Goal: Information Seeking & Learning: Check status

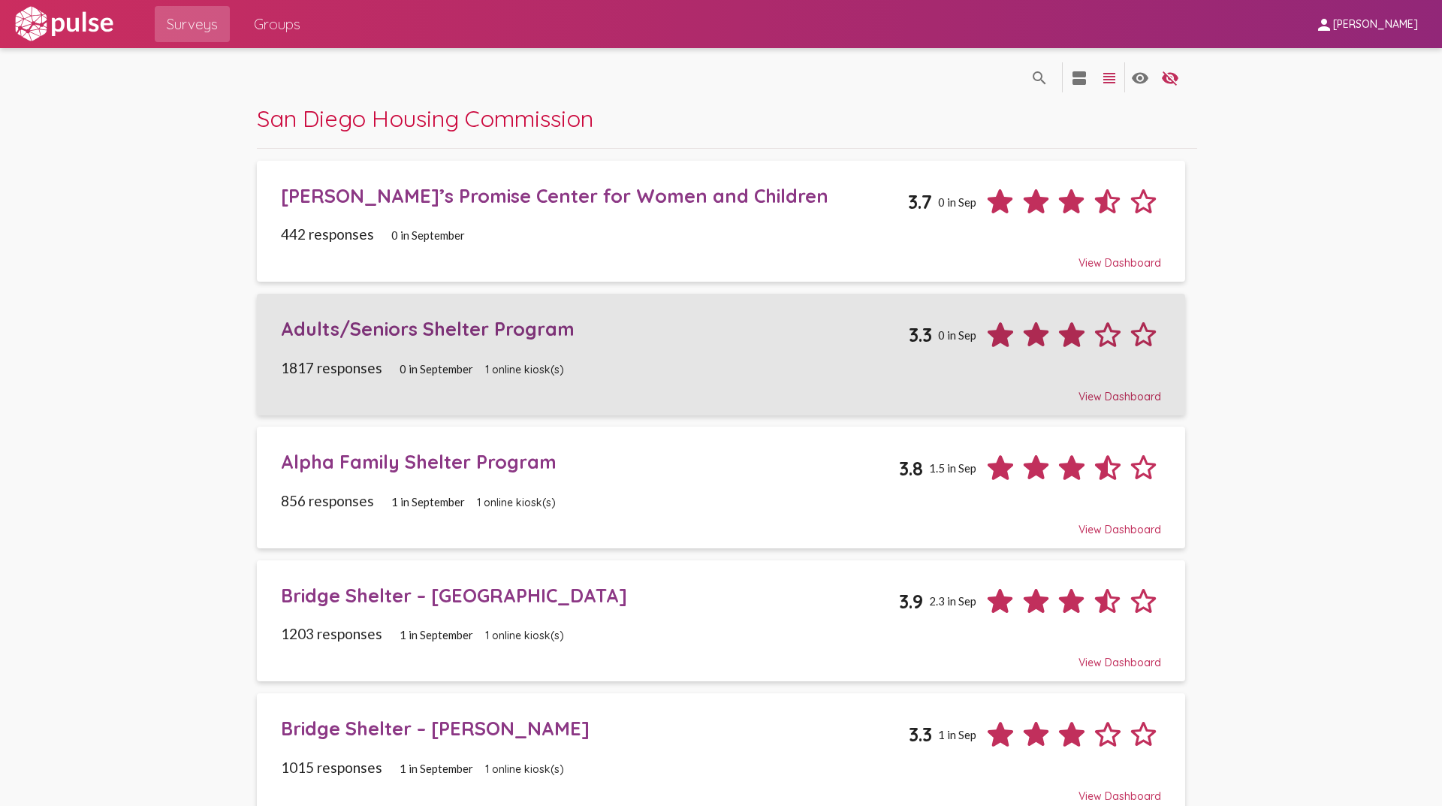
click at [392, 326] on div "Adults/Seniors Shelter Program" at bounding box center [595, 328] width 628 height 23
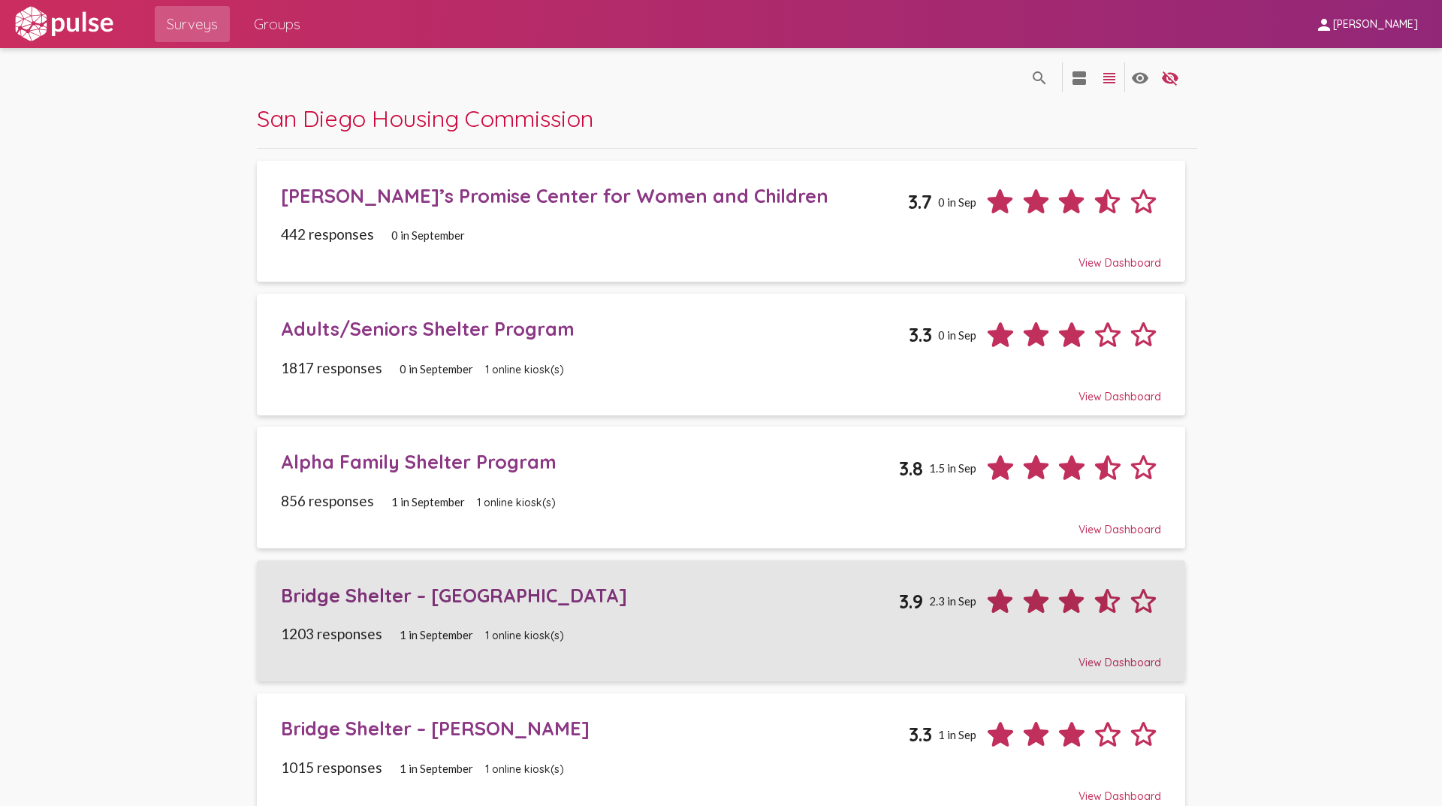
click at [379, 598] on div "Bridge Shelter – [GEOGRAPHIC_DATA]" at bounding box center [590, 594] width 619 height 23
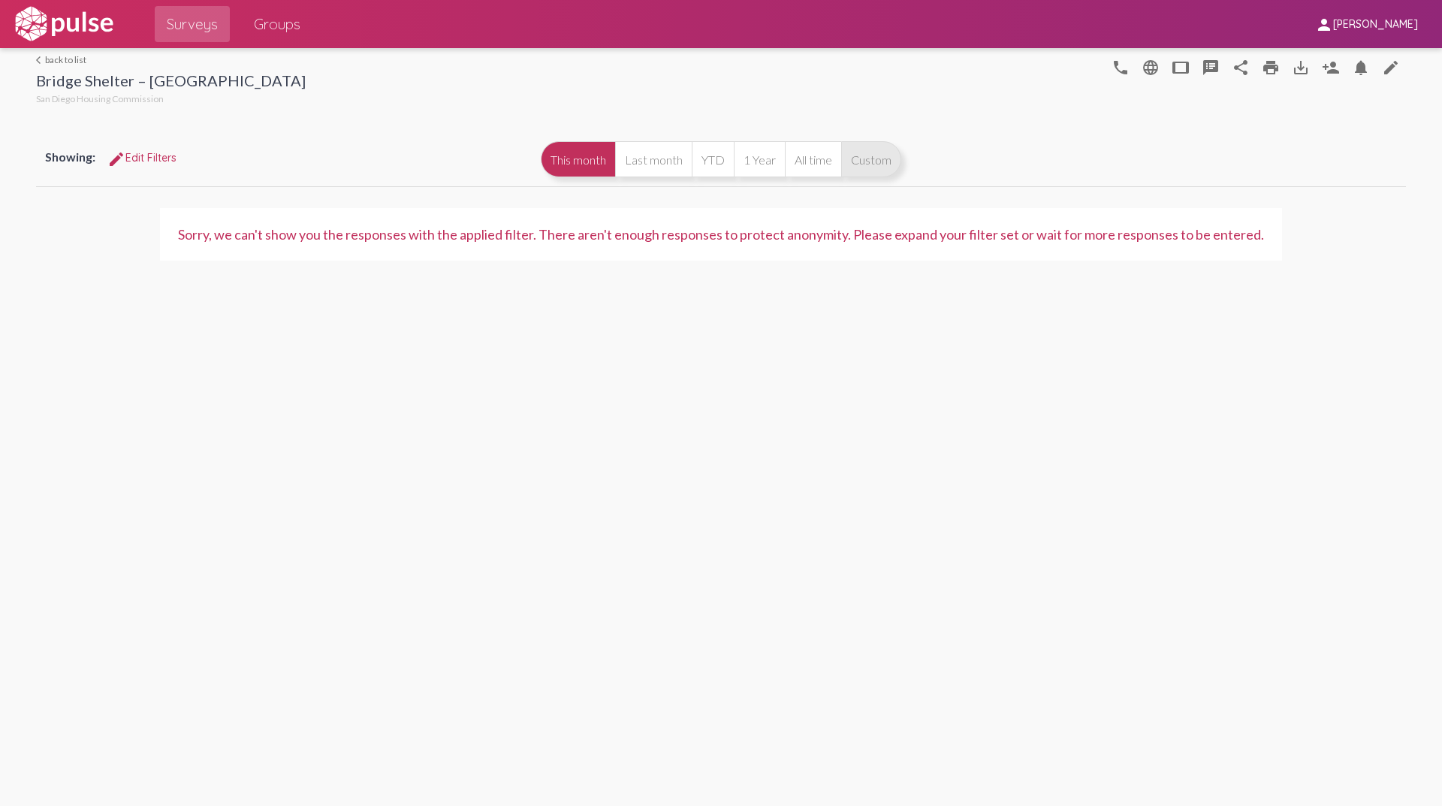
click at [864, 160] on button "Custom" at bounding box center [871, 159] width 60 height 36
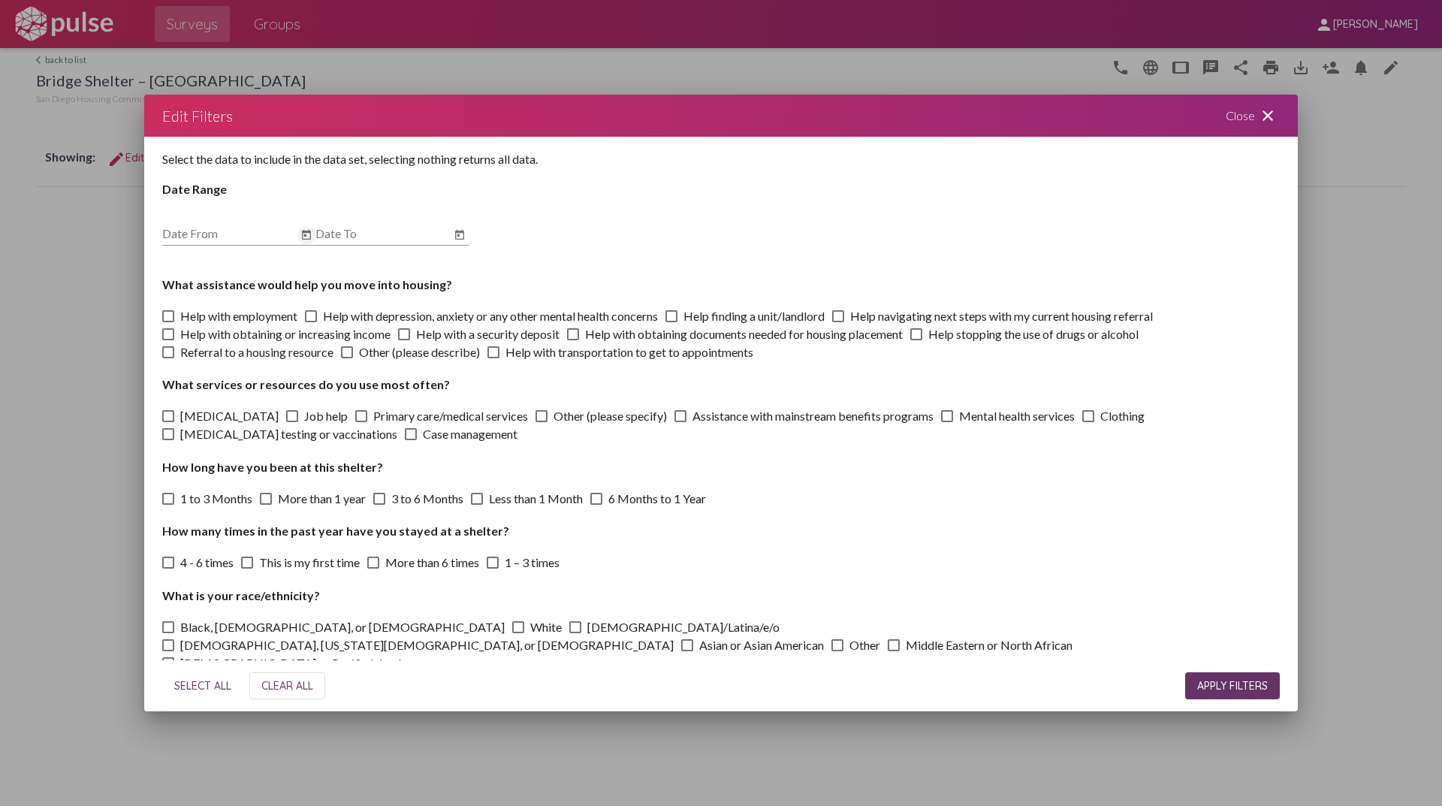
click at [313, 237] on button "Open calendar" at bounding box center [306, 235] width 18 height 18
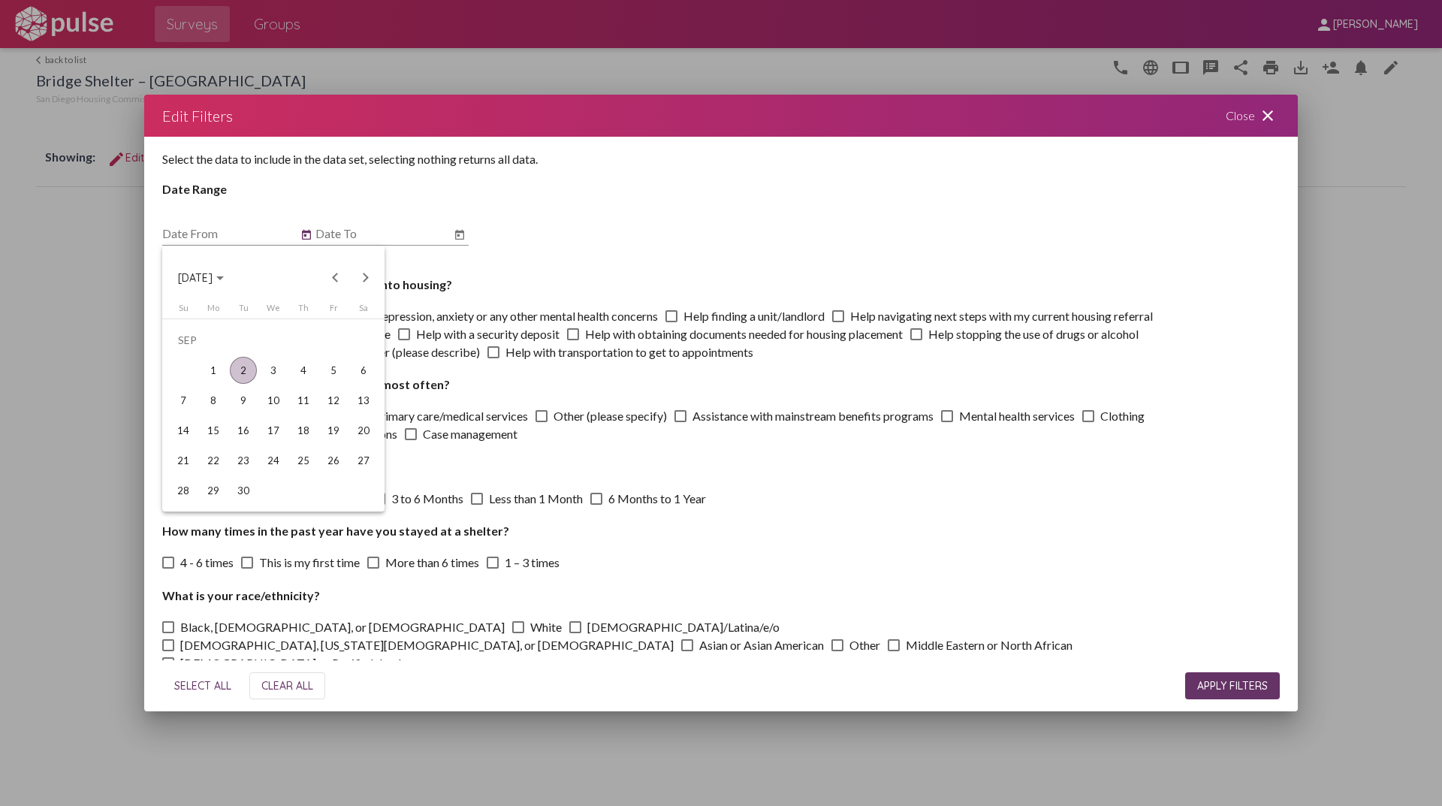
click at [243, 372] on div "2" at bounding box center [243, 370] width 27 height 27
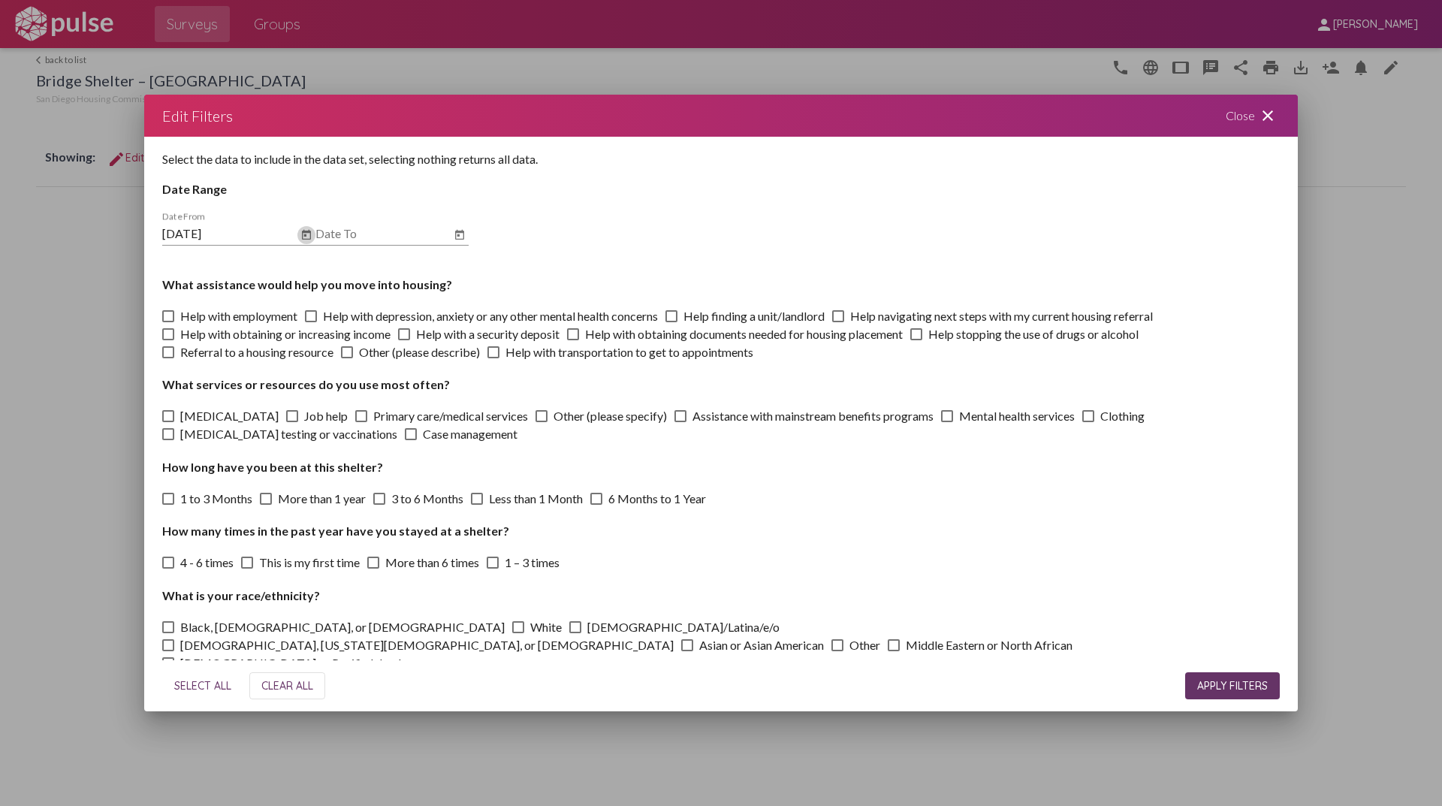
click at [311, 232] on icon "Open calendar" at bounding box center [306, 235] width 9 height 10
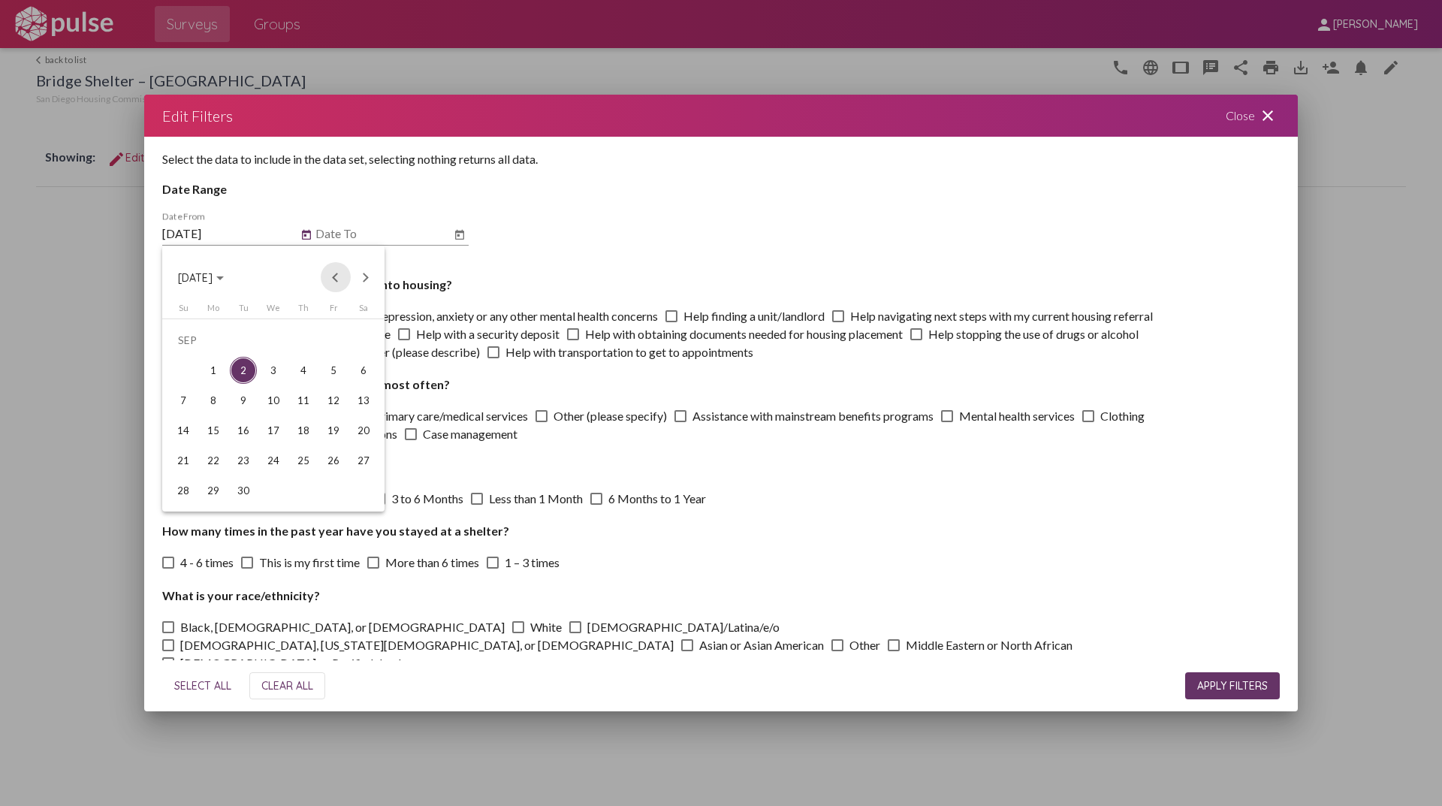
click at [326, 276] on button "Previous month" at bounding box center [336, 277] width 30 height 30
click at [215, 442] on div "18" at bounding box center [213, 430] width 27 height 27
type input "[DATE]"
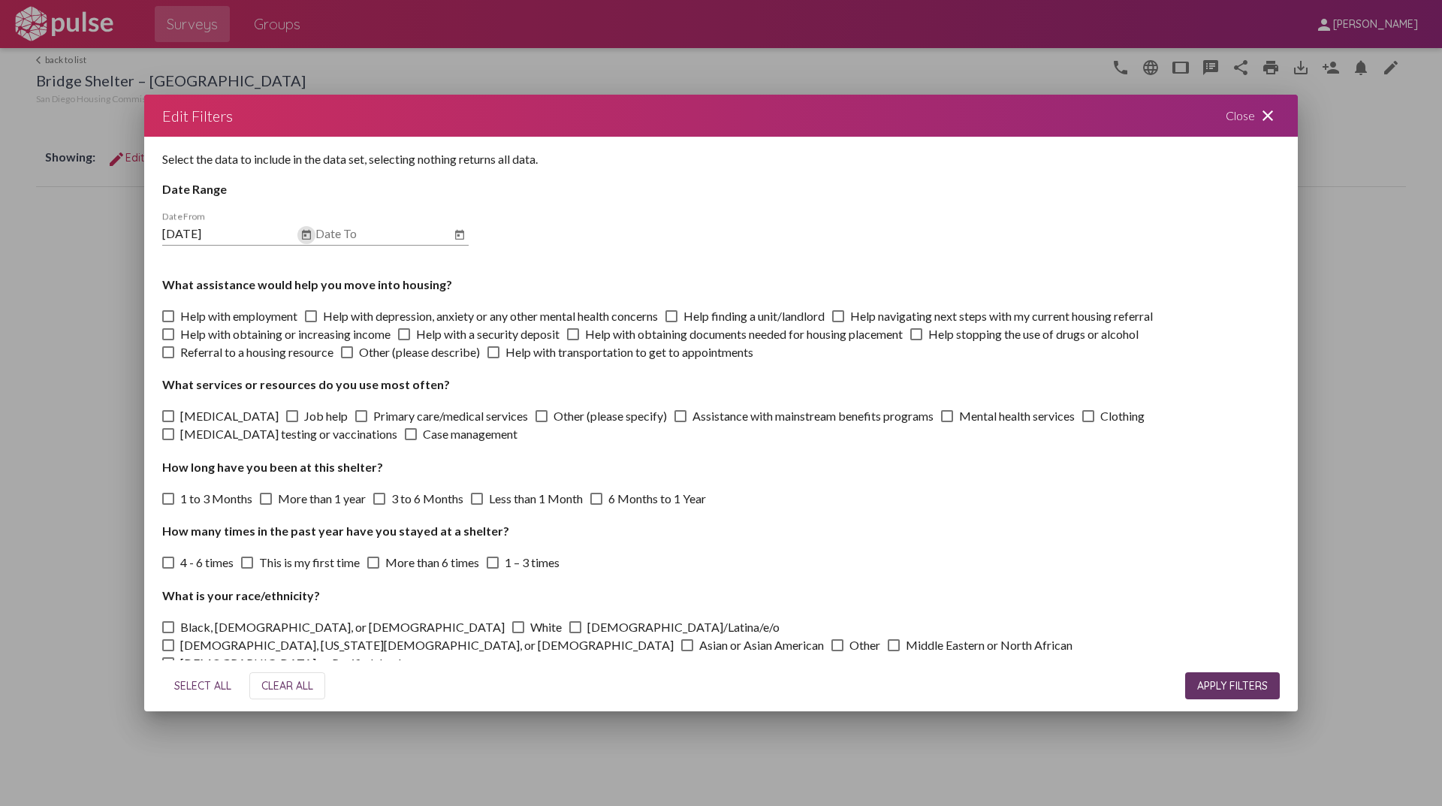
click at [458, 236] on icon "Open calendar" at bounding box center [459, 235] width 9 height 10
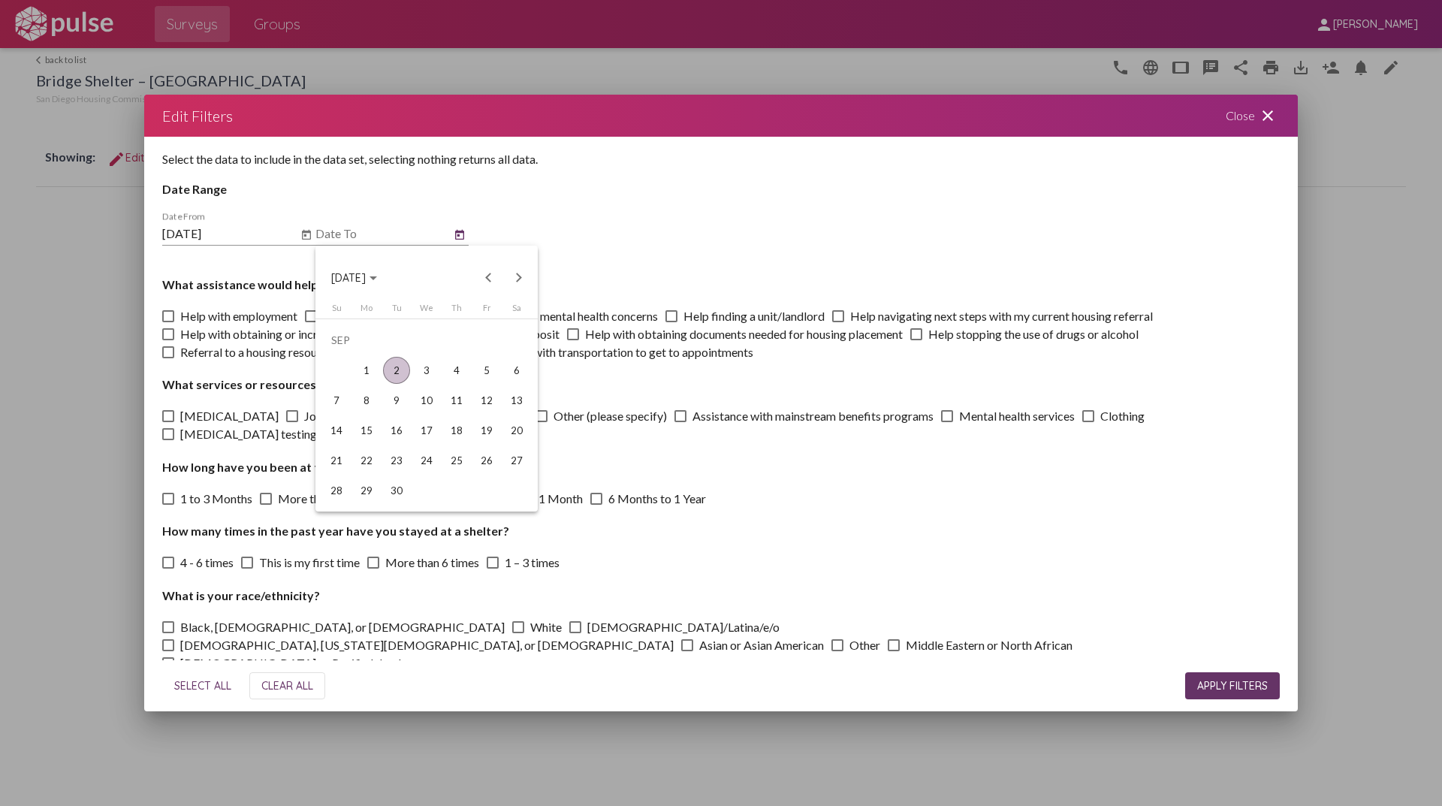
click at [404, 377] on div "2" at bounding box center [396, 370] width 27 height 27
type input "[DATE]"
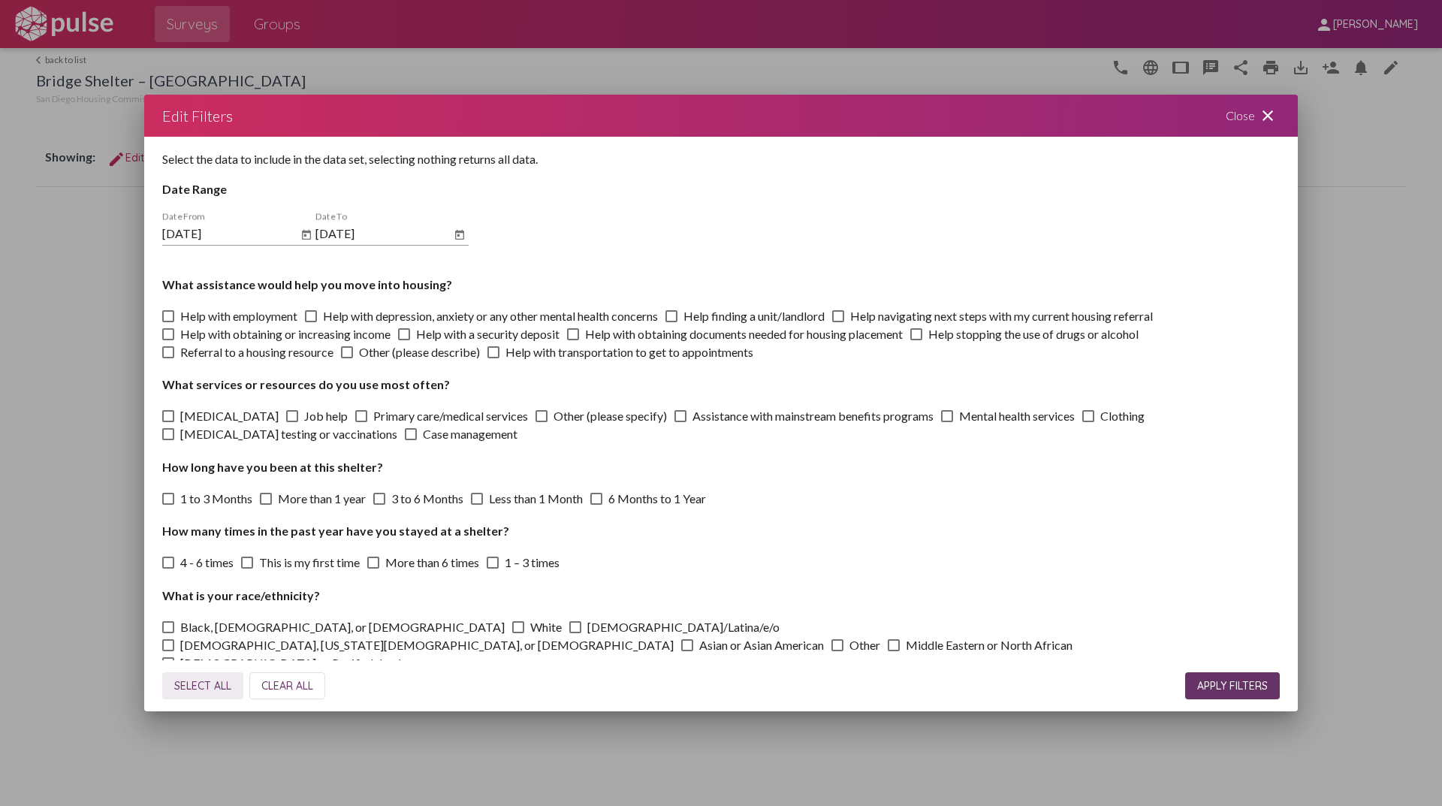
click at [217, 696] on button "SELECT ALL" at bounding box center [202, 685] width 81 height 27
checkbox input "true"
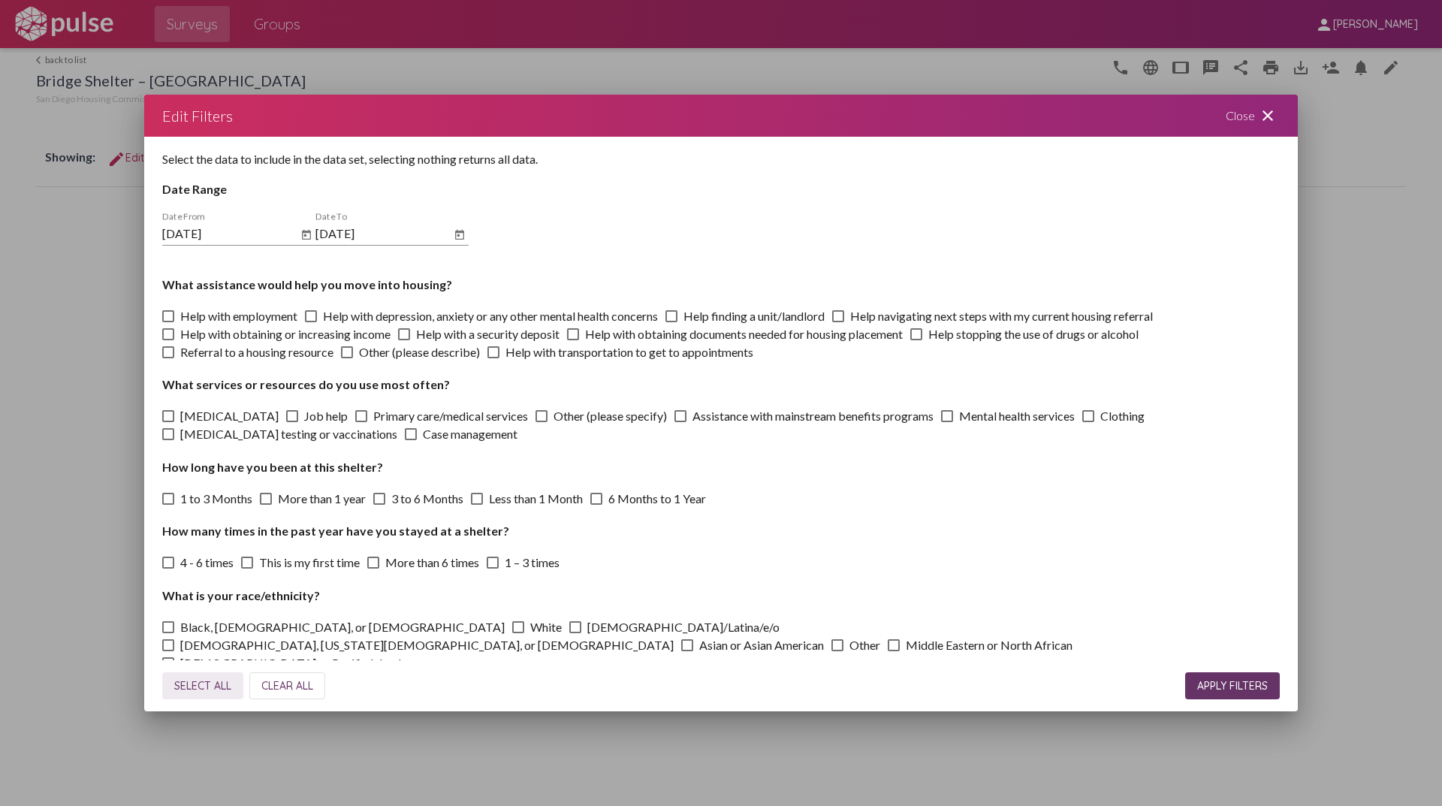
checkbox input "true"
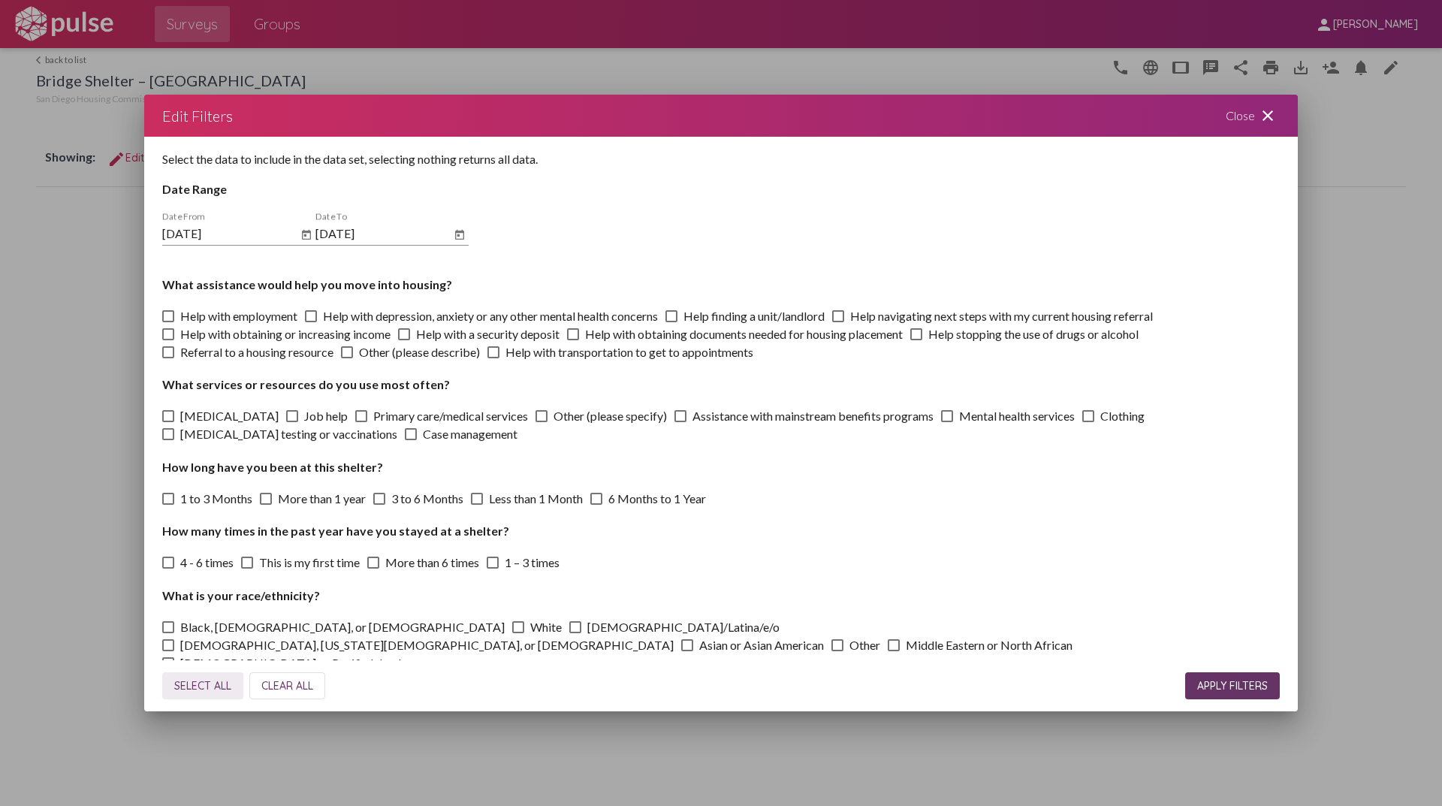
checkbox input "true"
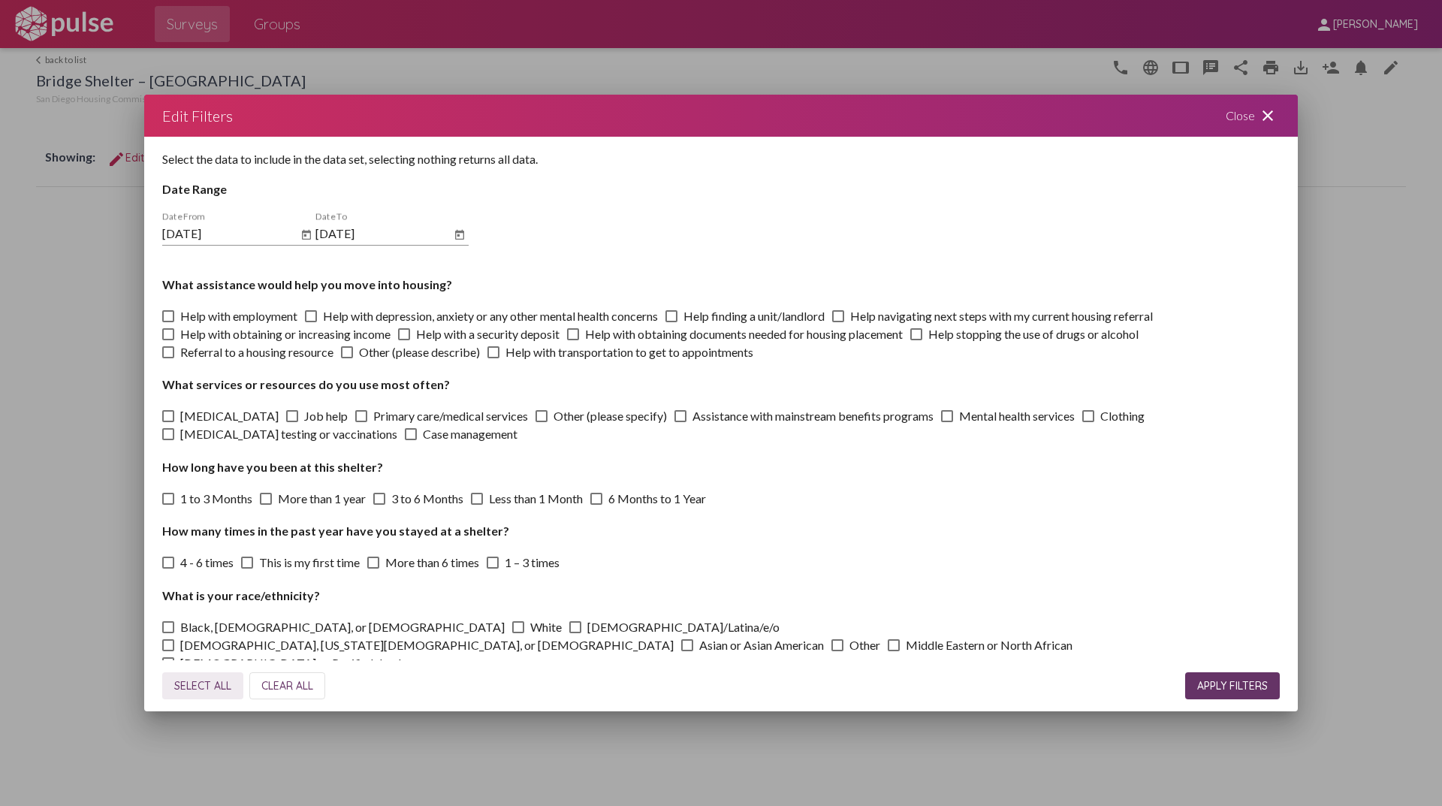
checkbox input "true"
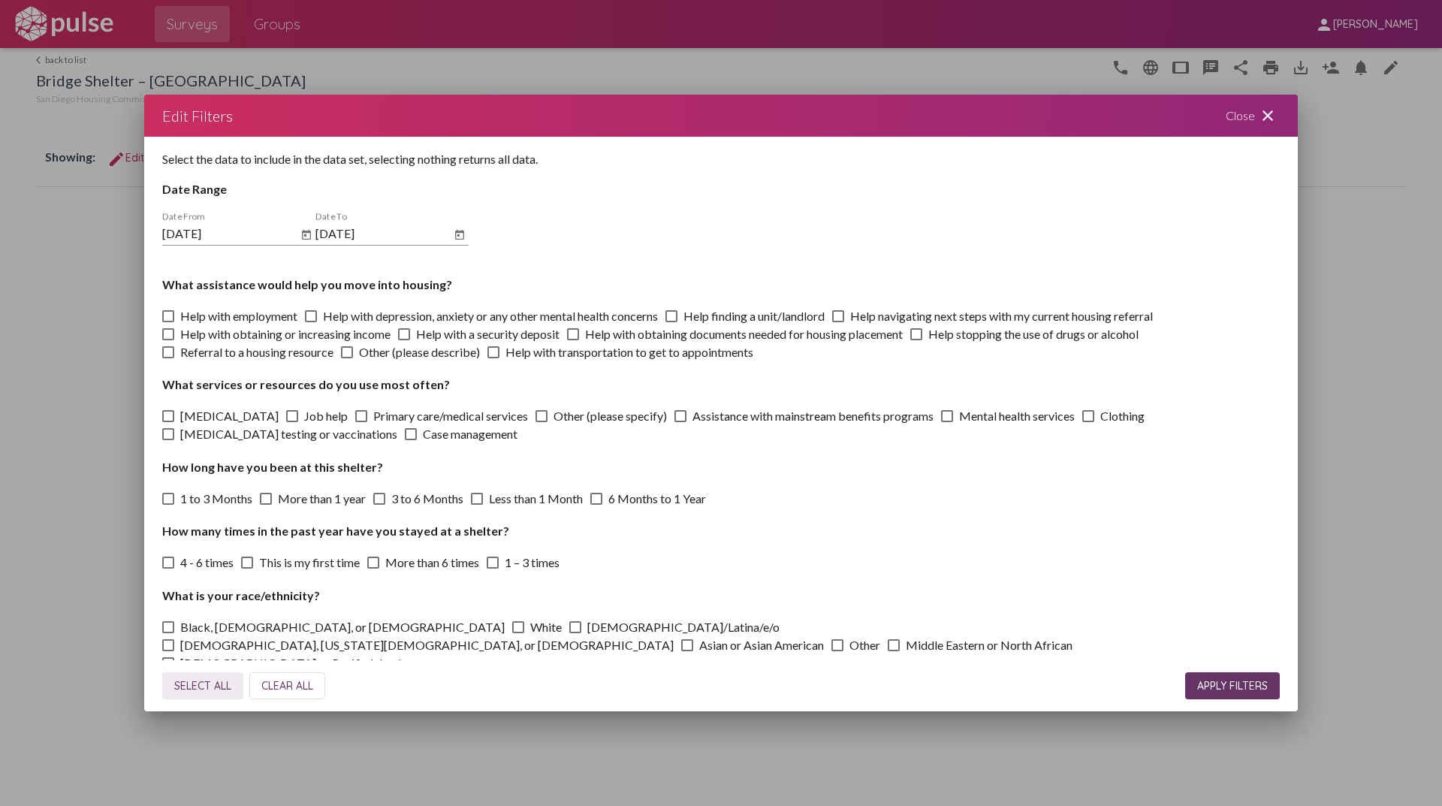
checkbox input "true"
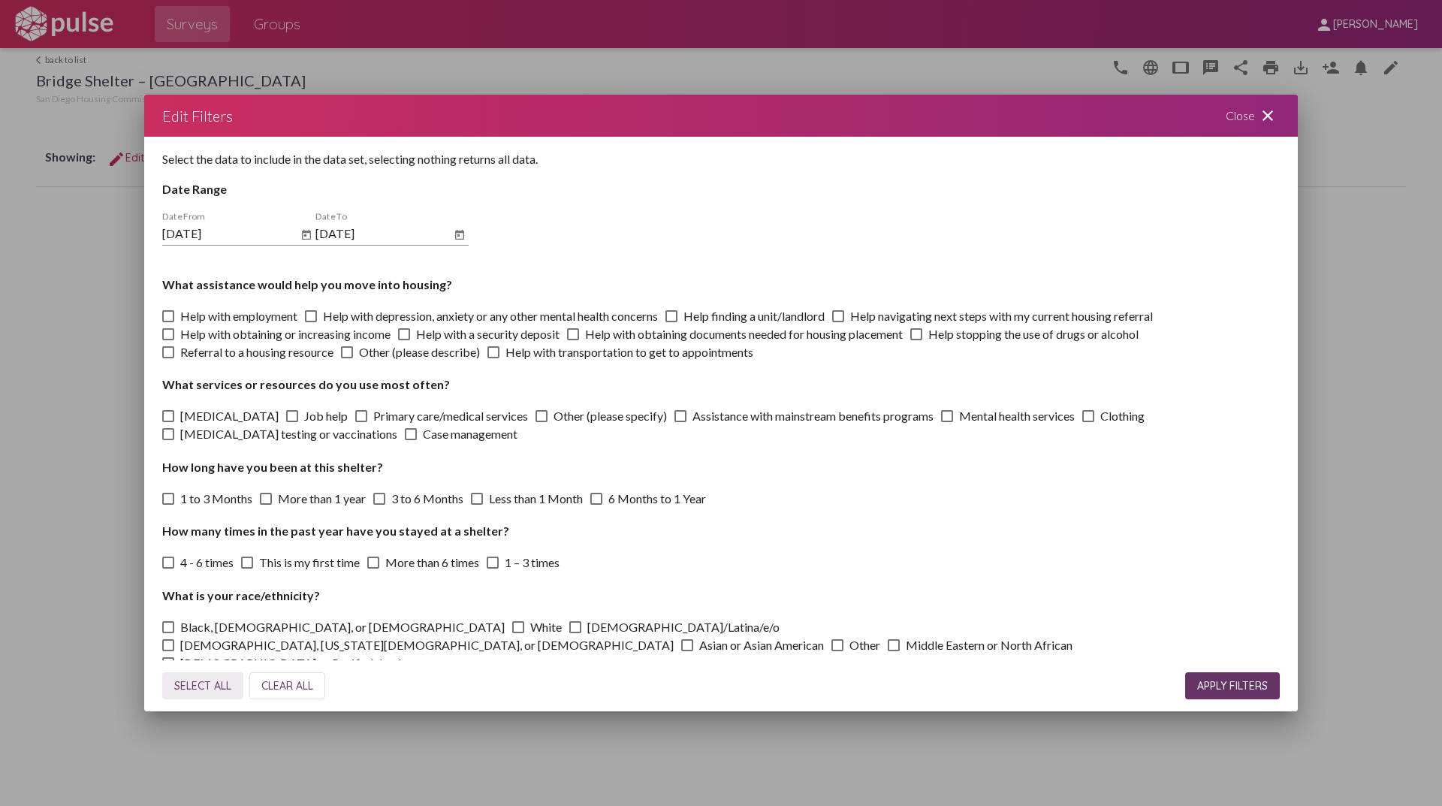
checkbox input "true"
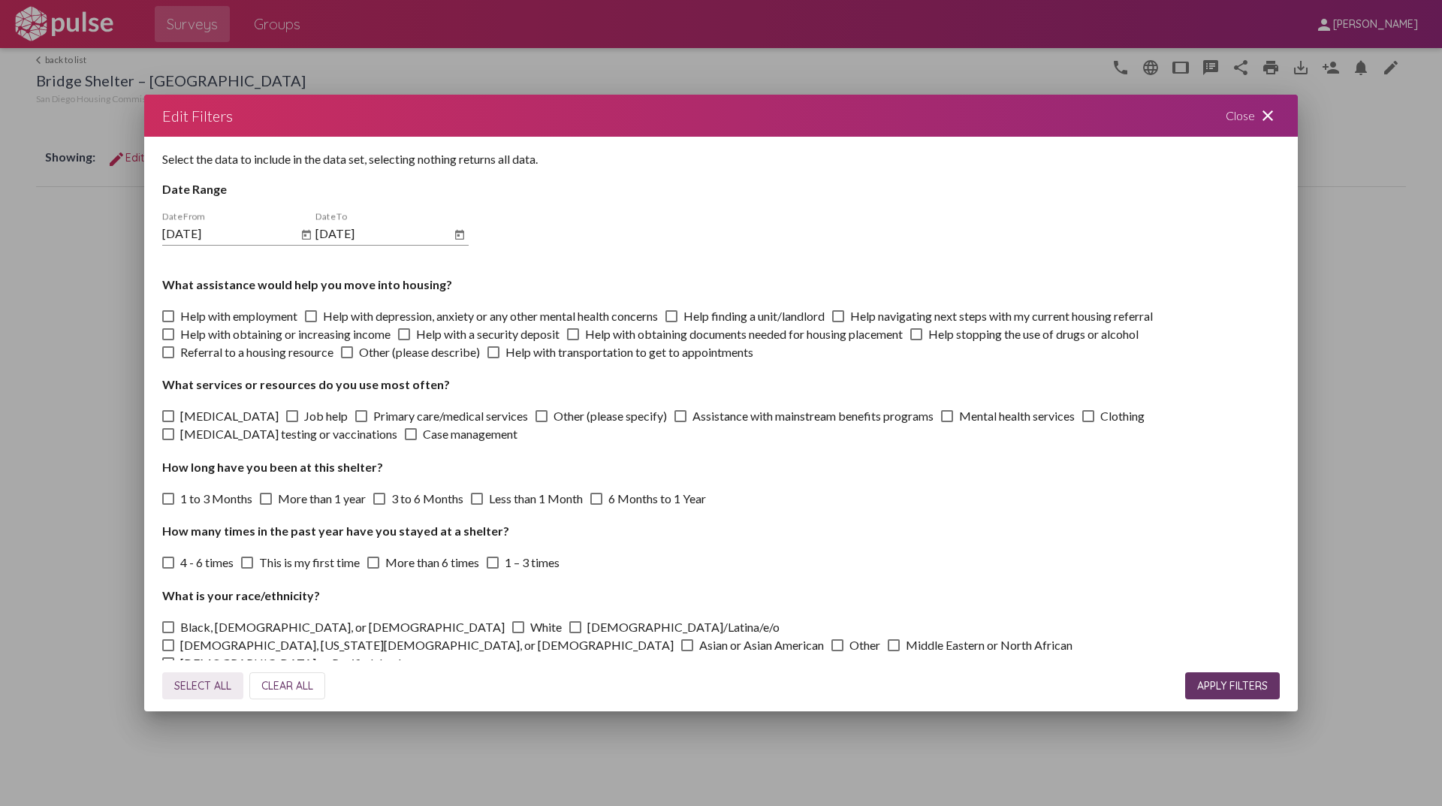
checkbox input "true"
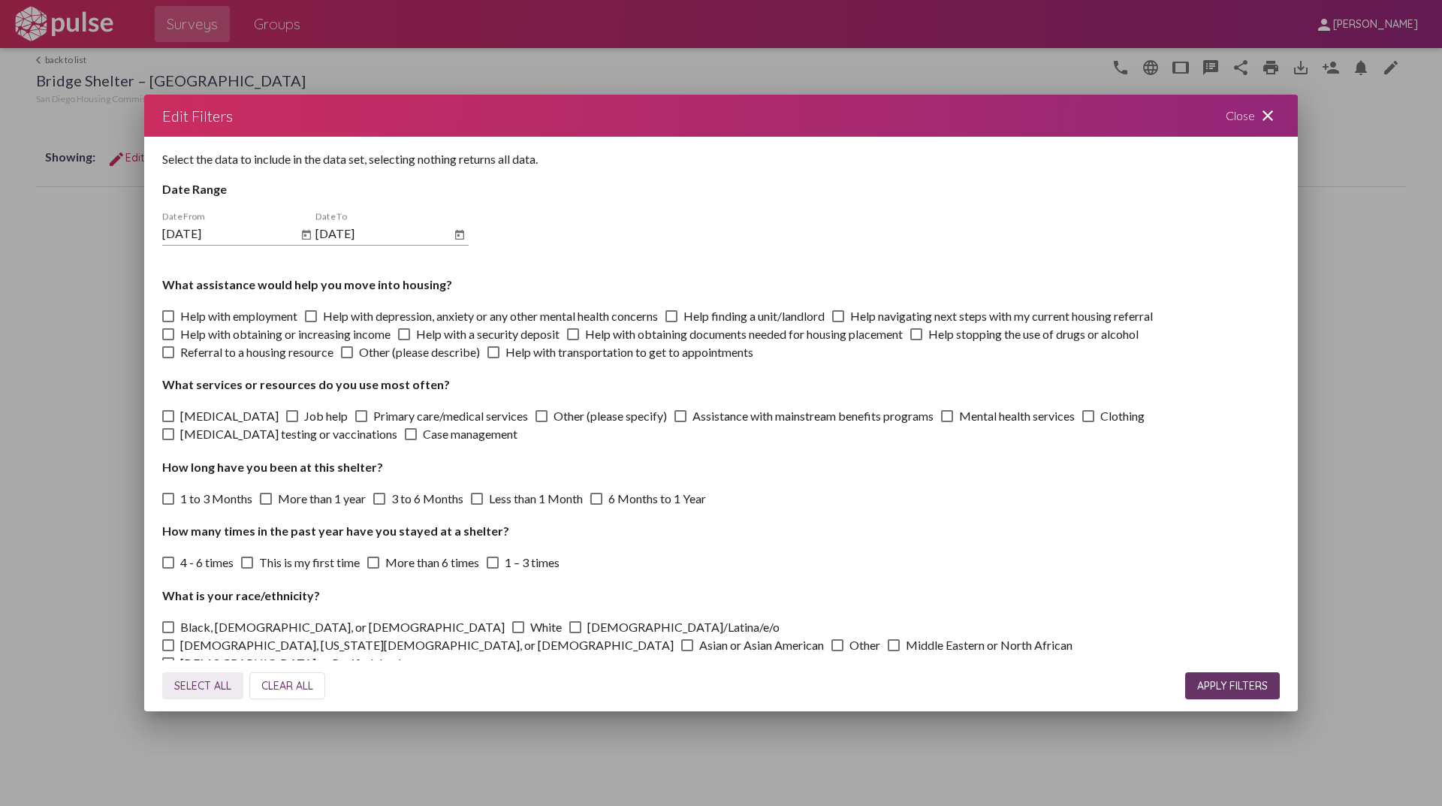
checkbox input "true"
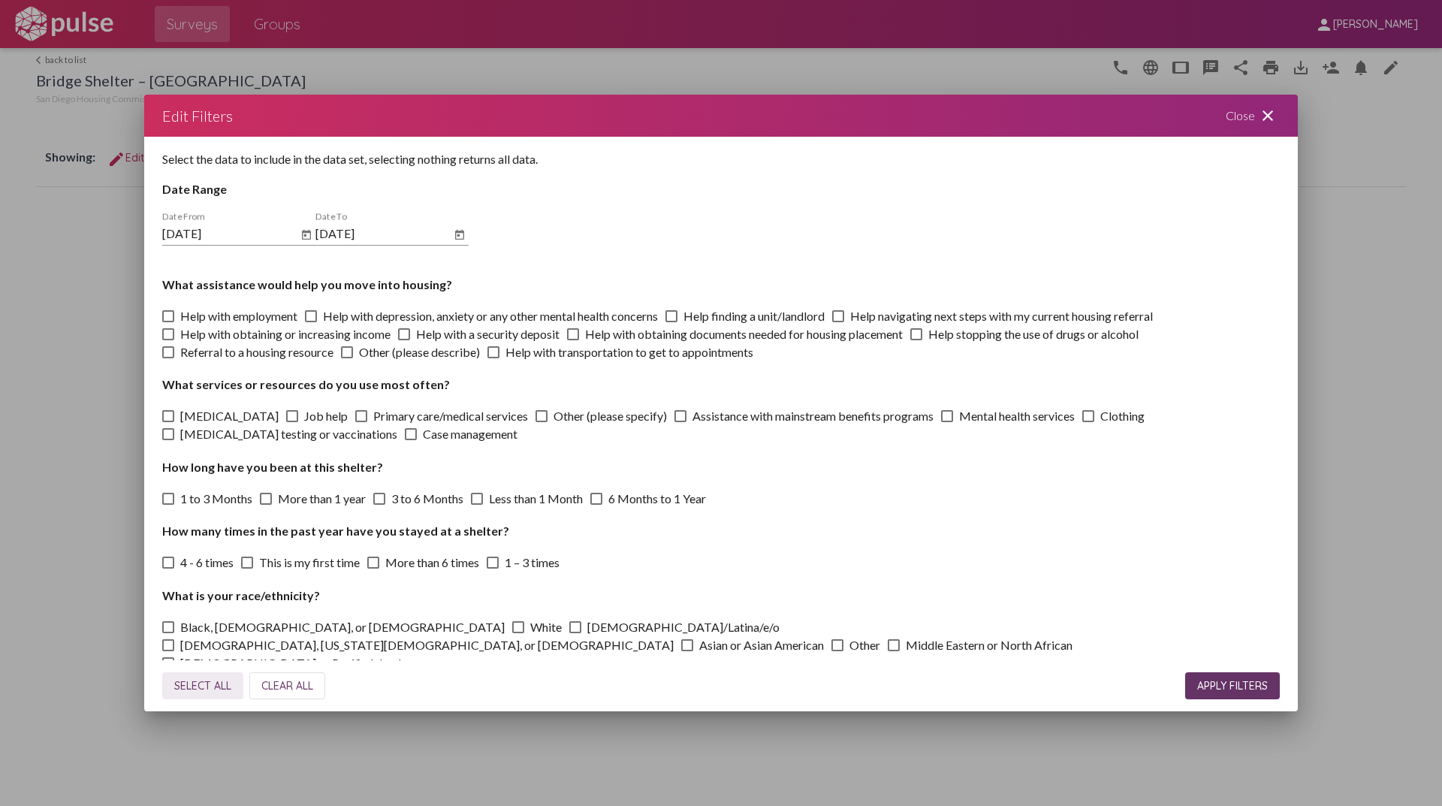
checkbox input "true"
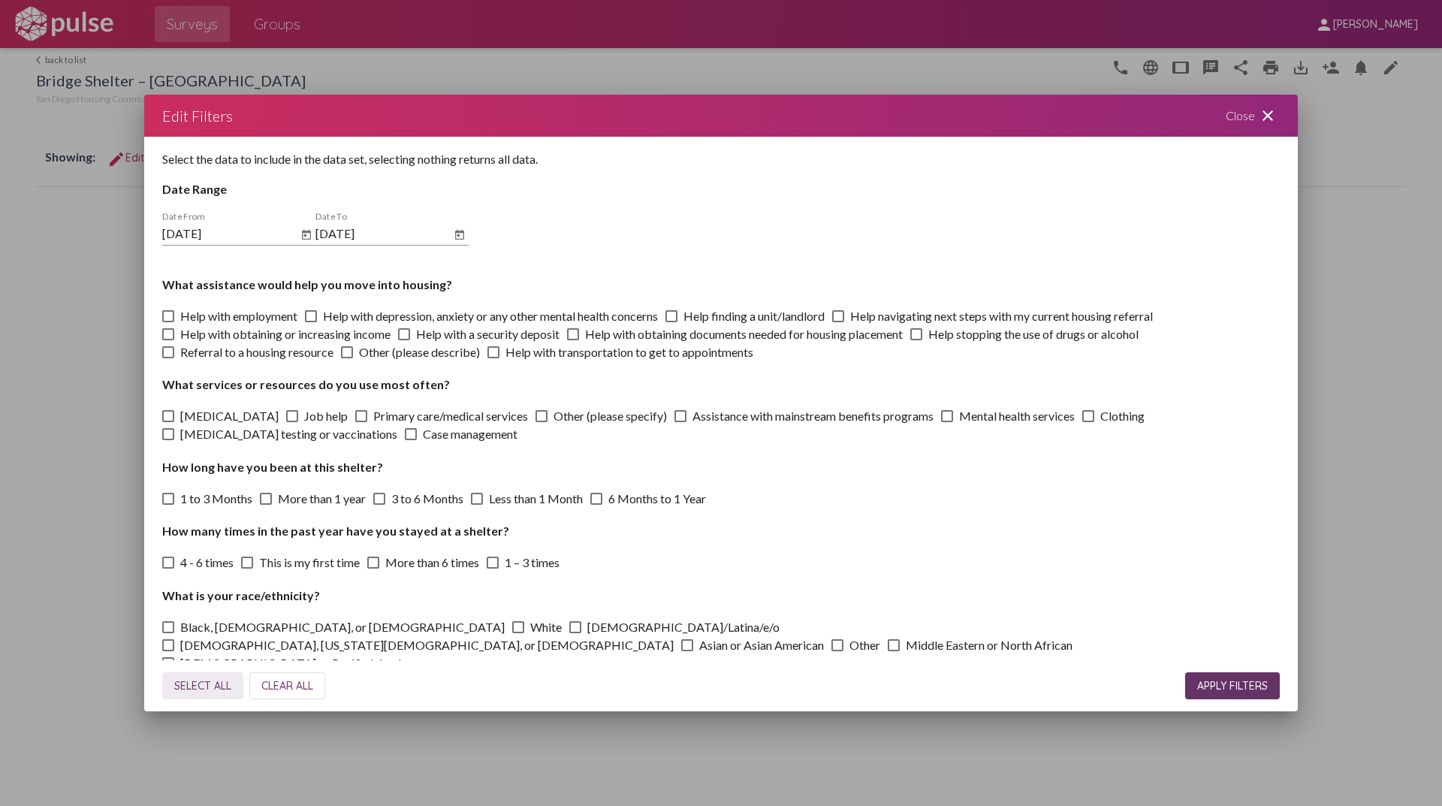
checkbox input "true"
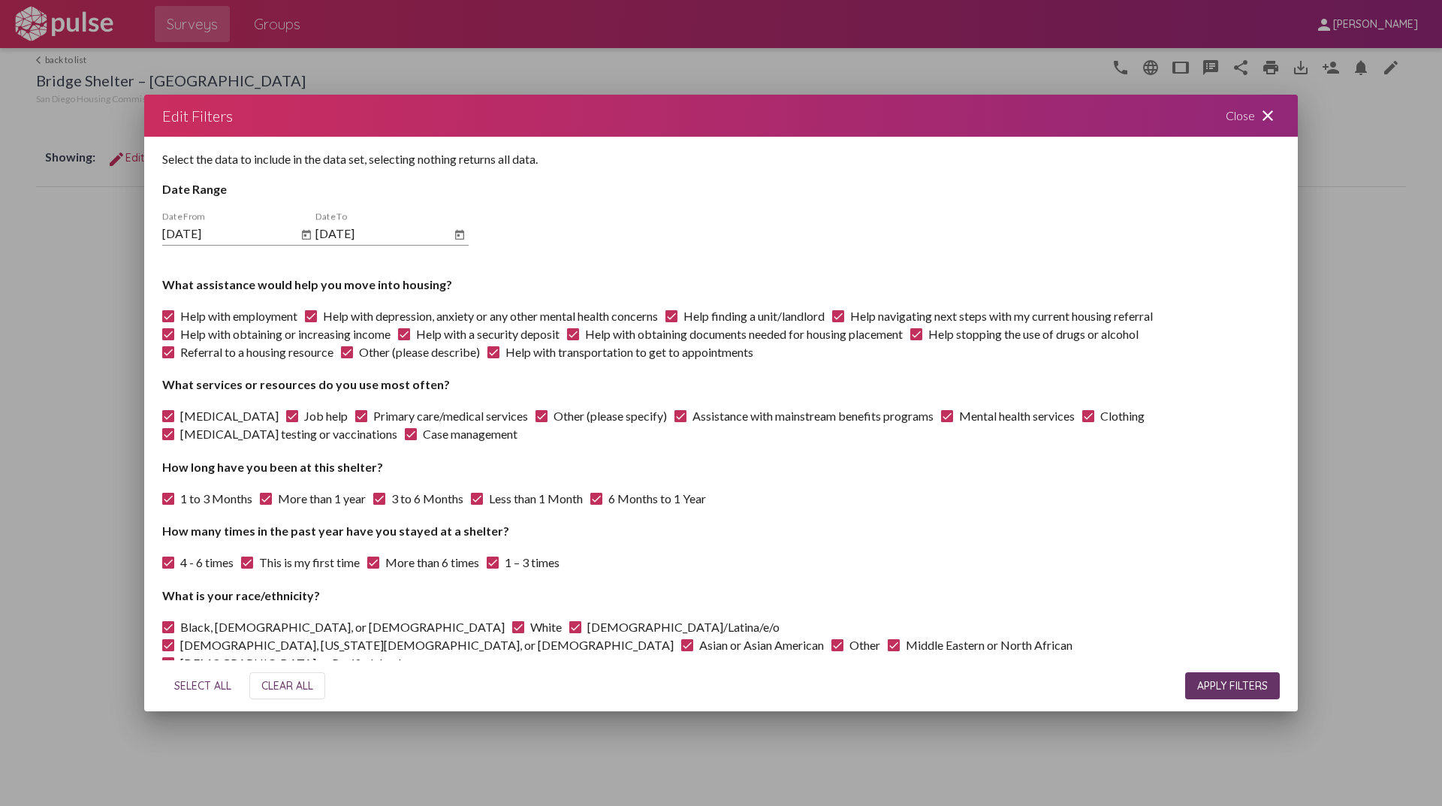
click at [1197, 685] on span "APPLY FILTERS" at bounding box center [1232, 686] width 71 height 14
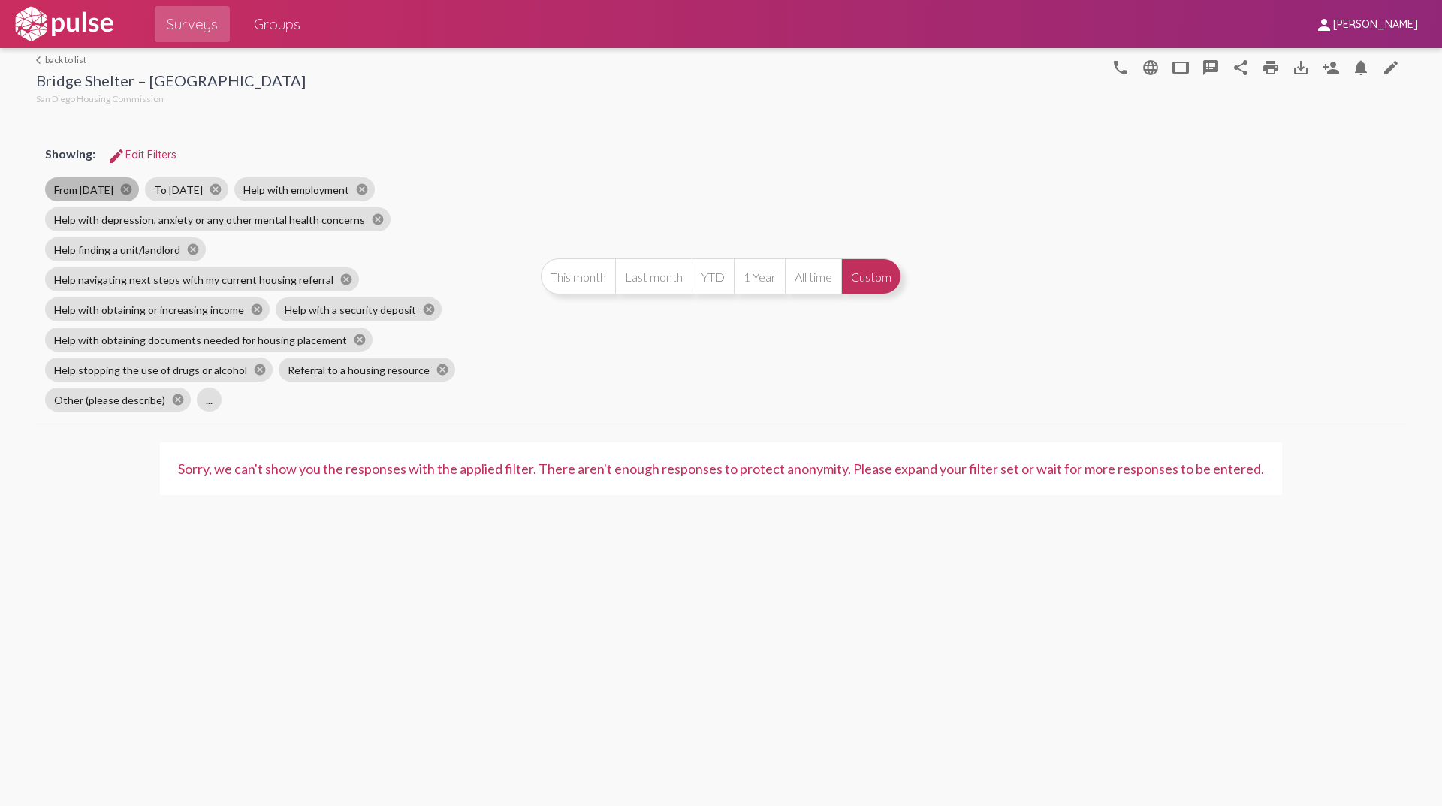
click at [99, 188] on mat-chip "From [DATE] cancel" at bounding box center [92, 189] width 94 height 24
click at [143, 149] on span "edit Edit Filters" at bounding box center [141, 155] width 69 height 14
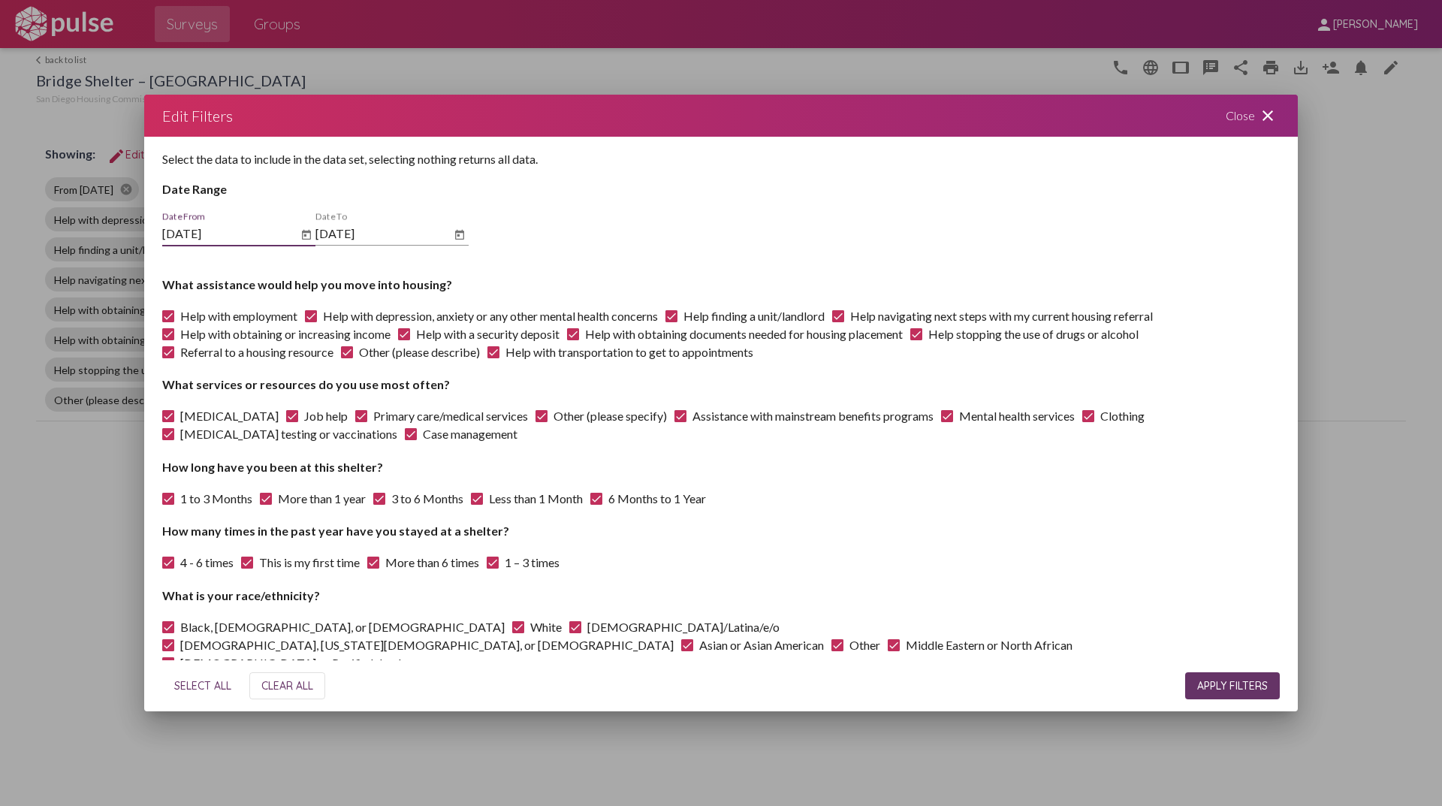
click at [313, 236] on button "Open calendar" at bounding box center [306, 235] width 18 height 18
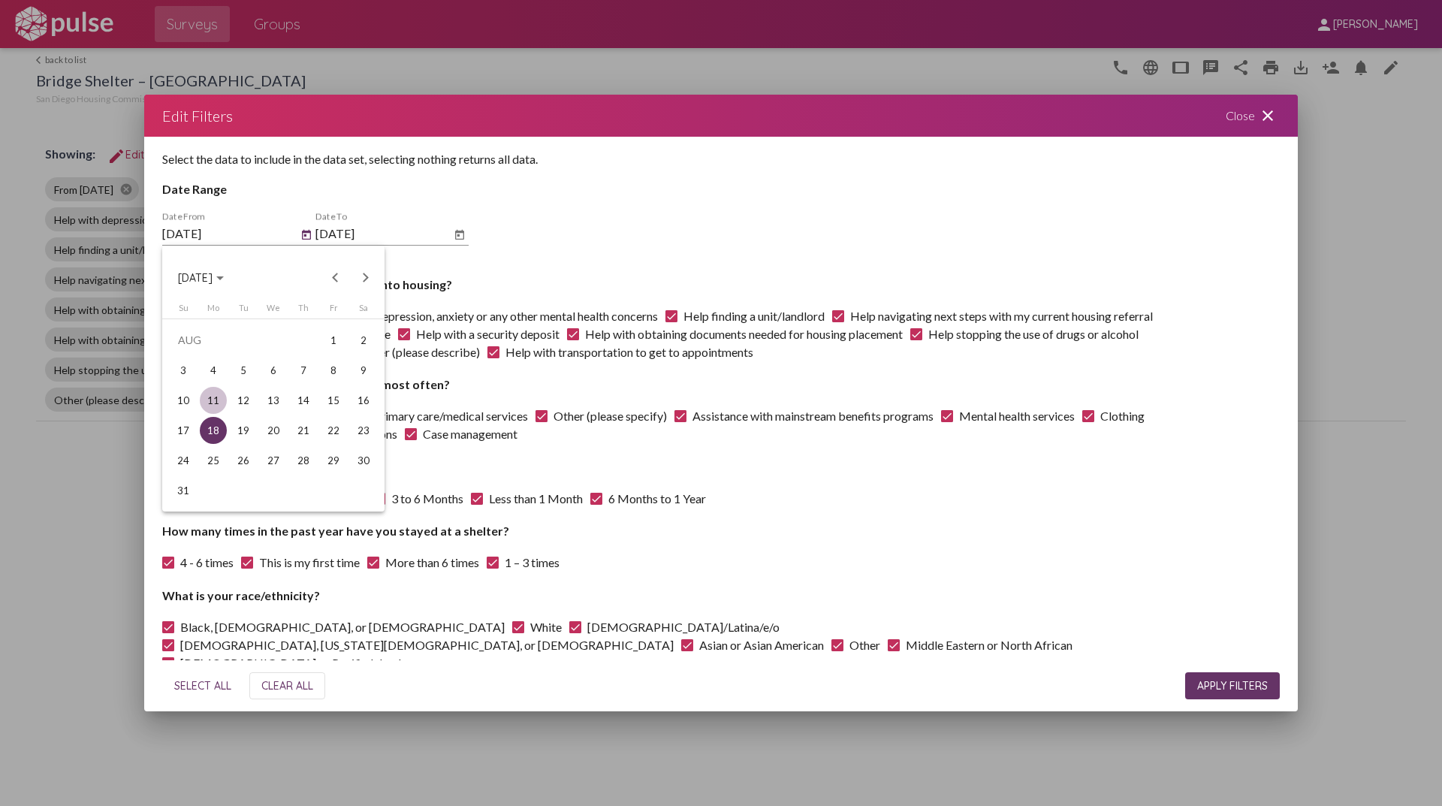
click at [206, 399] on div "11" at bounding box center [213, 400] width 27 height 27
type input "[DATE]"
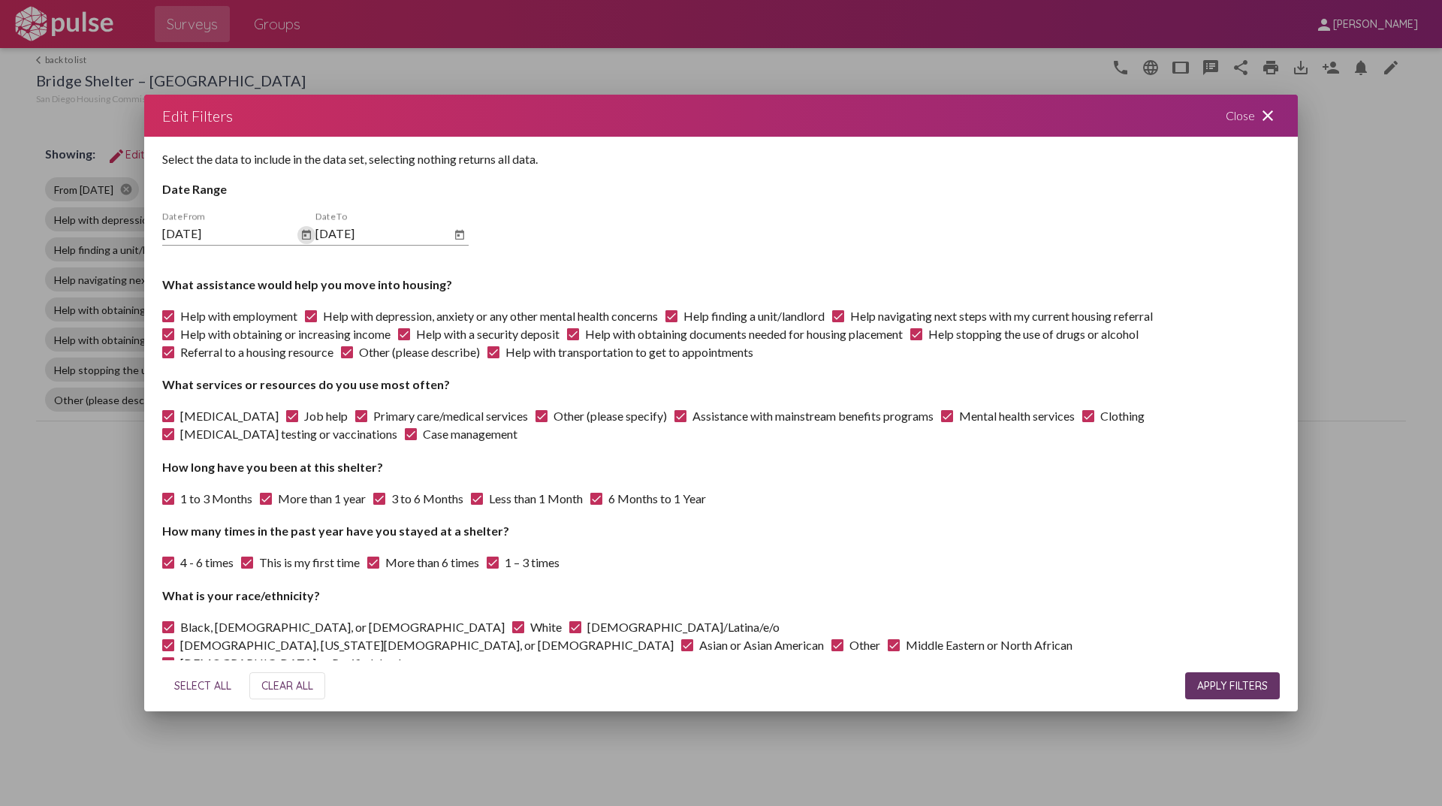
click at [1219, 695] on button "APPLY FILTERS" at bounding box center [1232, 685] width 95 height 27
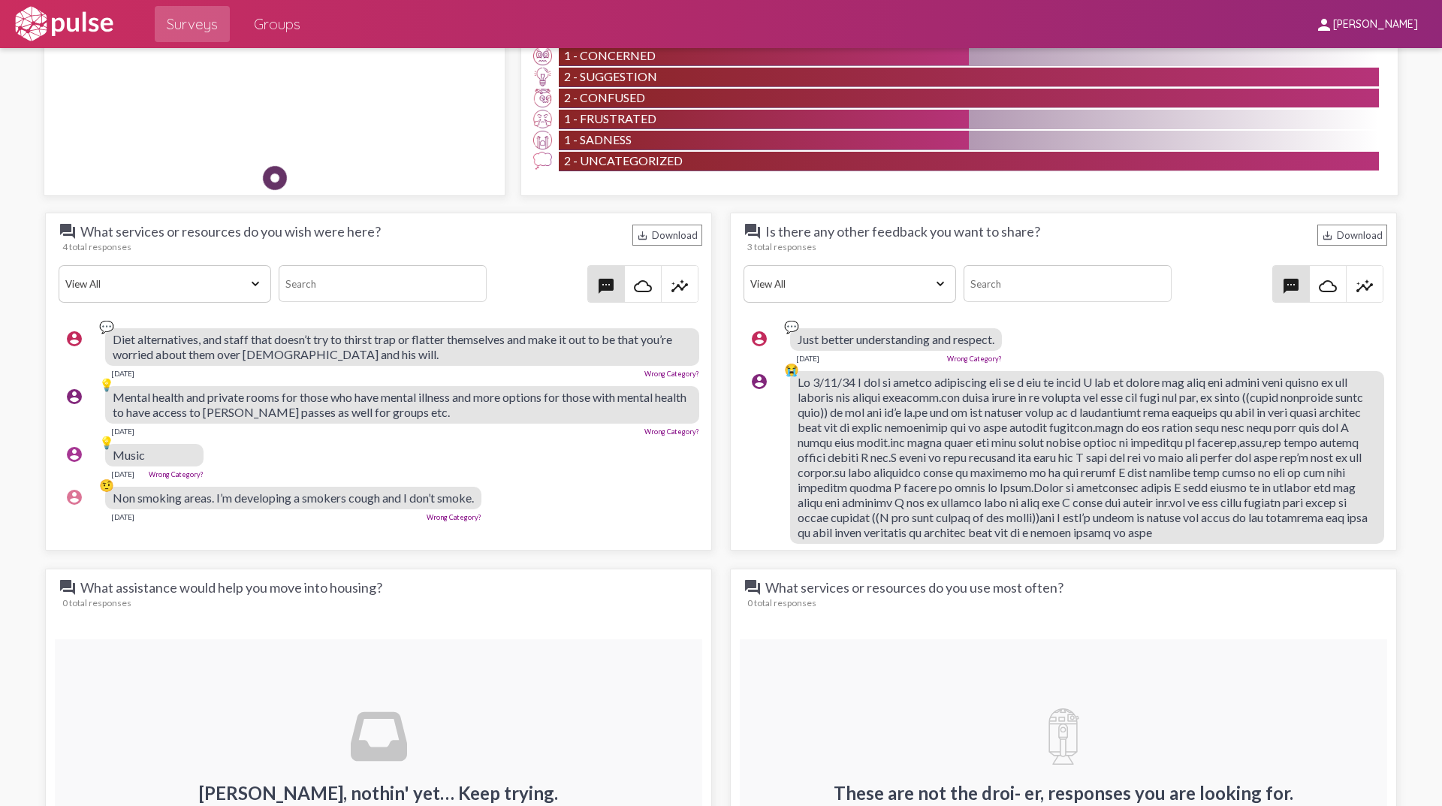
scroll to position [1502, 0]
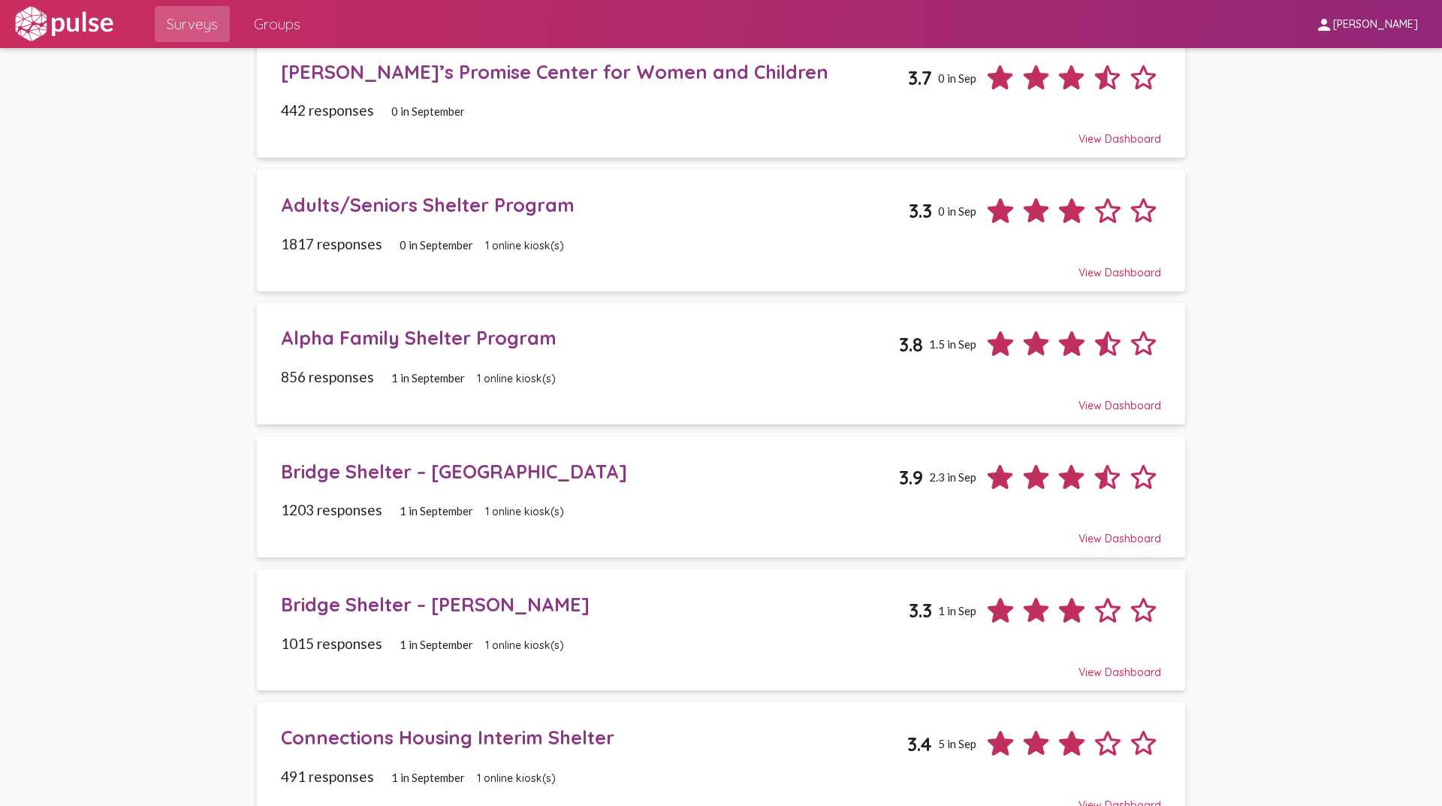
scroll to position [150, 0]
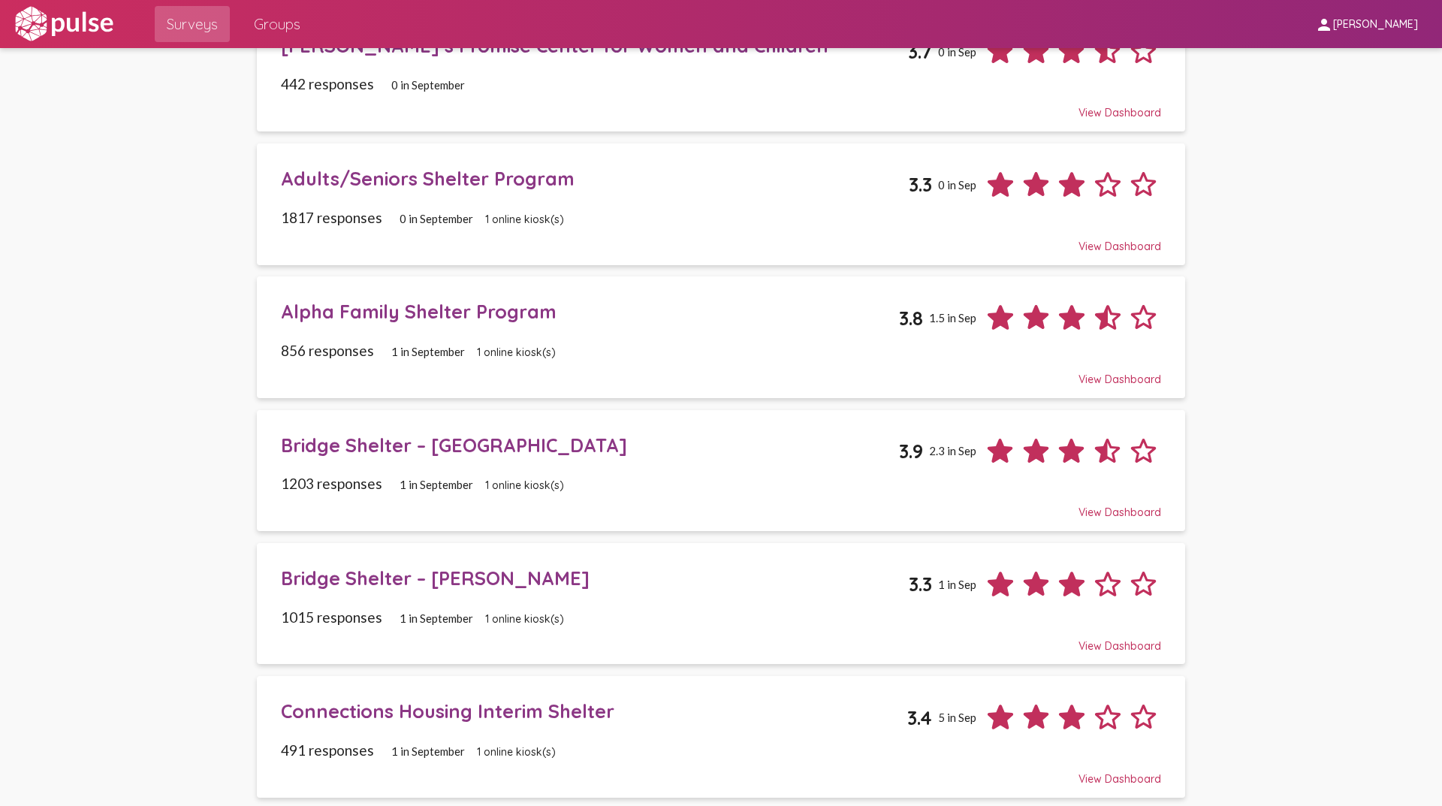
click at [434, 578] on div "Bridge Shelter – [PERSON_NAME]" at bounding box center [595, 577] width 628 height 23
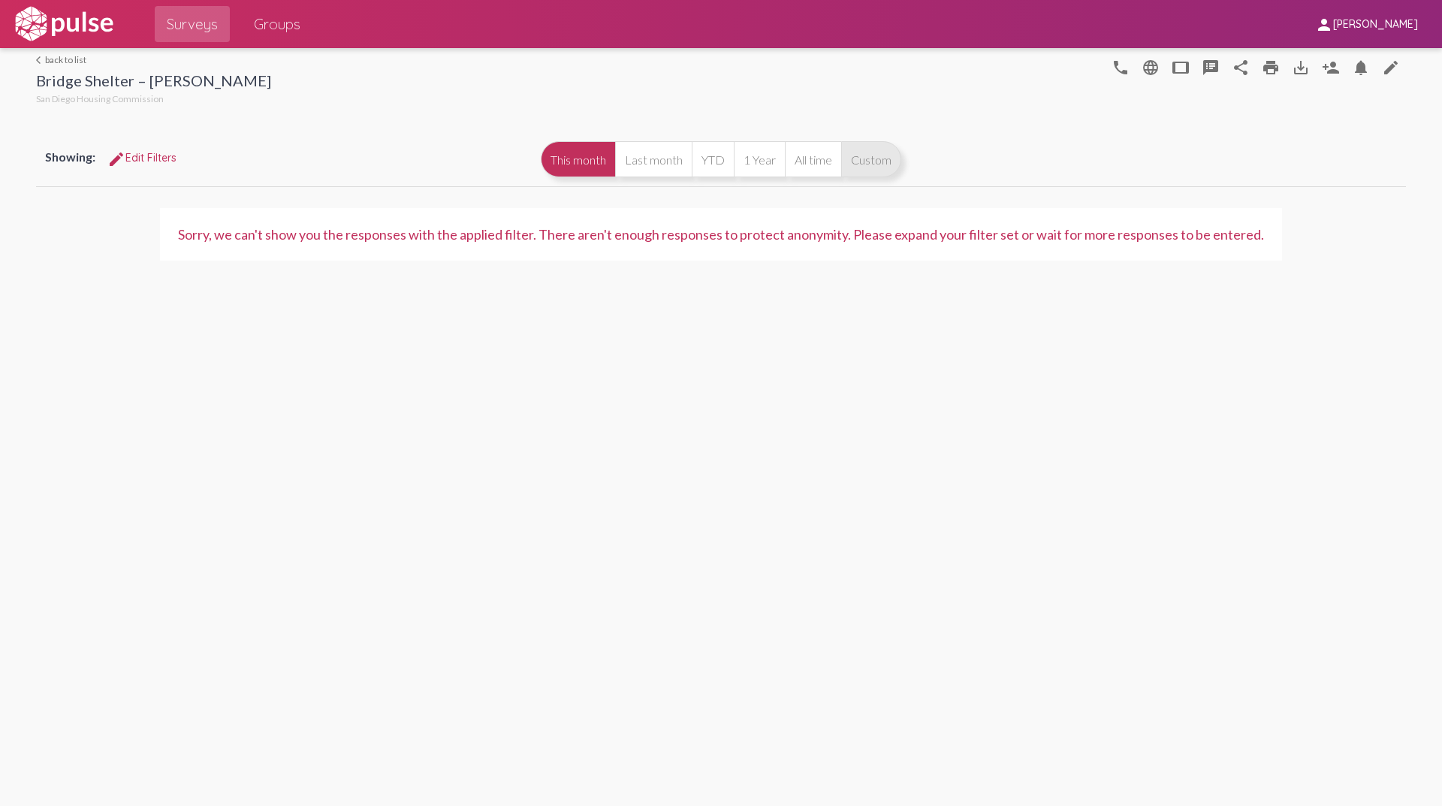
click at [849, 161] on button "Custom" at bounding box center [871, 159] width 60 height 36
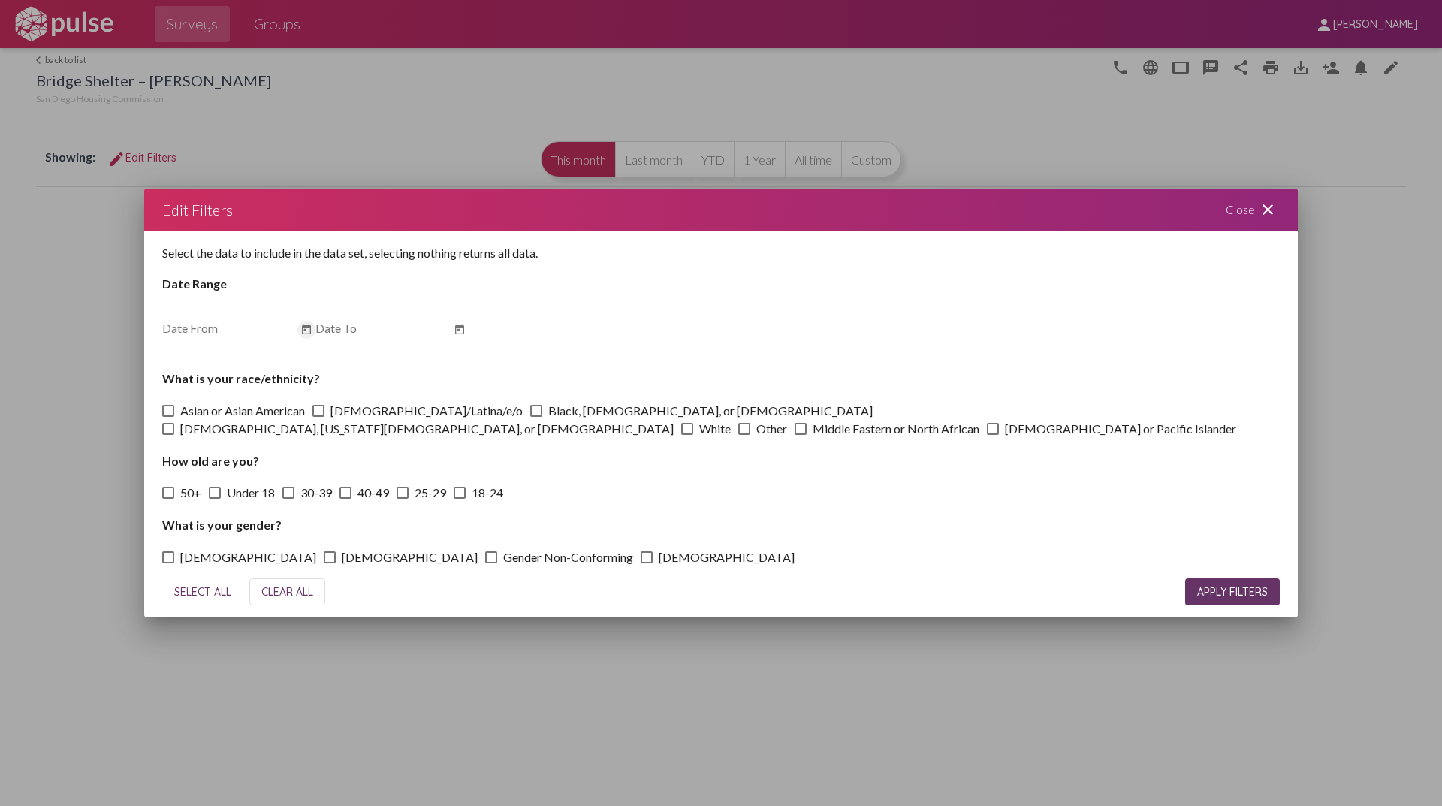
click at [310, 330] on icon "Open calendar" at bounding box center [306, 329] width 9 height 10
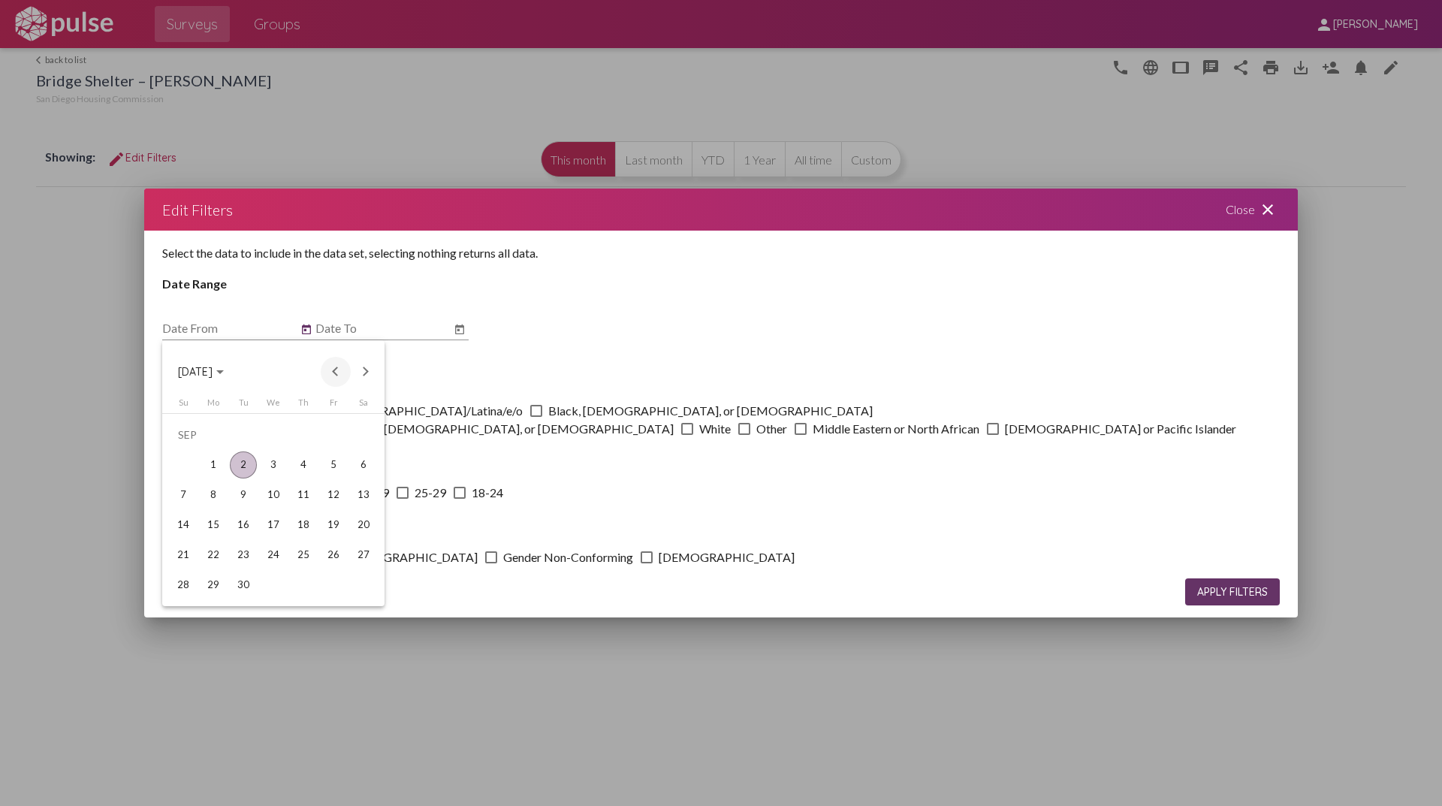
click at [333, 369] on button "Previous month" at bounding box center [336, 372] width 30 height 30
click at [219, 503] on div "11" at bounding box center [213, 494] width 27 height 27
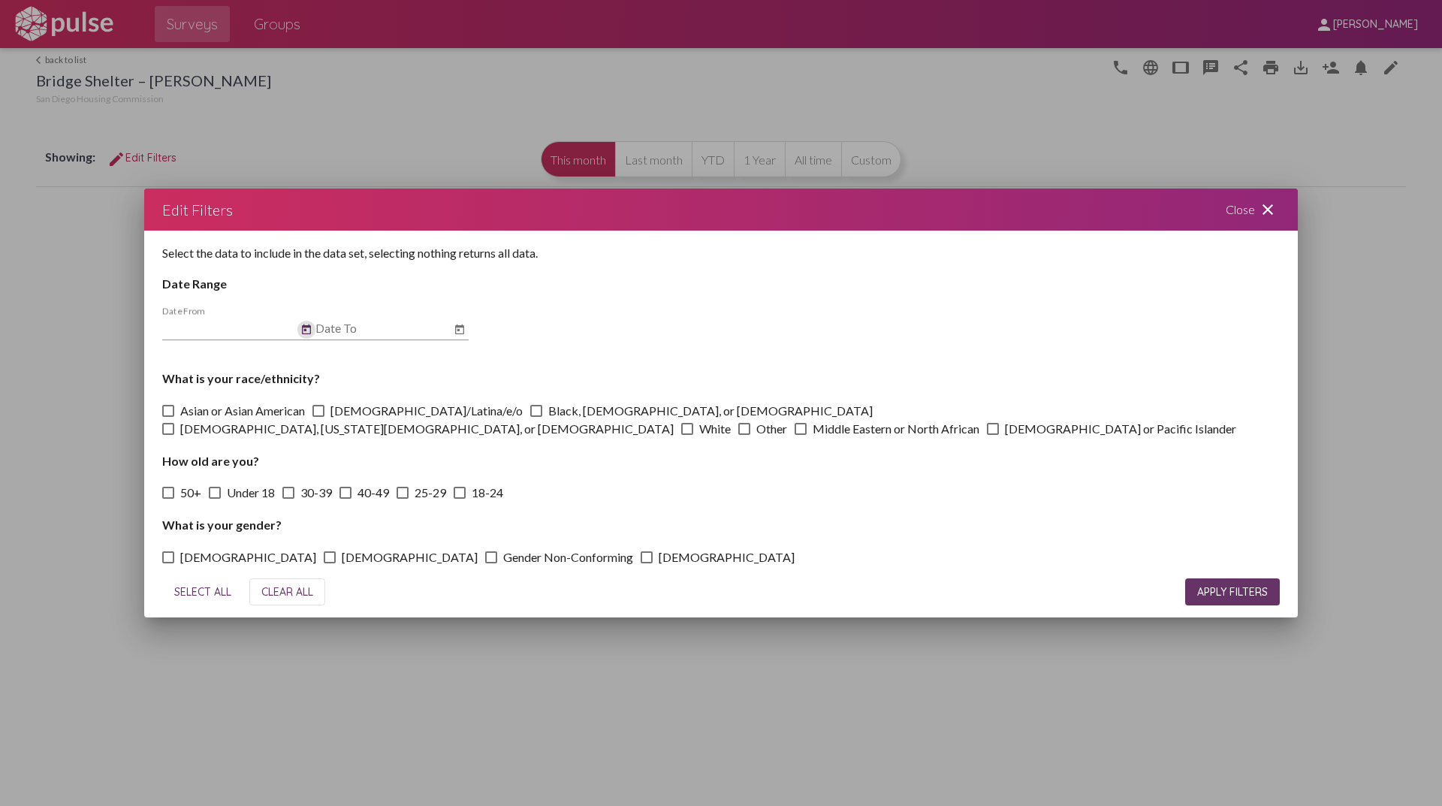
type input "[DATE]"
click at [454, 330] on icon "Open calendar" at bounding box center [460, 330] width 12 height 18
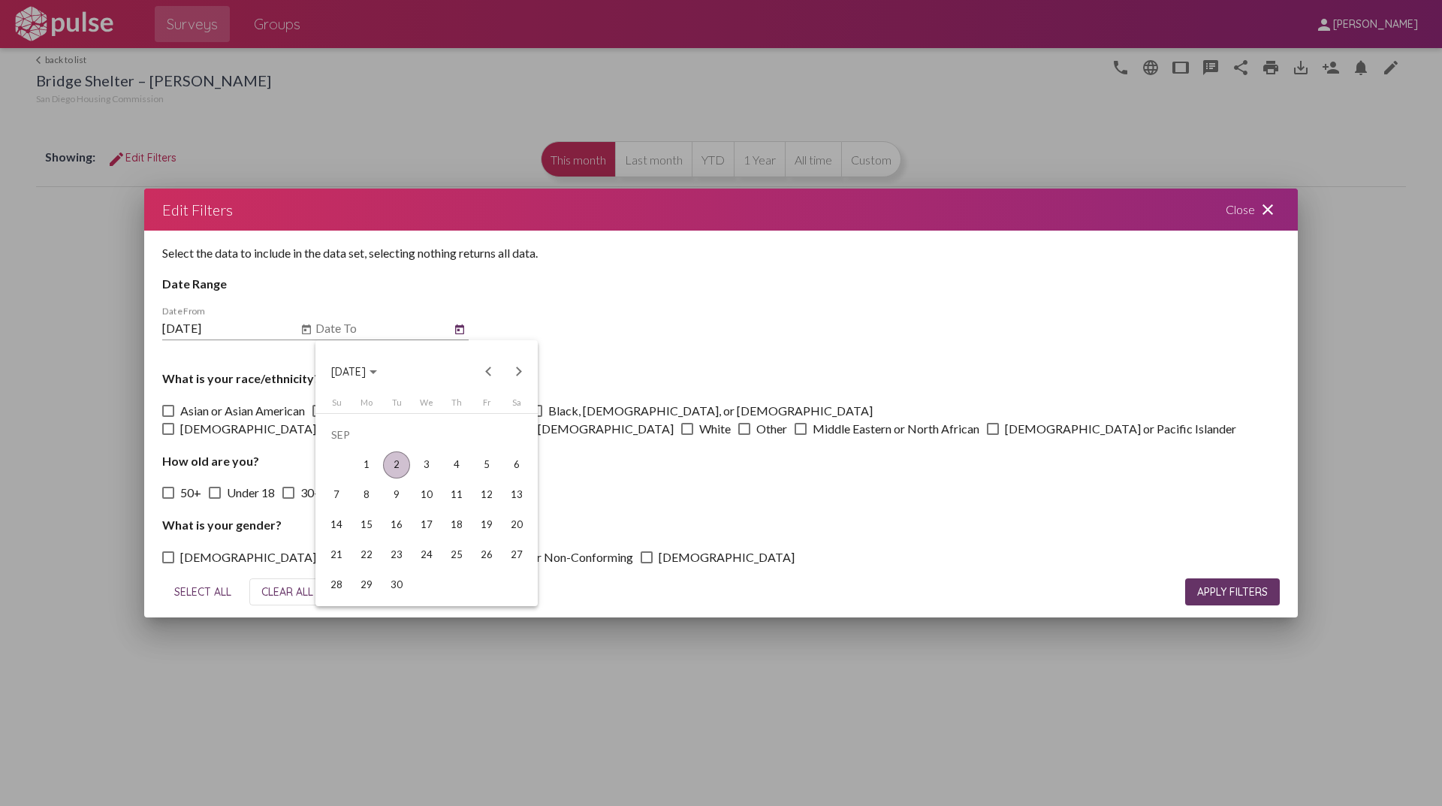
click at [399, 466] on div "2" at bounding box center [396, 464] width 27 height 27
type input "[DATE]"
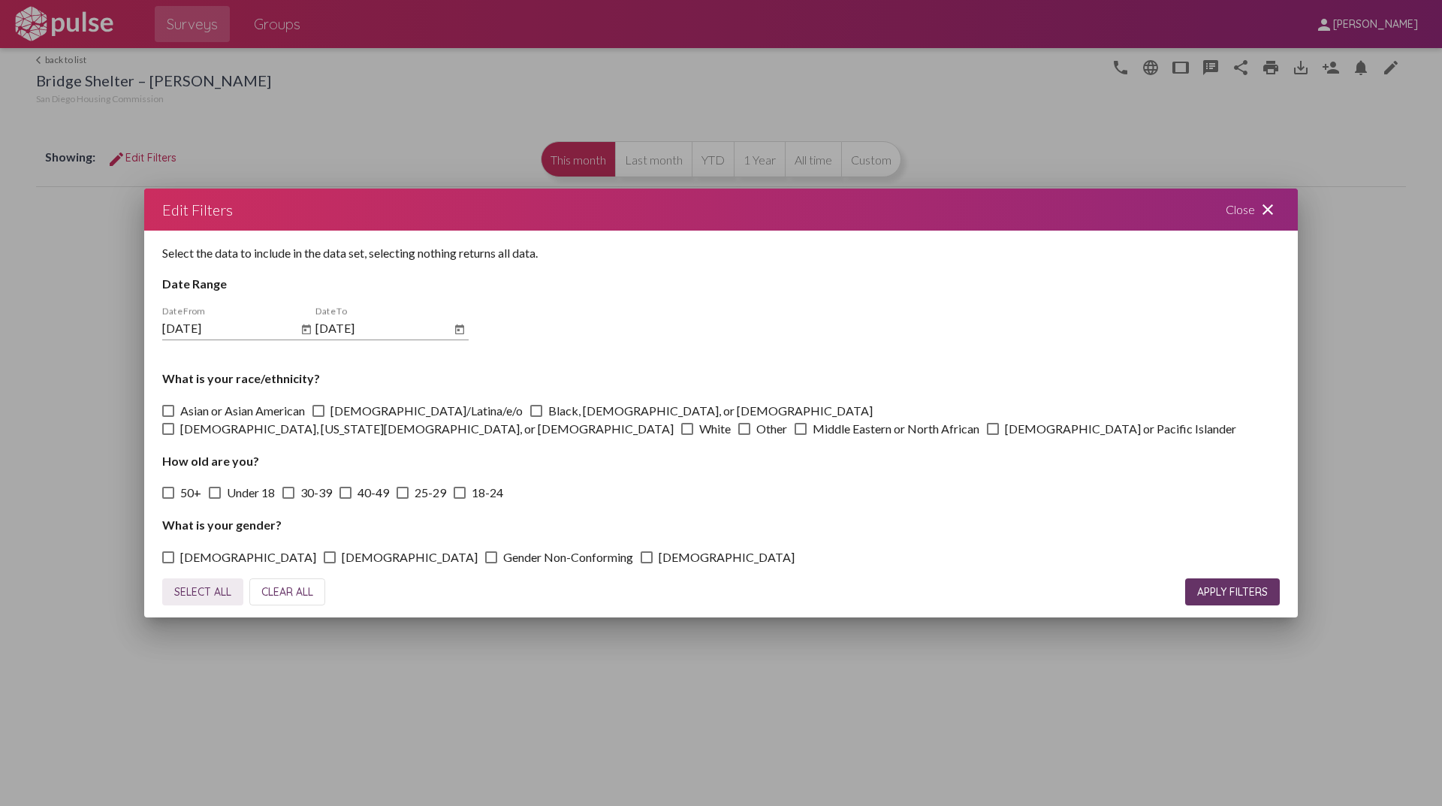
click at [209, 593] on span "SELECT ALL" at bounding box center [202, 592] width 57 height 14
checkbox input "true"
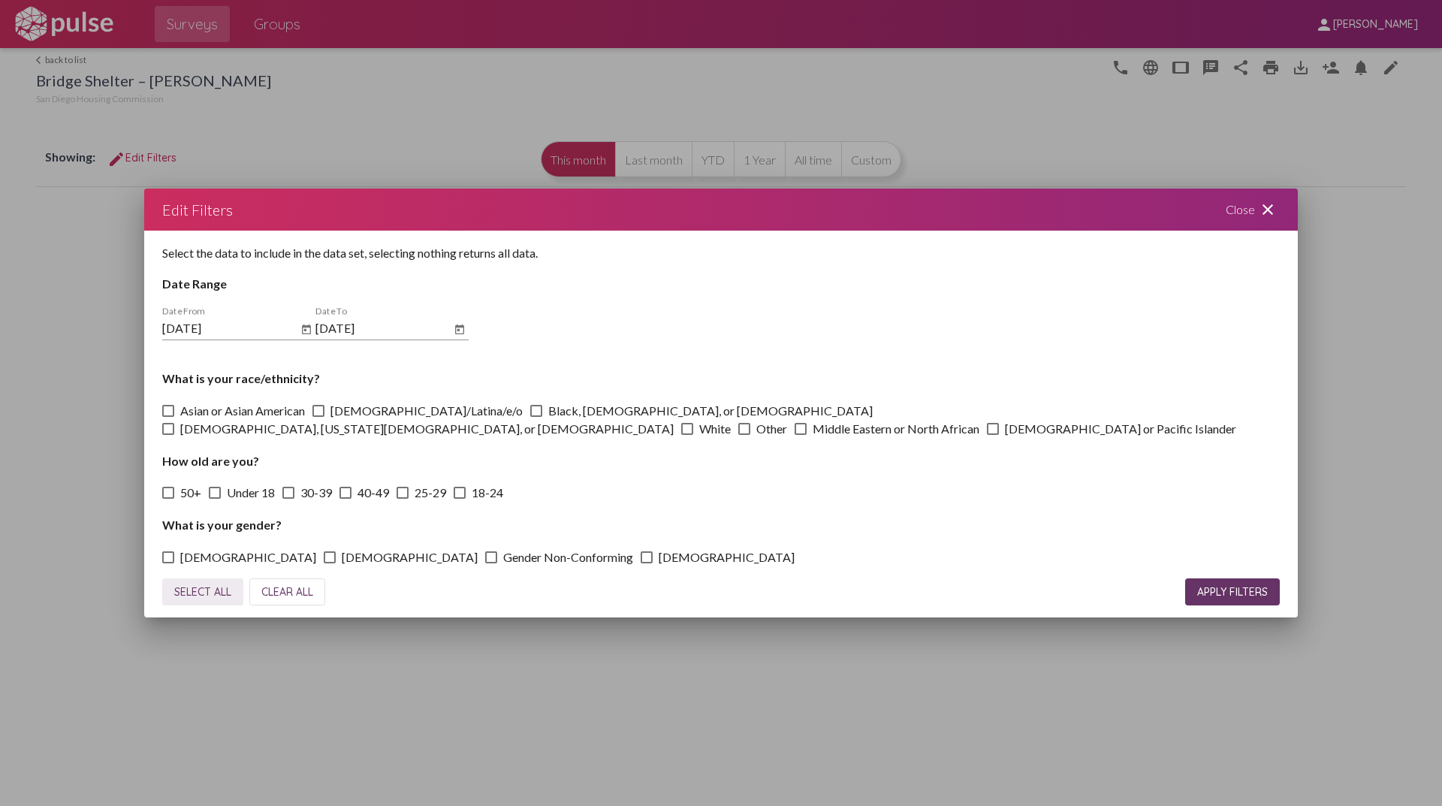
checkbox input "true"
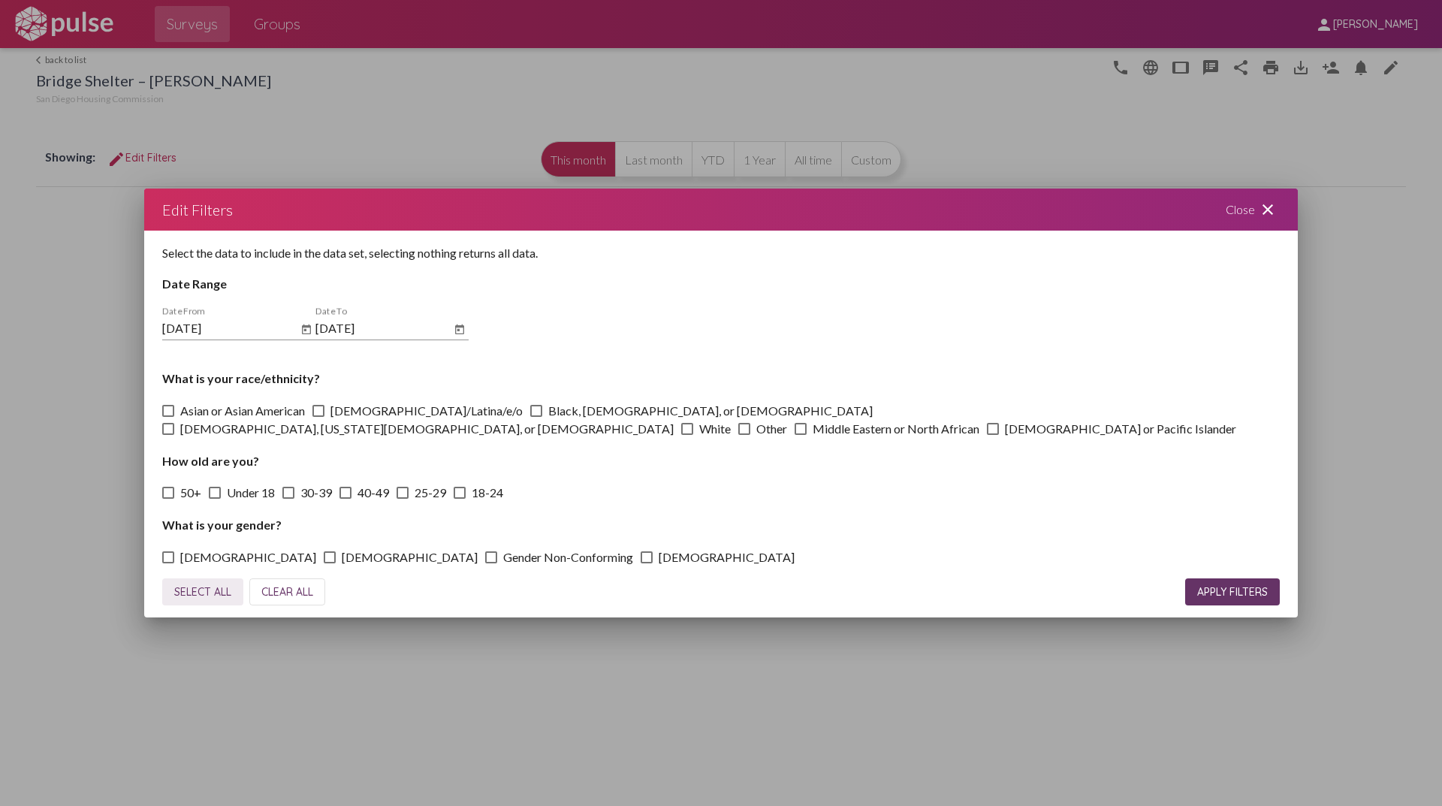
checkbox input "true"
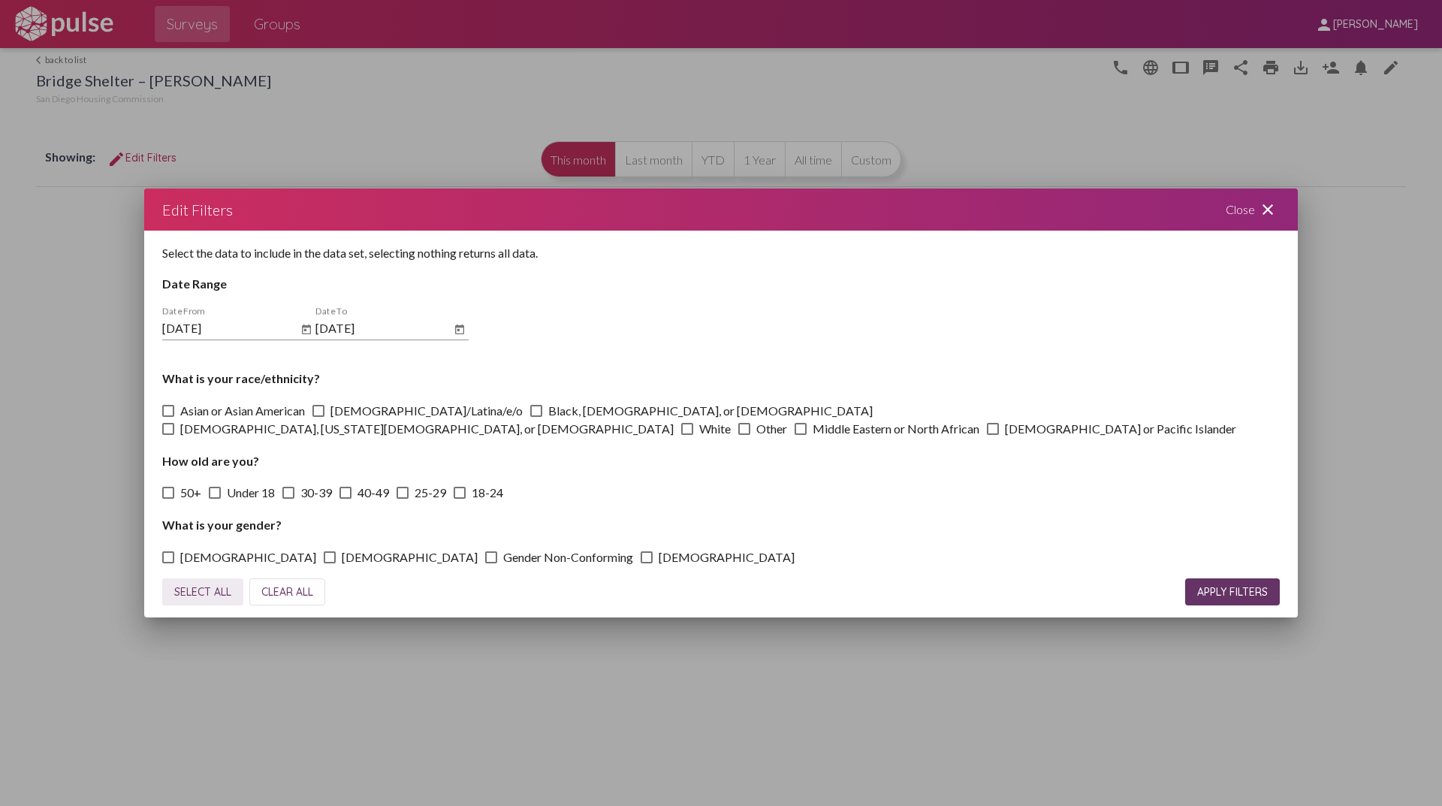
checkbox input "true"
click at [1240, 580] on button "APPLY FILTERS" at bounding box center [1232, 591] width 95 height 27
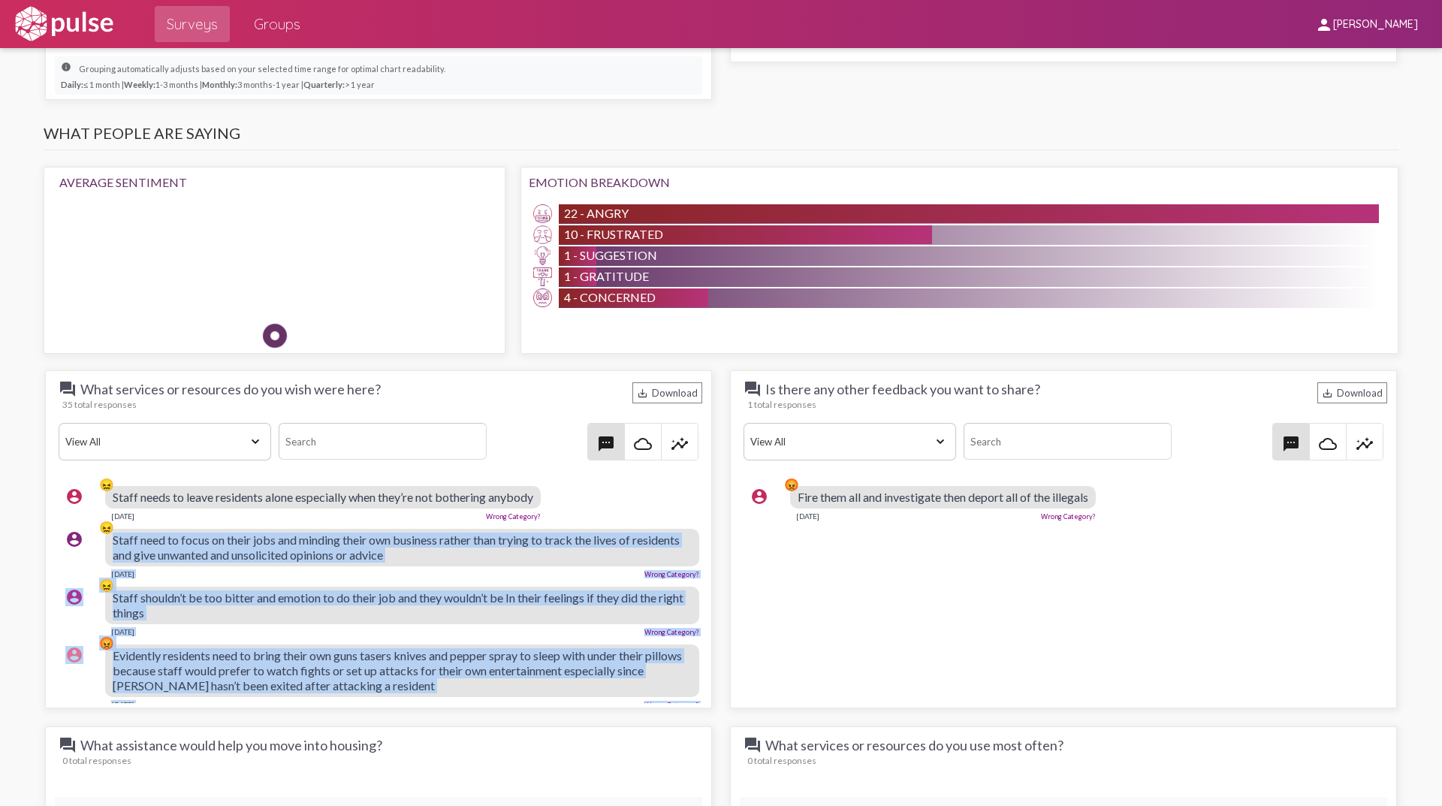
drag, startPoint x: 326, startPoint y: 536, endPoint x: 107, endPoint y: 481, distance: 225.3
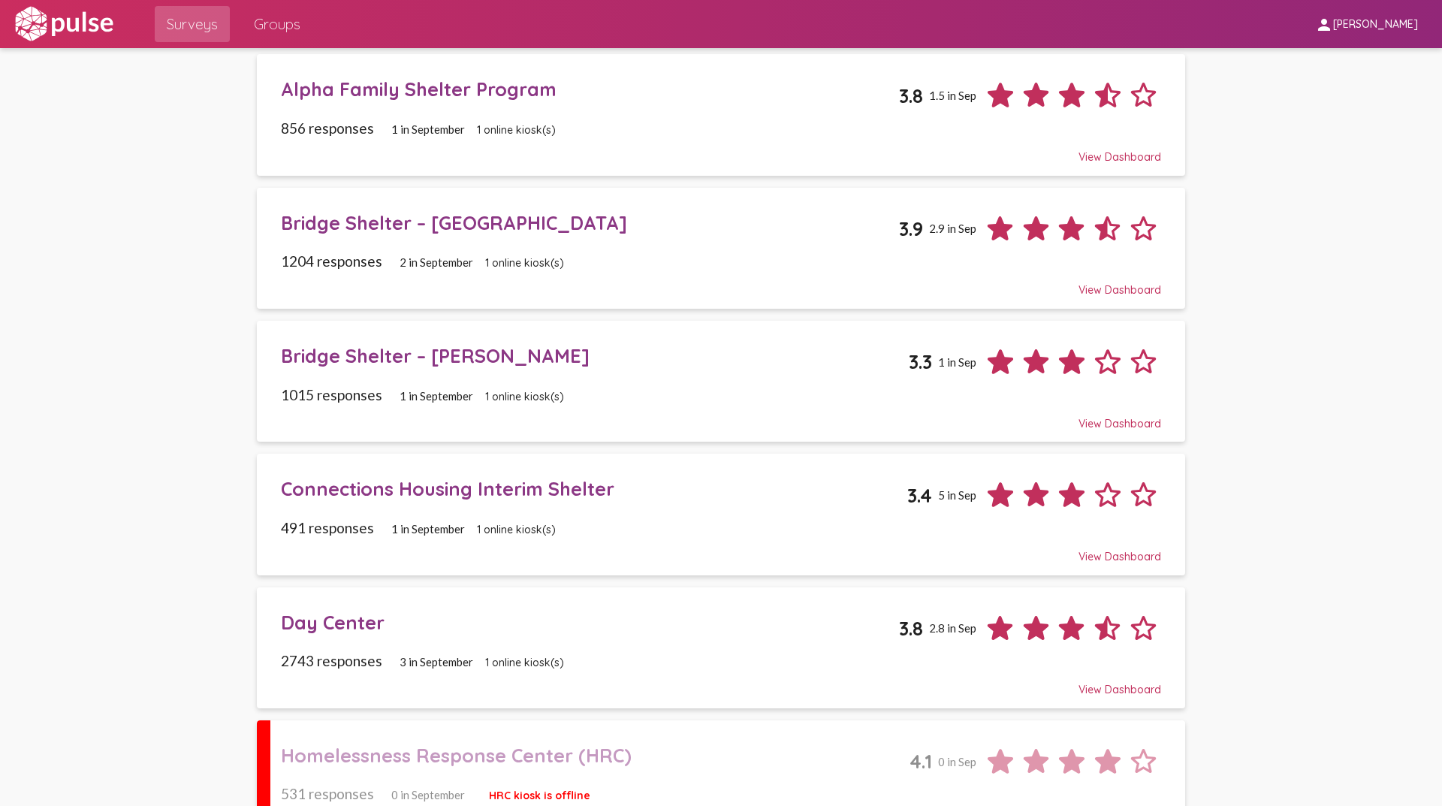
scroll to position [375, 0]
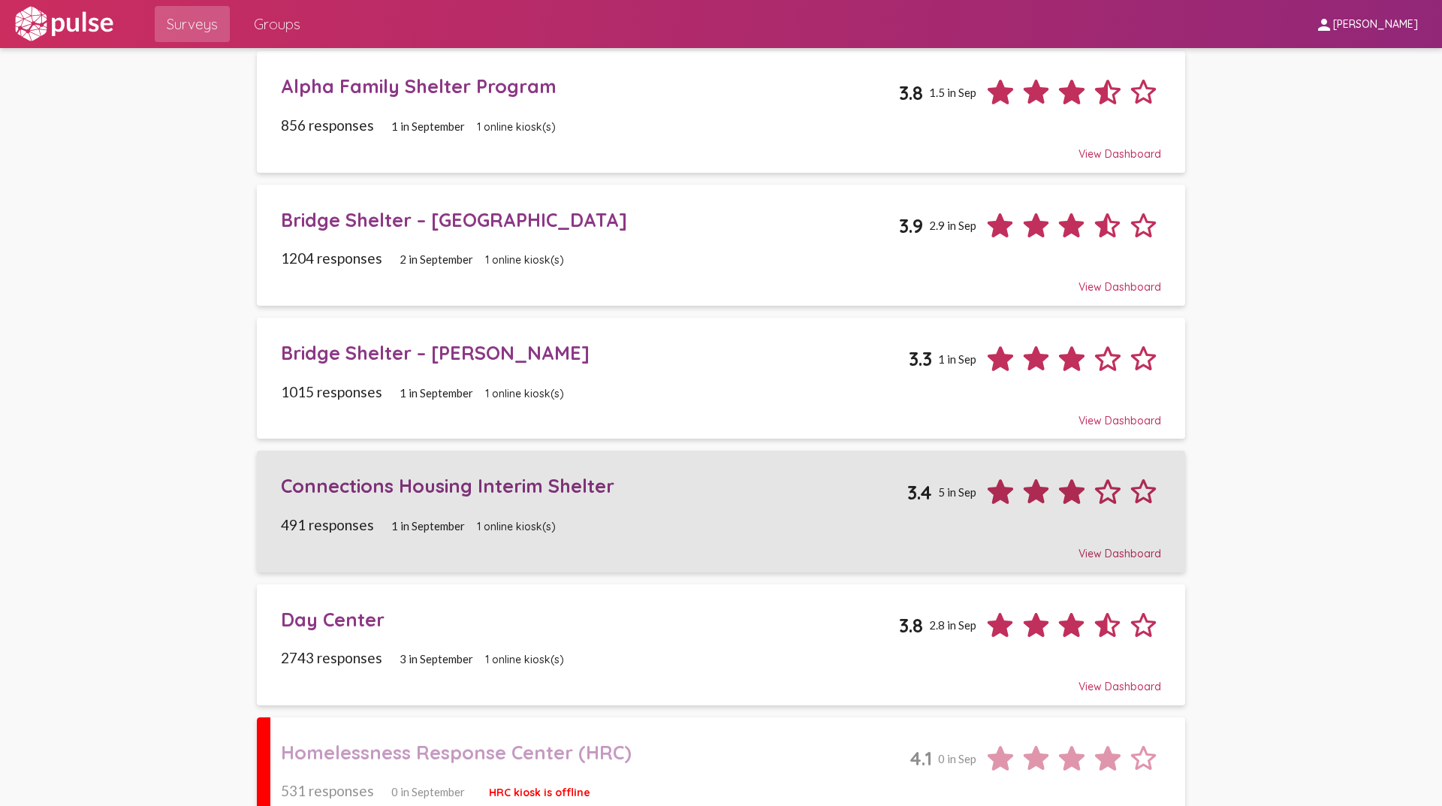
click at [490, 477] on div "Connections Housing Interim Shelter" at bounding box center [594, 485] width 627 height 23
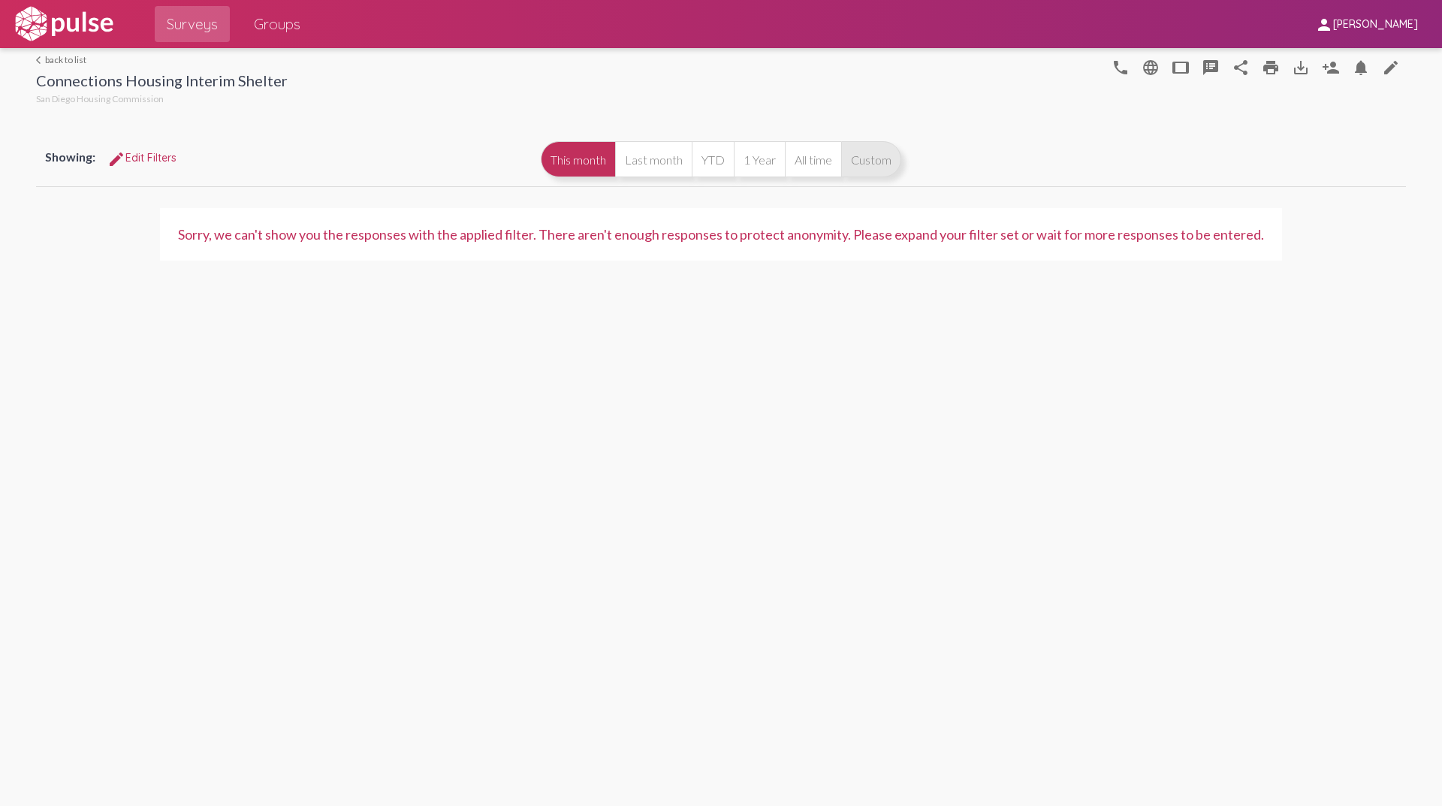
click at [856, 149] on button "Custom" at bounding box center [871, 159] width 60 height 36
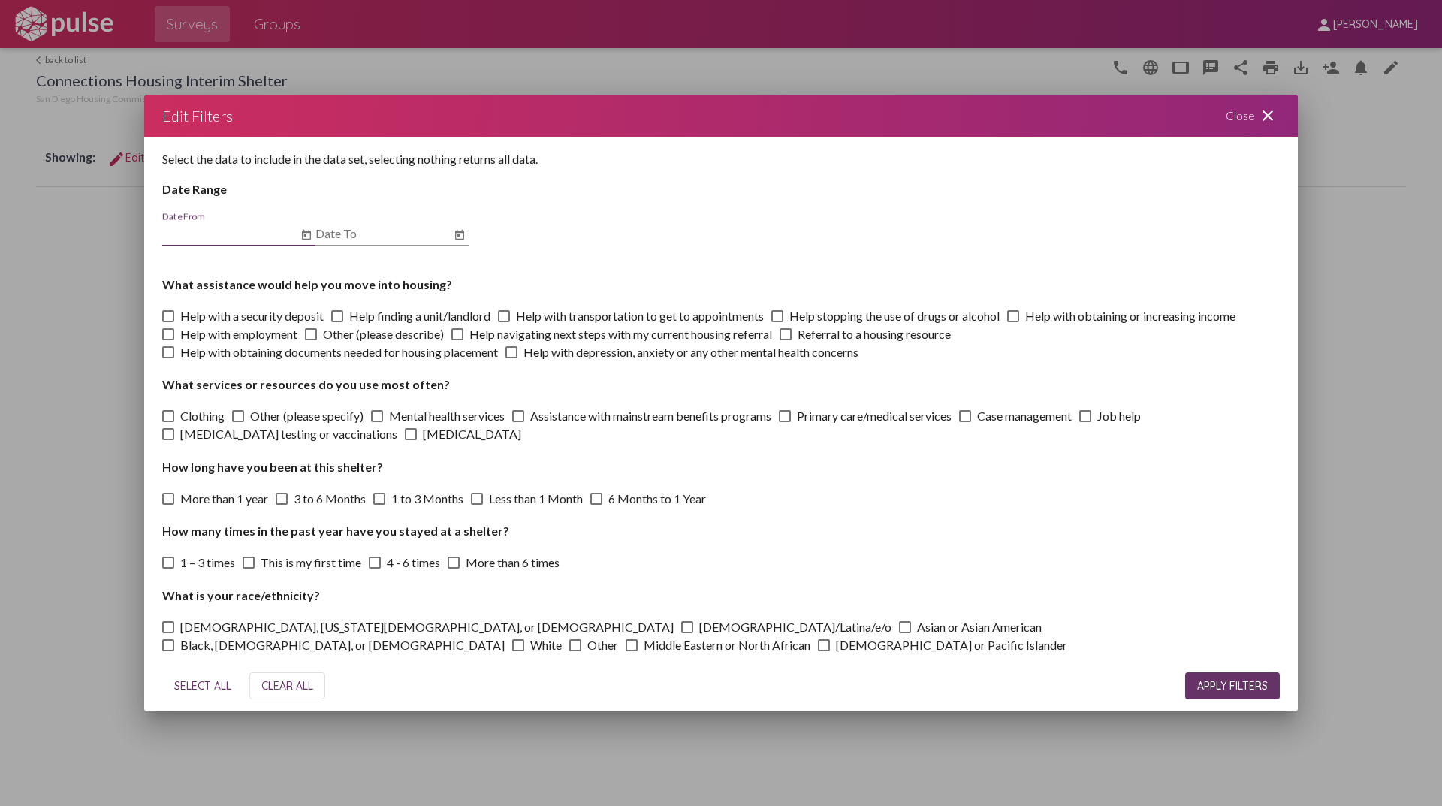
click at [306, 232] on icon "Open calendar" at bounding box center [306, 235] width 9 height 10
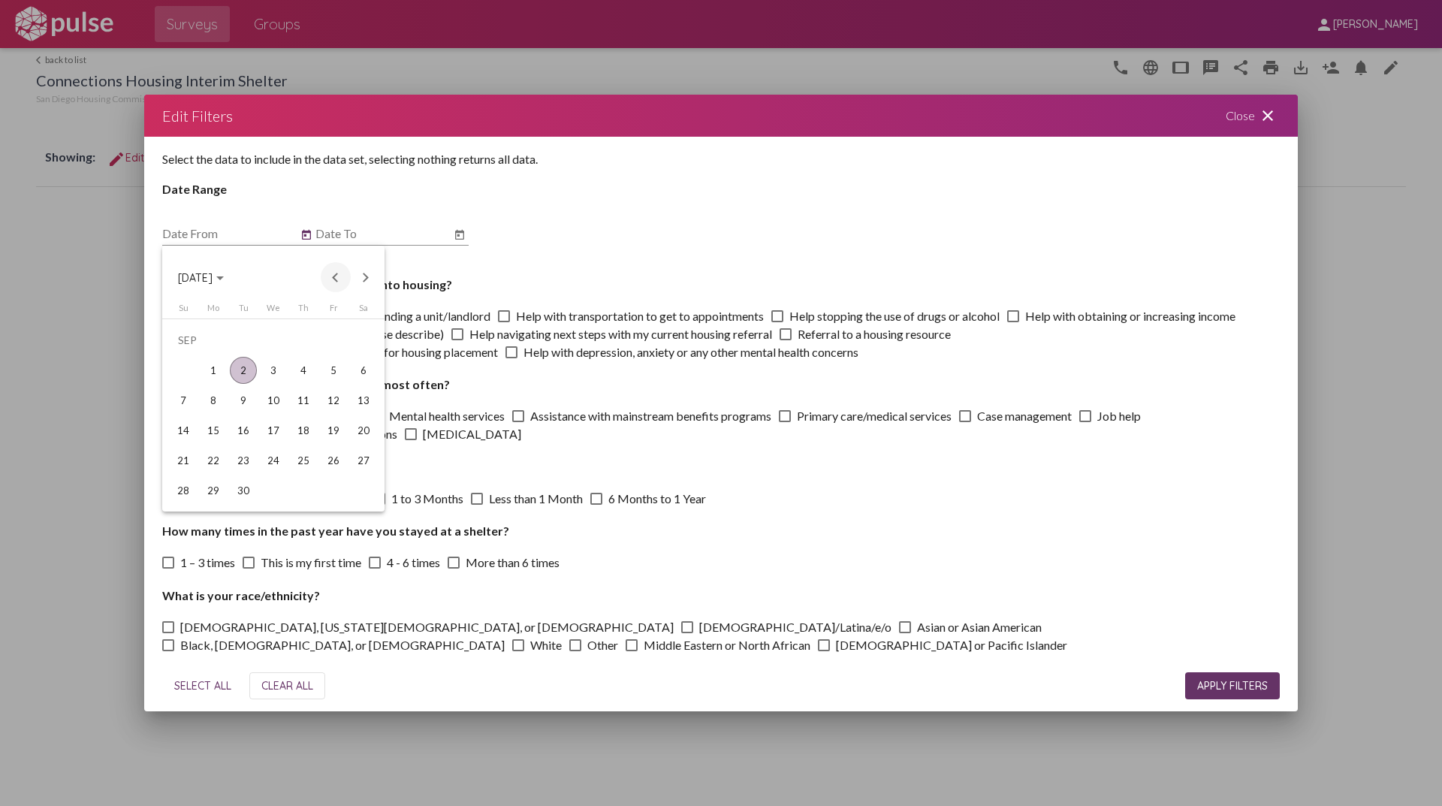
click at [333, 278] on button "Previous month" at bounding box center [336, 277] width 30 height 30
click at [220, 403] on div "11" at bounding box center [213, 400] width 27 height 27
type input "[DATE]"
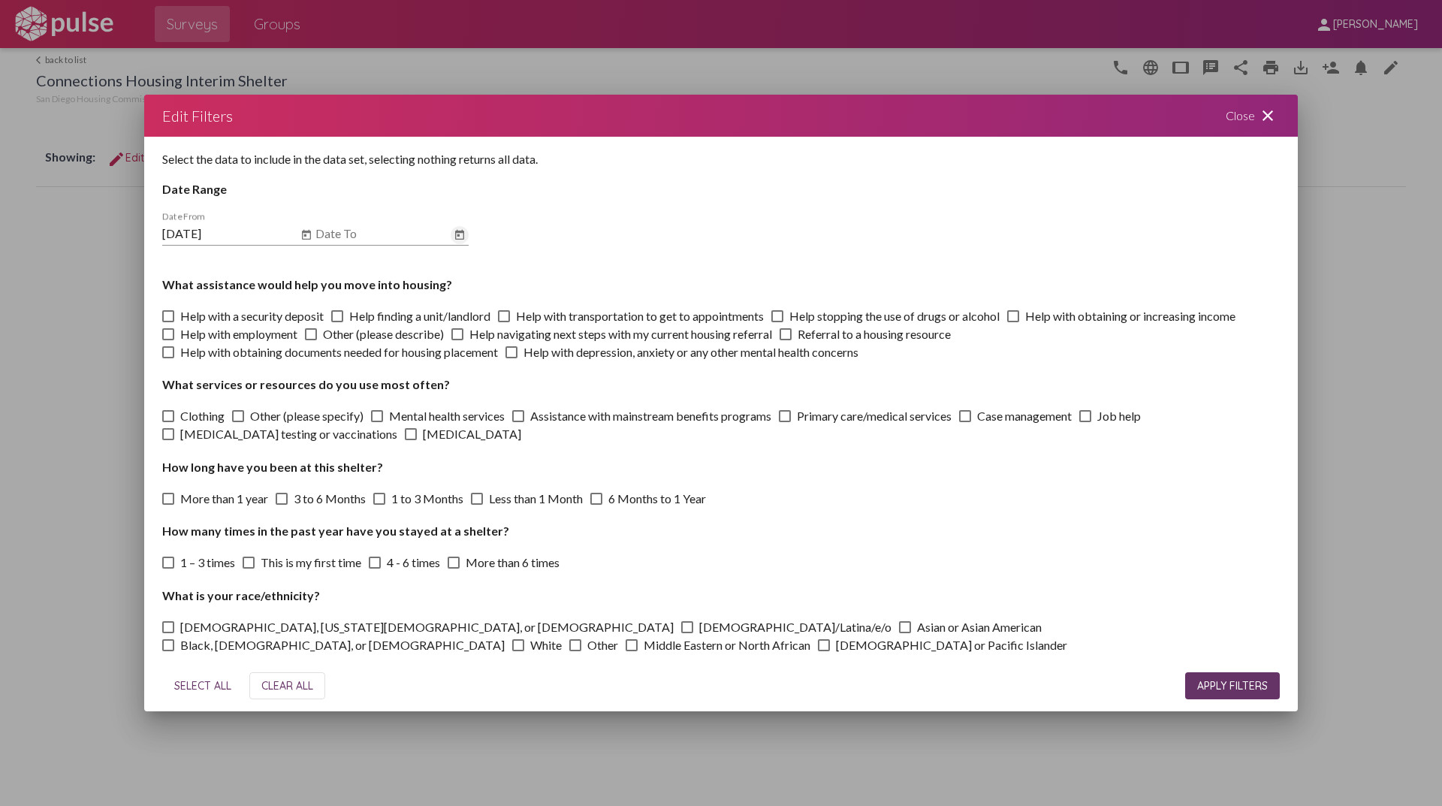
click at [463, 233] on icon "Open calendar" at bounding box center [459, 235] width 9 height 10
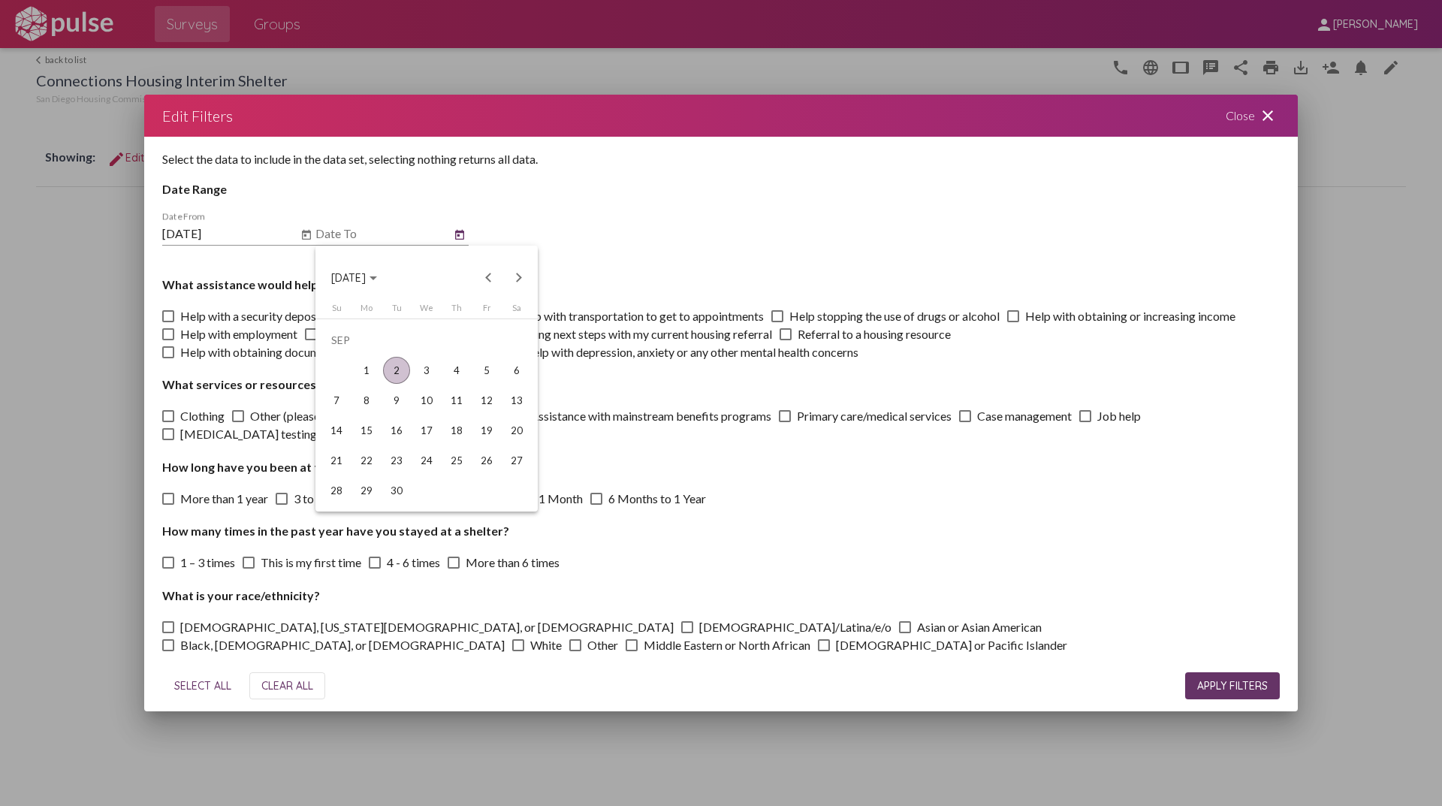
click at [399, 372] on div "2" at bounding box center [396, 370] width 27 height 27
type input "[DATE]"
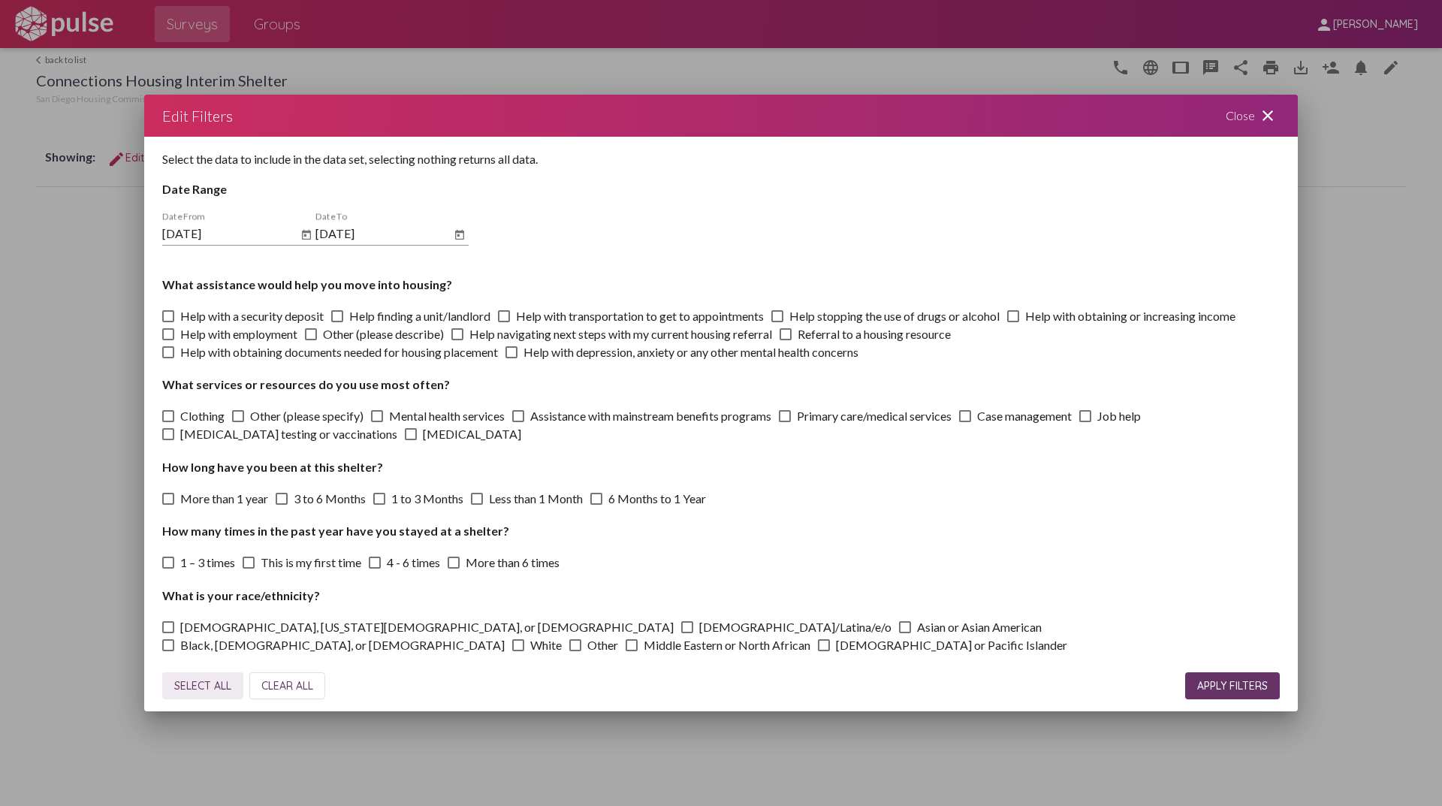
click at [225, 686] on span "SELECT ALL" at bounding box center [202, 686] width 57 height 14
checkbox input "true"
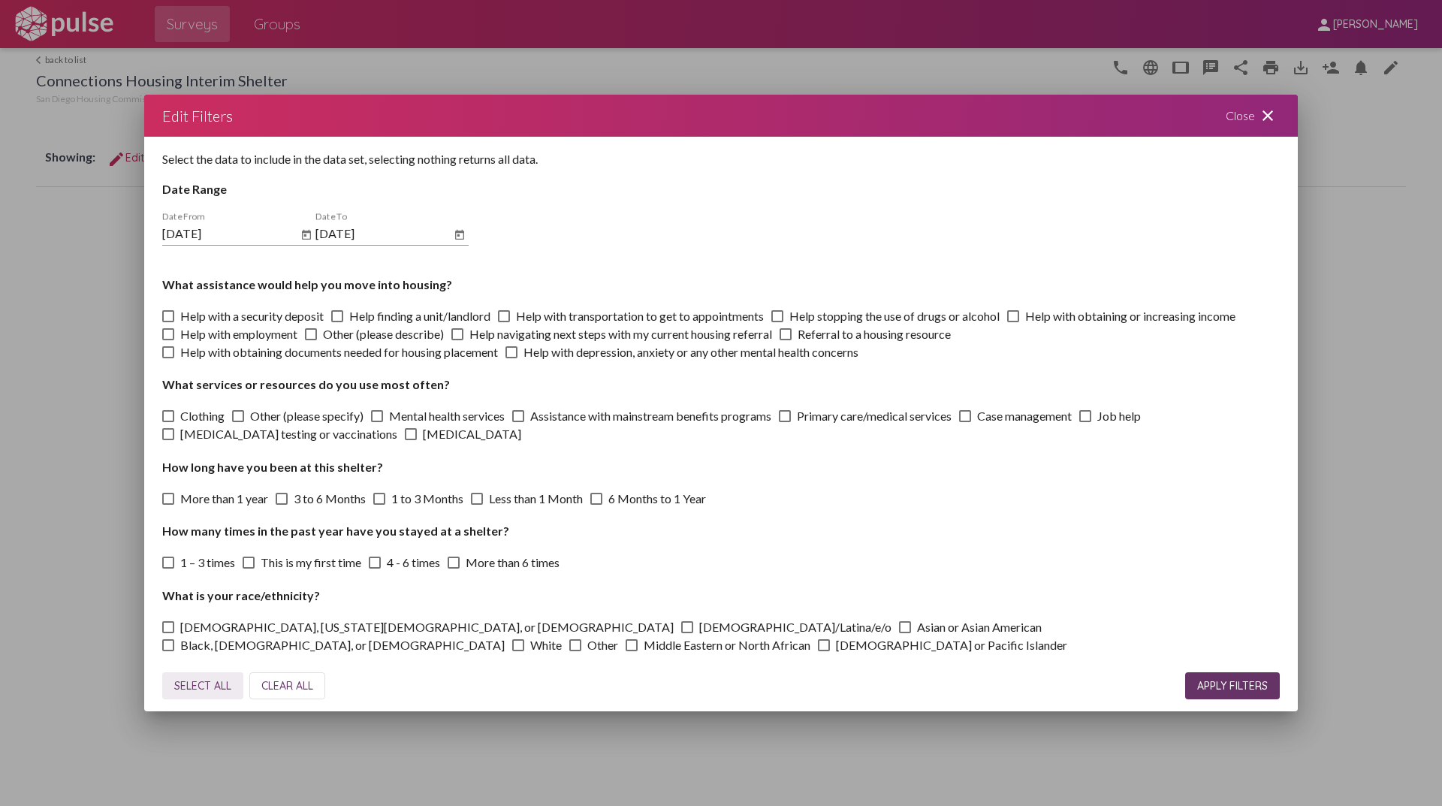
checkbox input "true"
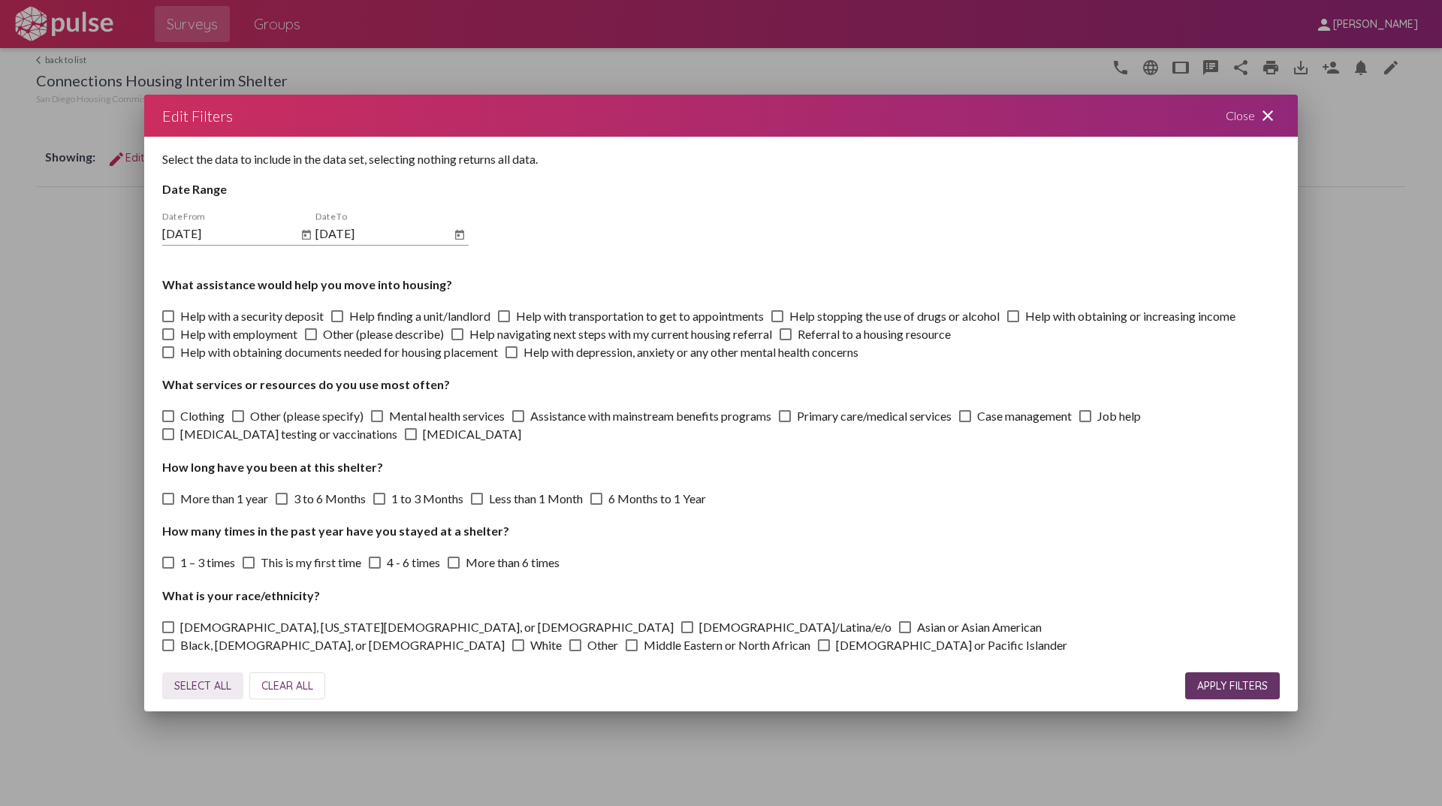
checkbox input "true"
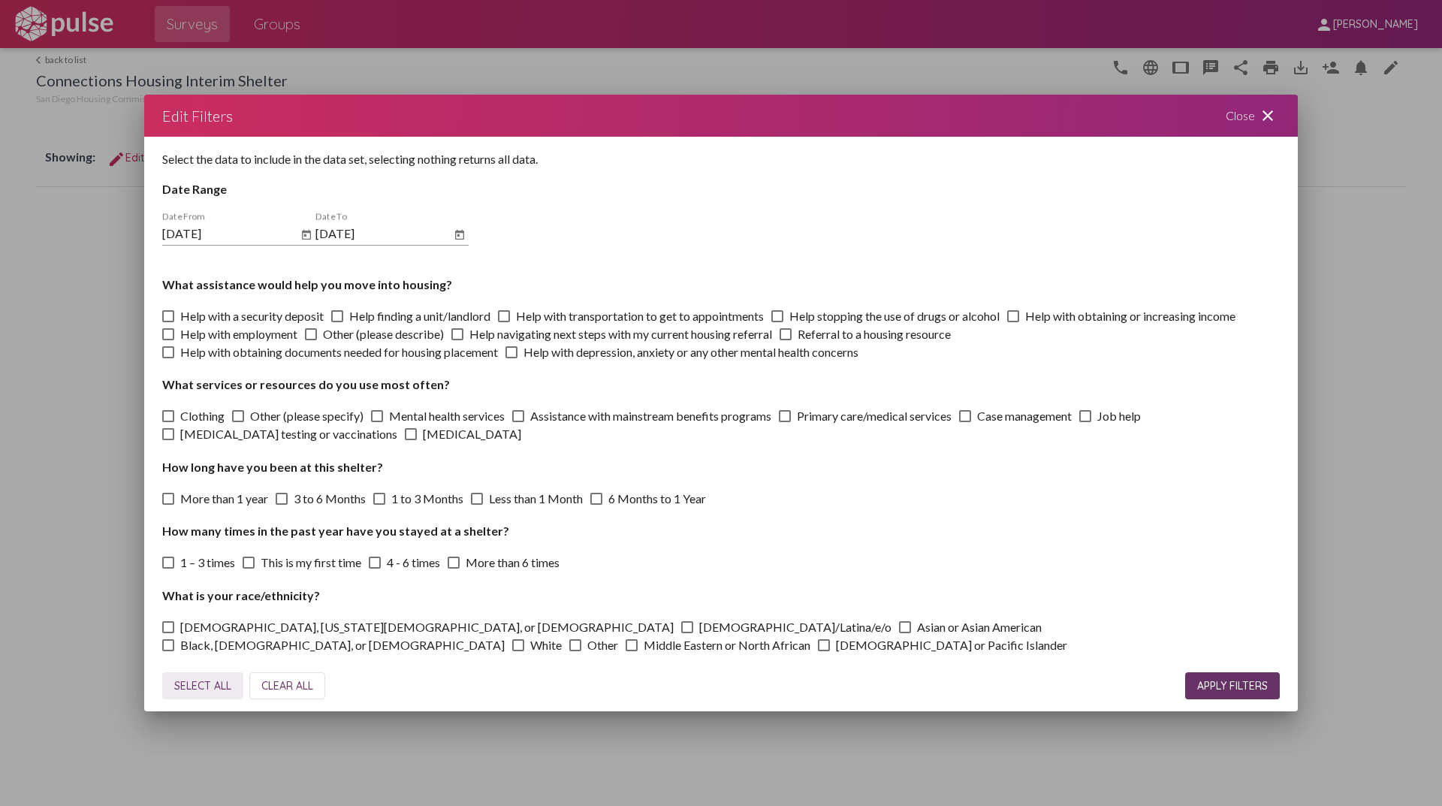
checkbox input "true"
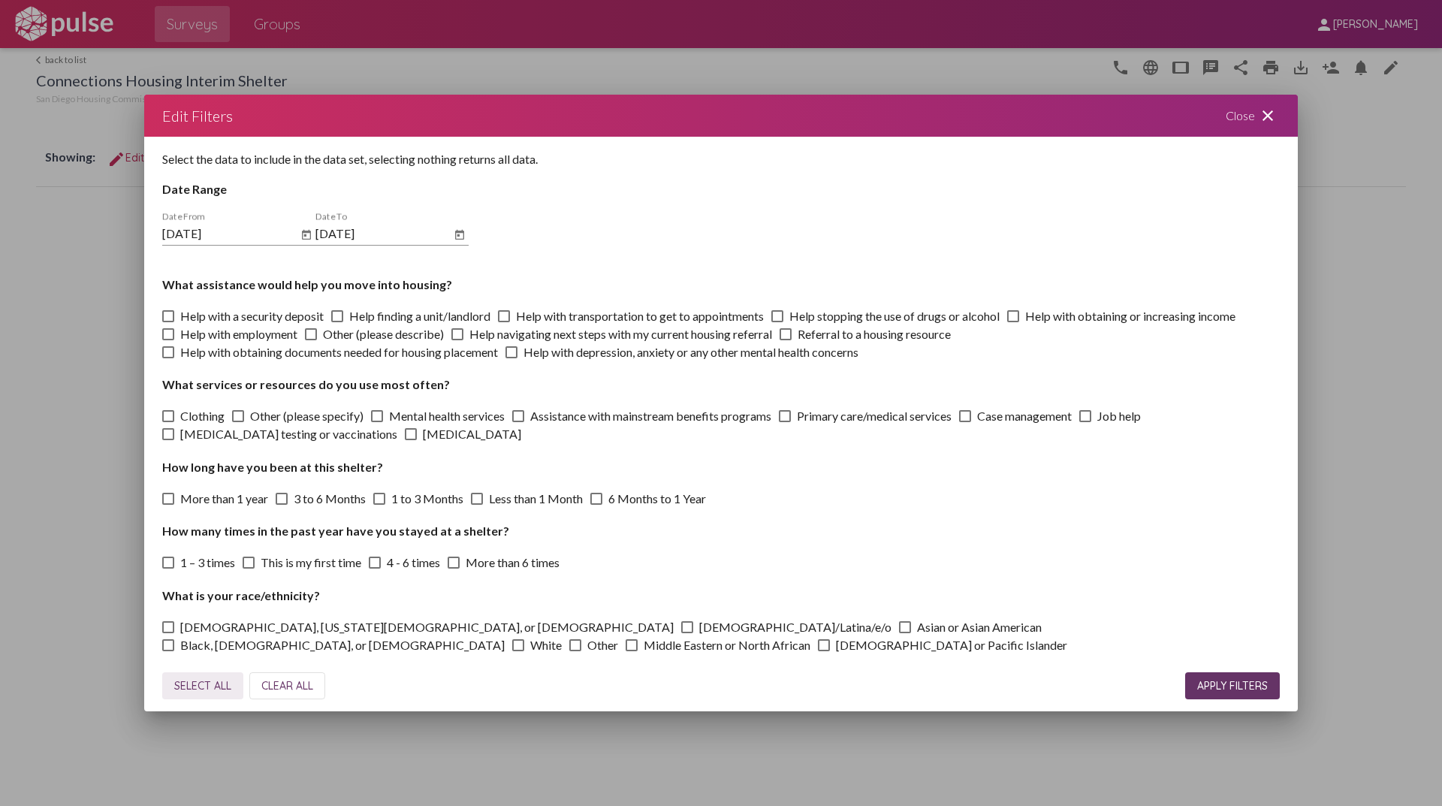
checkbox input "true"
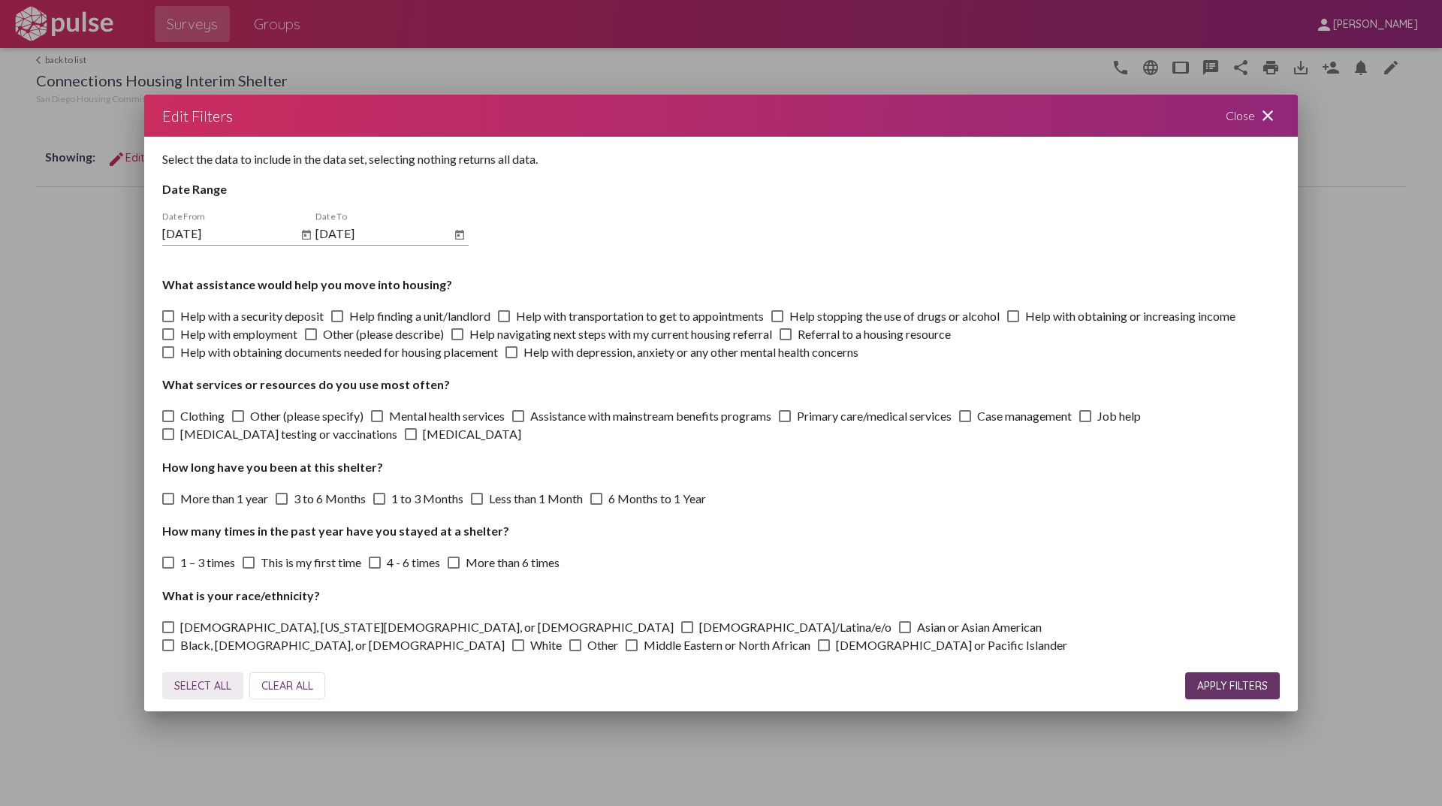
checkbox input "true"
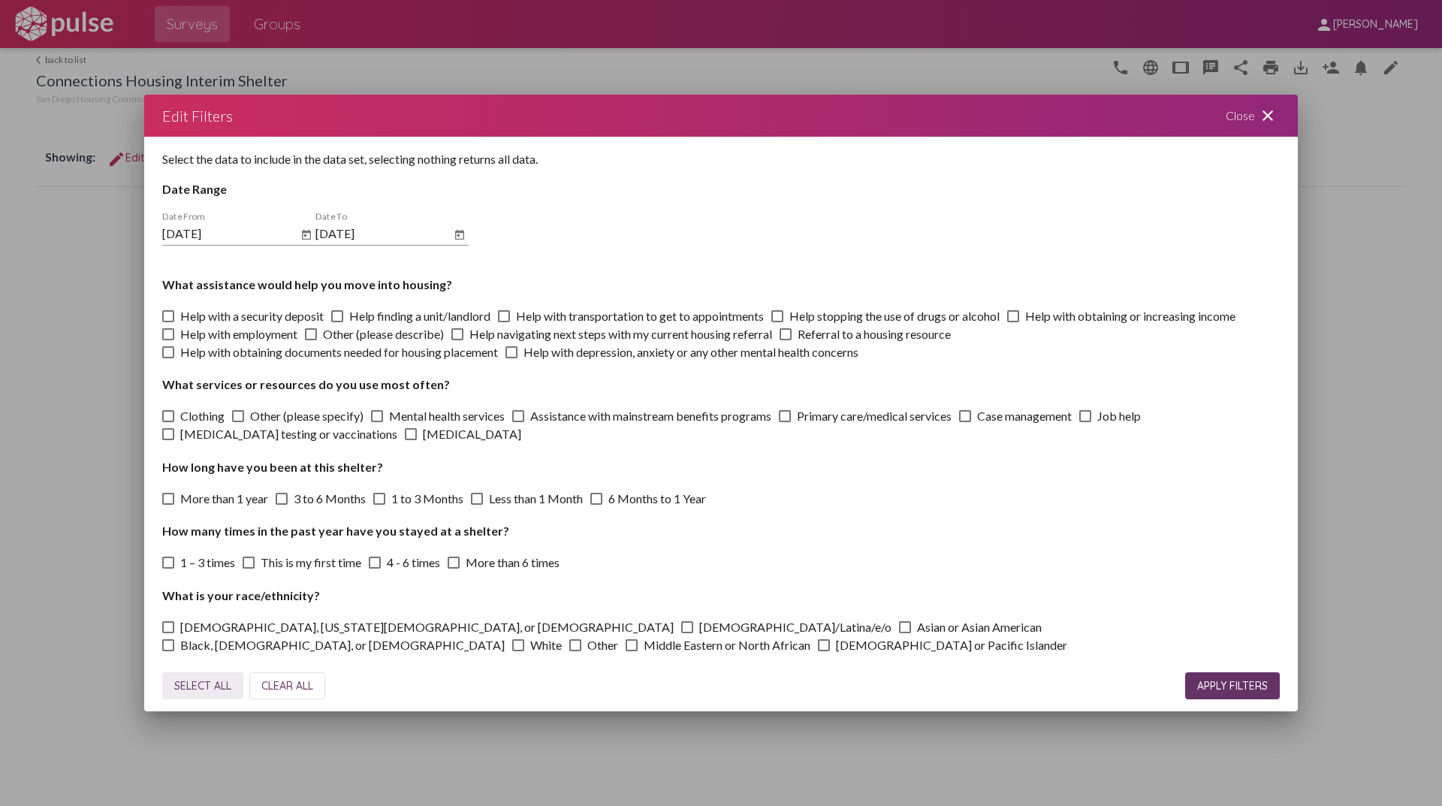
checkbox input "true"
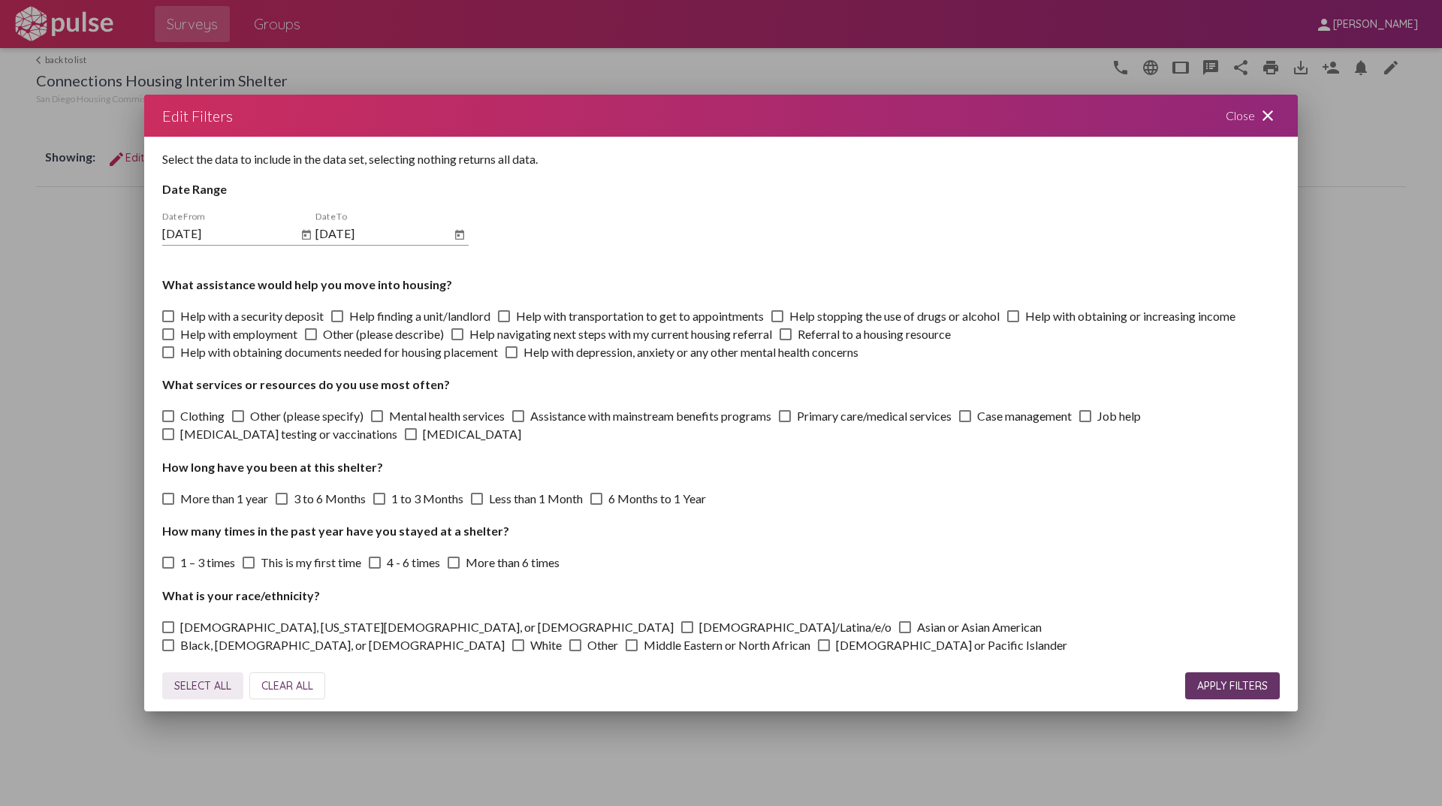
checkbox input "true"
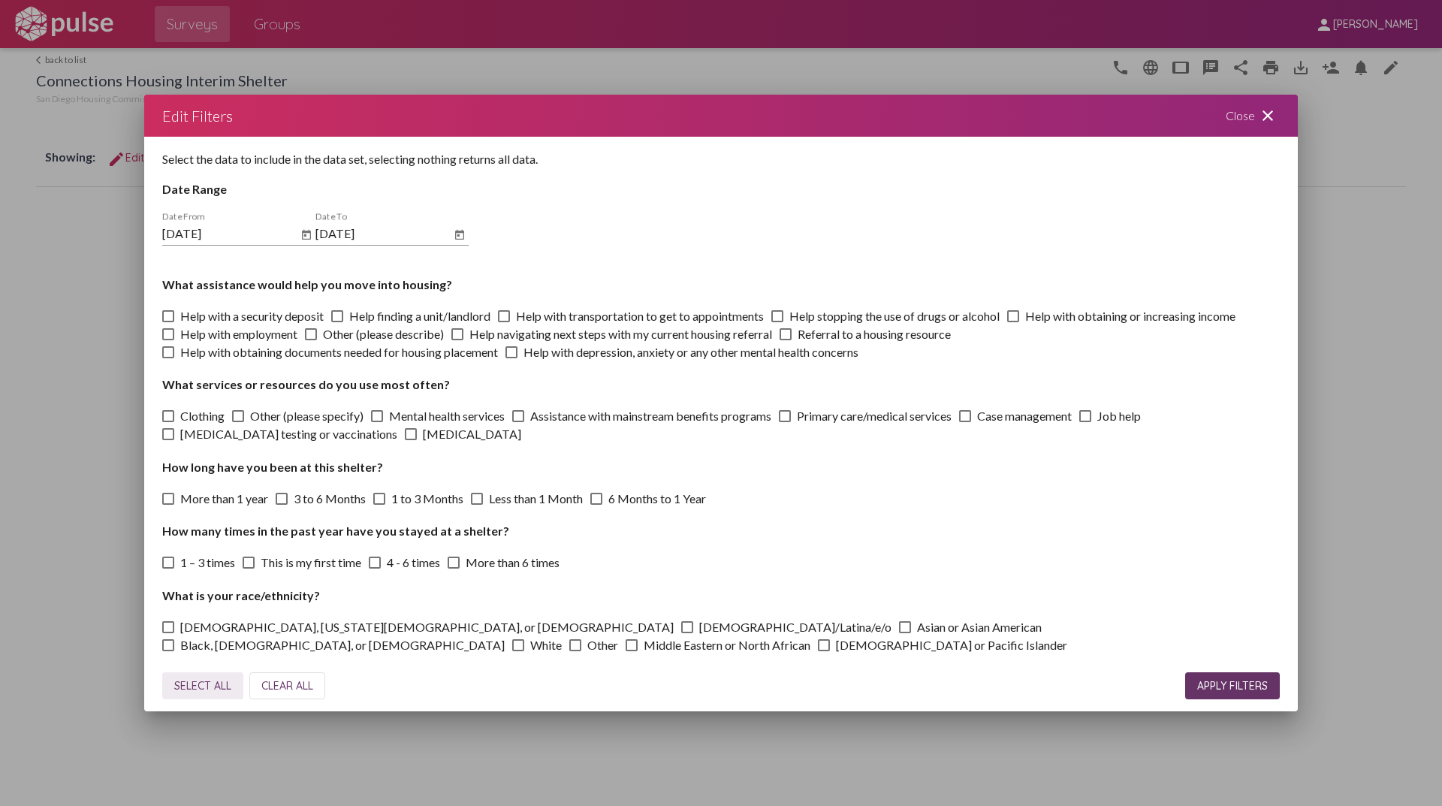
checkbox input "true"
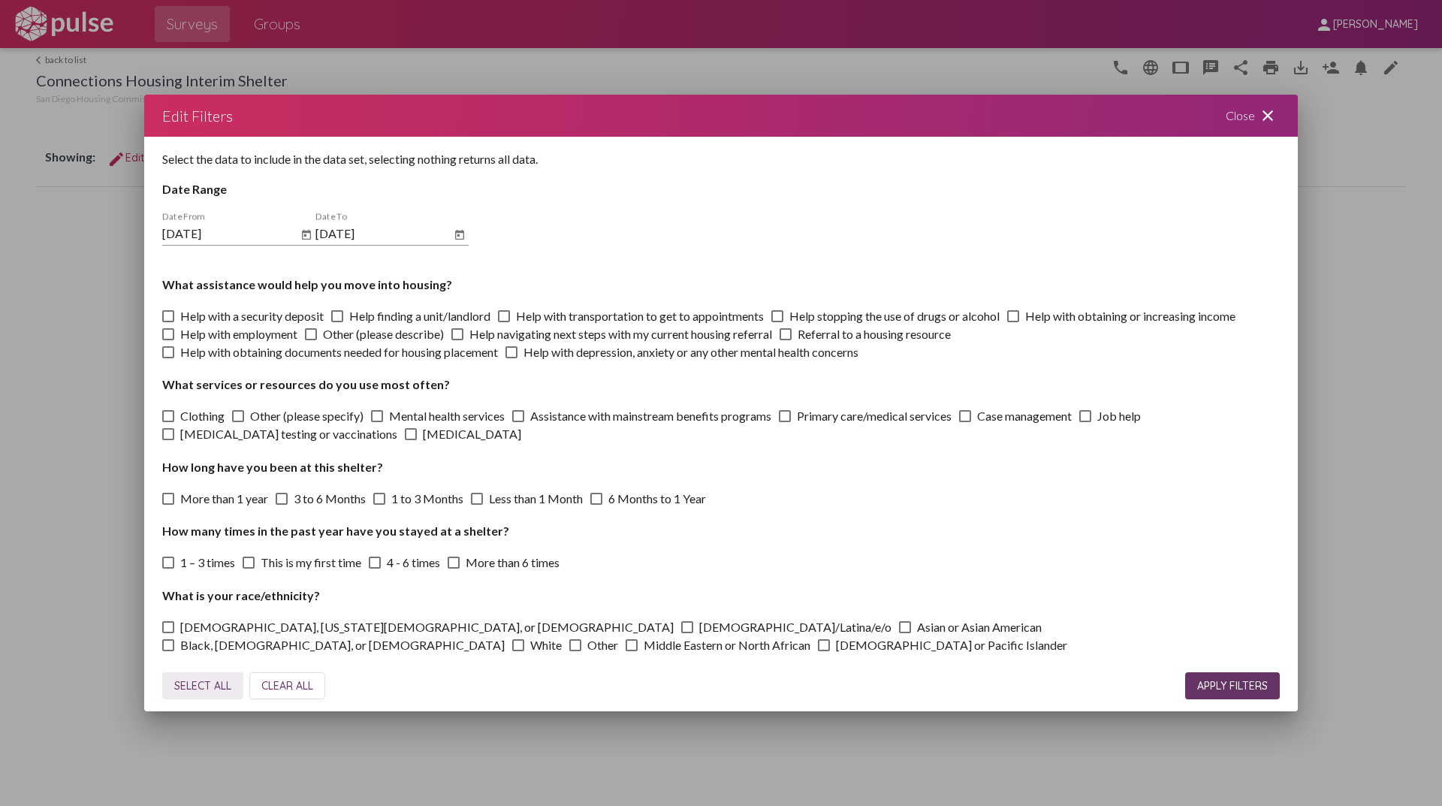
checkbox input "true"
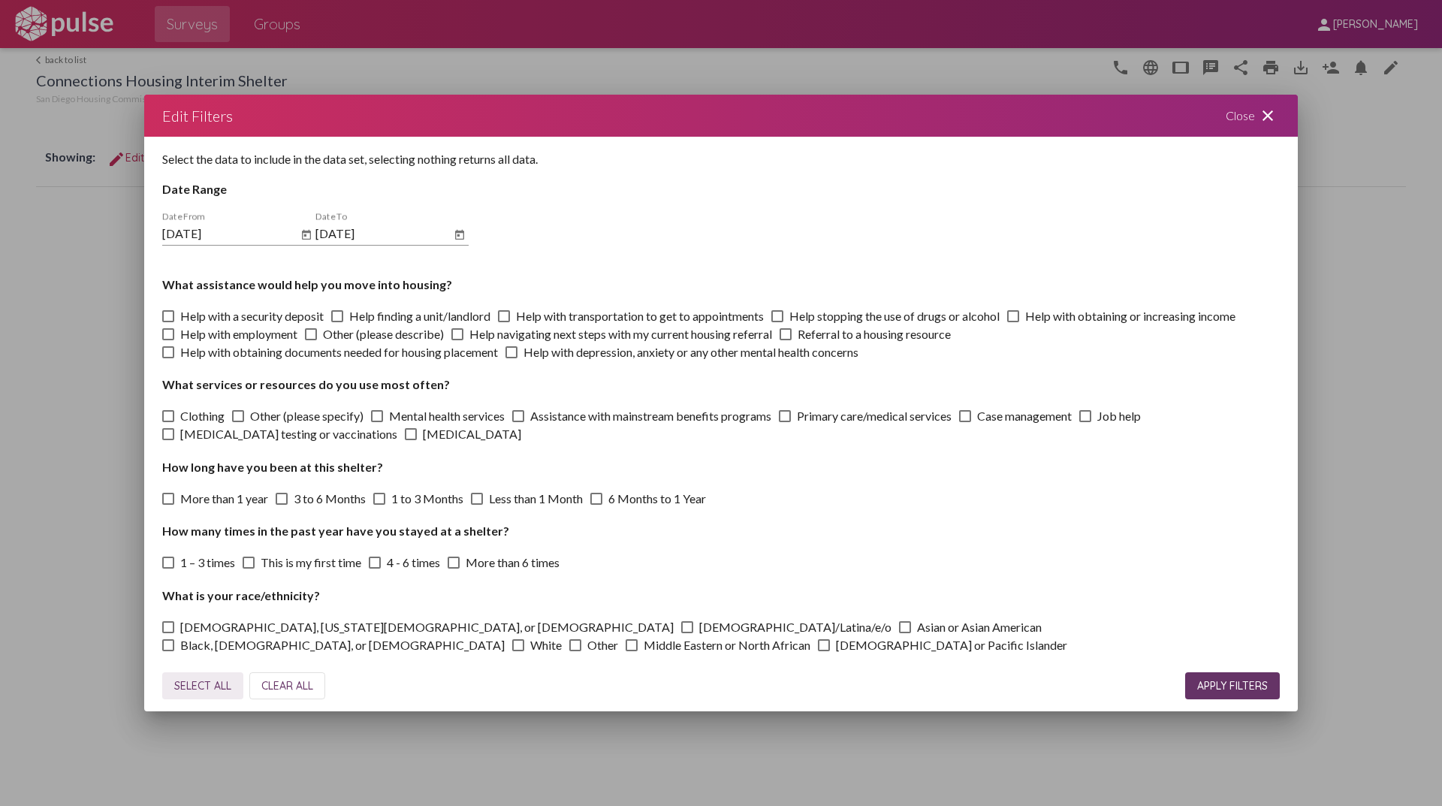
checkbox input "true"
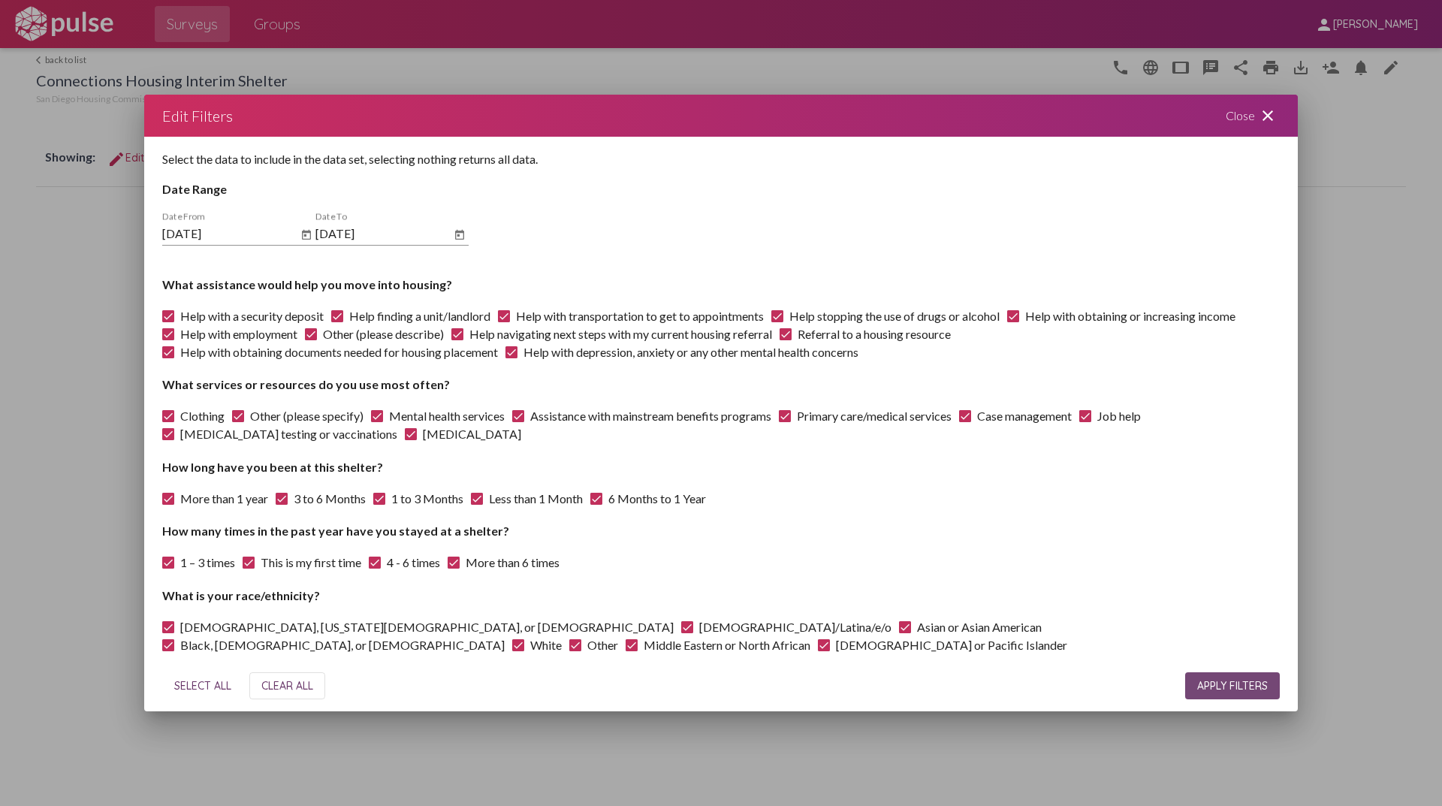
click at [1203, 686] on span "APPLY FILTERS" at bounding box center [1232, 686] width 71 height 14
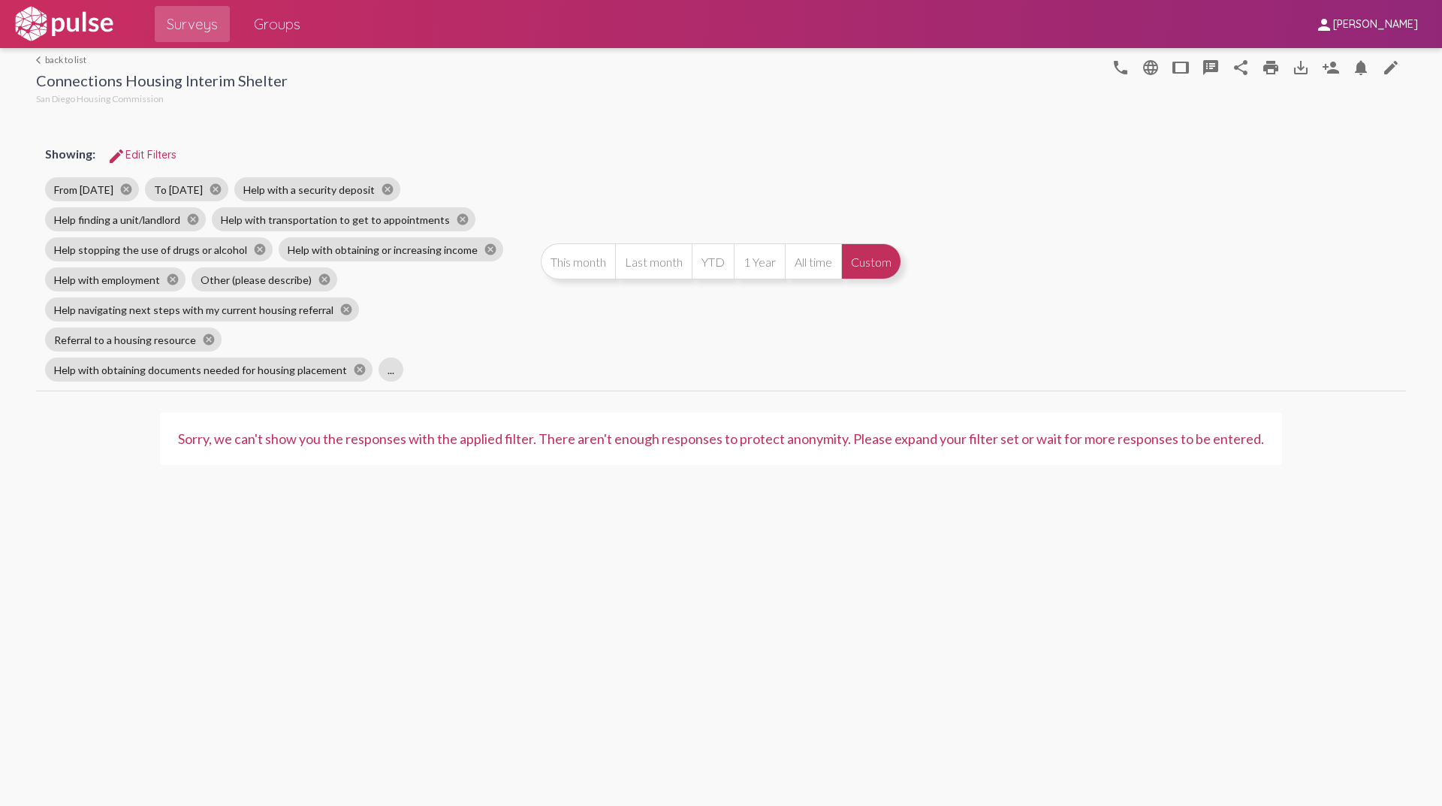
click at [875, 256] on button "Custom" at bounding box center [871, 261] width 60 height 36
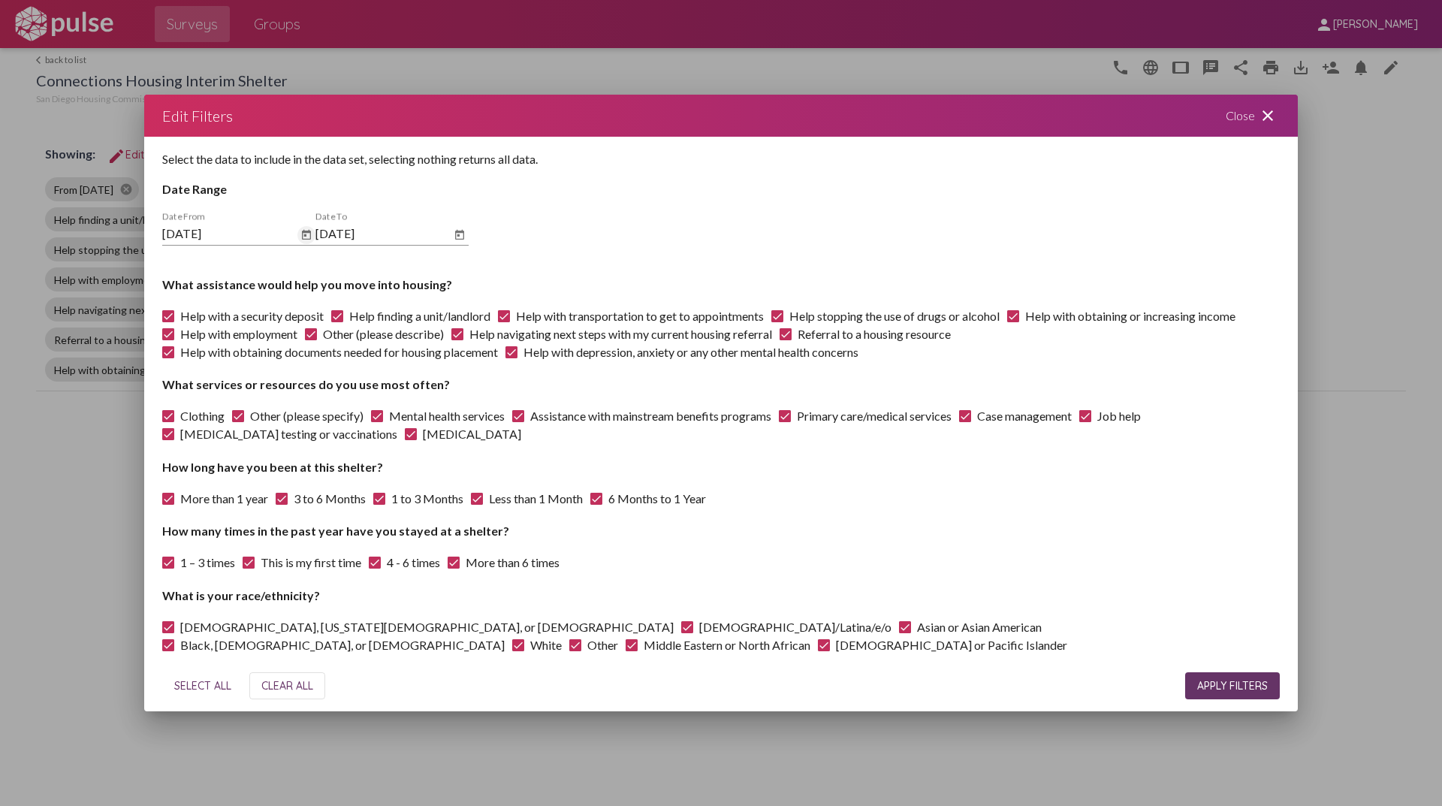
click at [304, 232] on icon "Open calendar" at bounding box center [306, 235] width 9 height 10
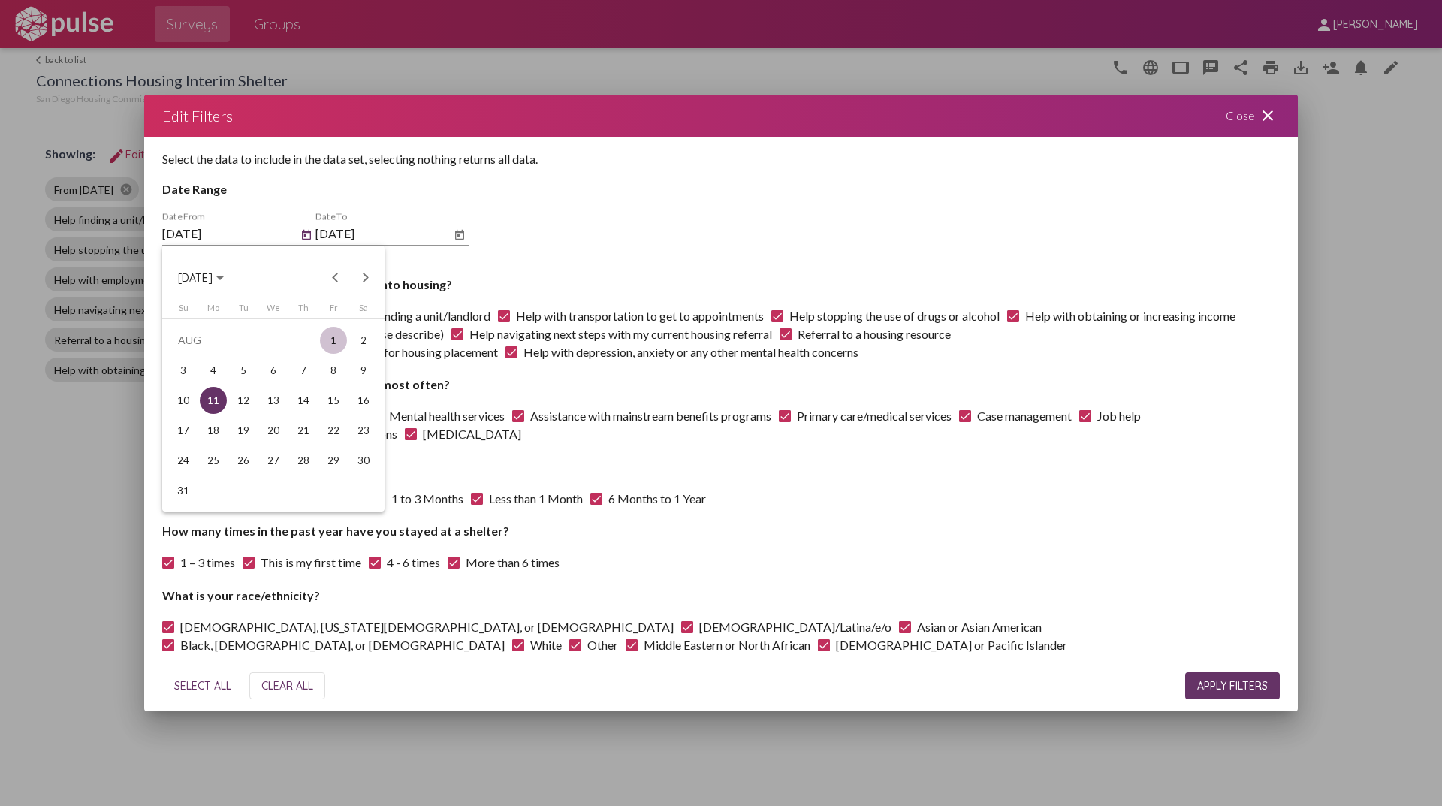
click at [341, 335] on div "1" at bounding box center [333, 340] width 27 height 27
type input "[DATE]"
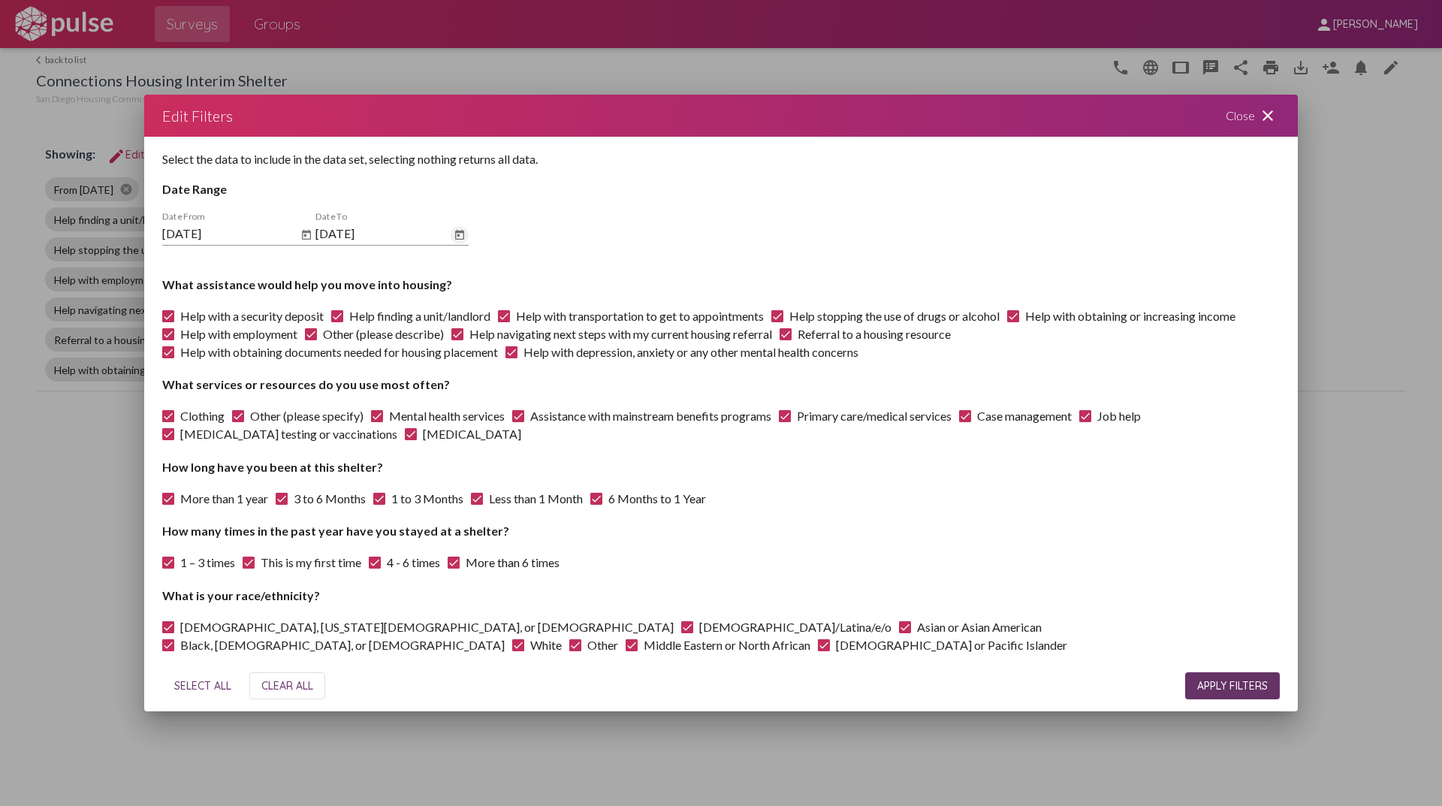
click at [460, 232] on icon "Open calendar" at bounding box center [459, 235] width 9 height 10
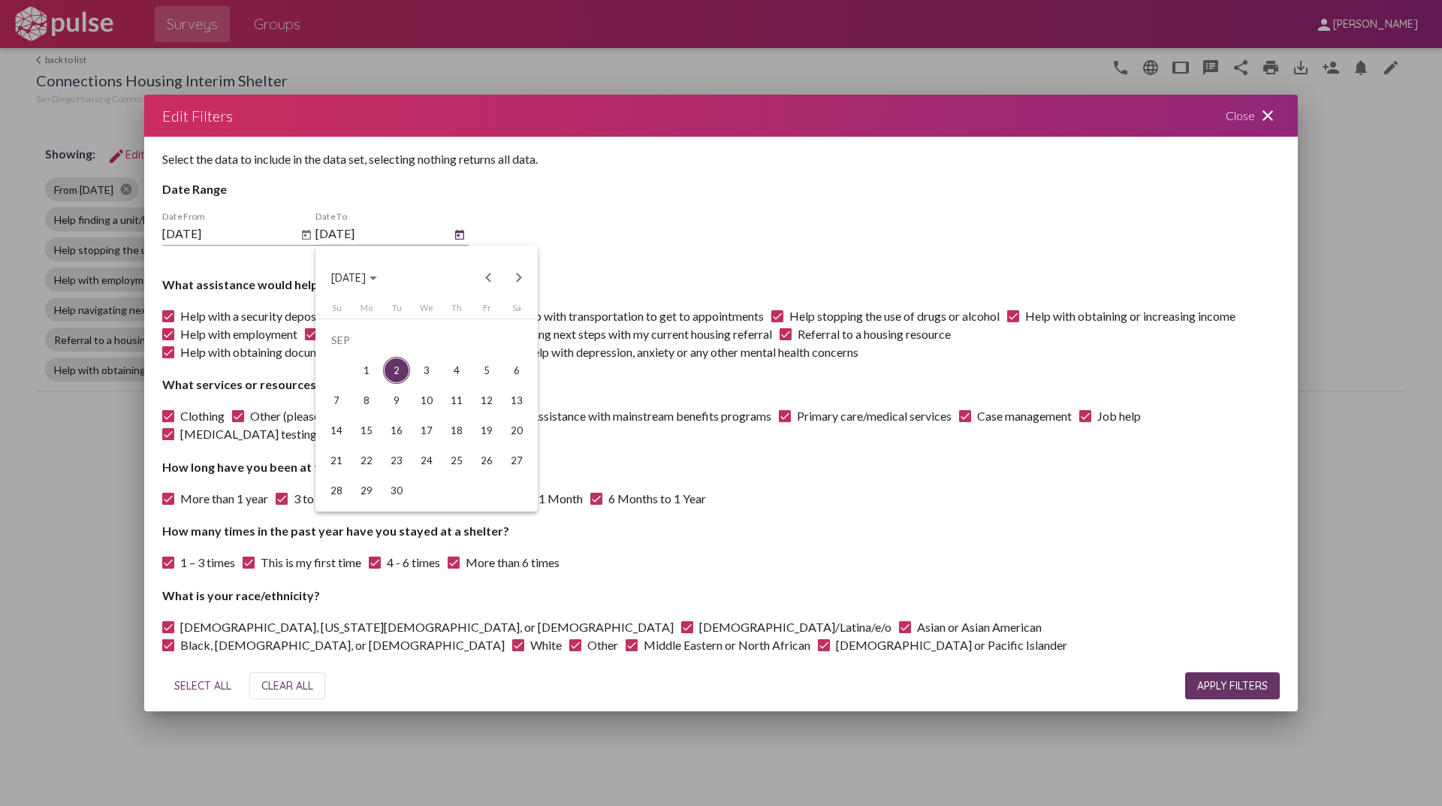
drag, startPoint x: 1036, startPoint y: 687, endPoint x: 1240, endPoint y: 680, distance: 203.6
click at [1038, 687] on div at bounding box center [721, 403] width 1442 height 806
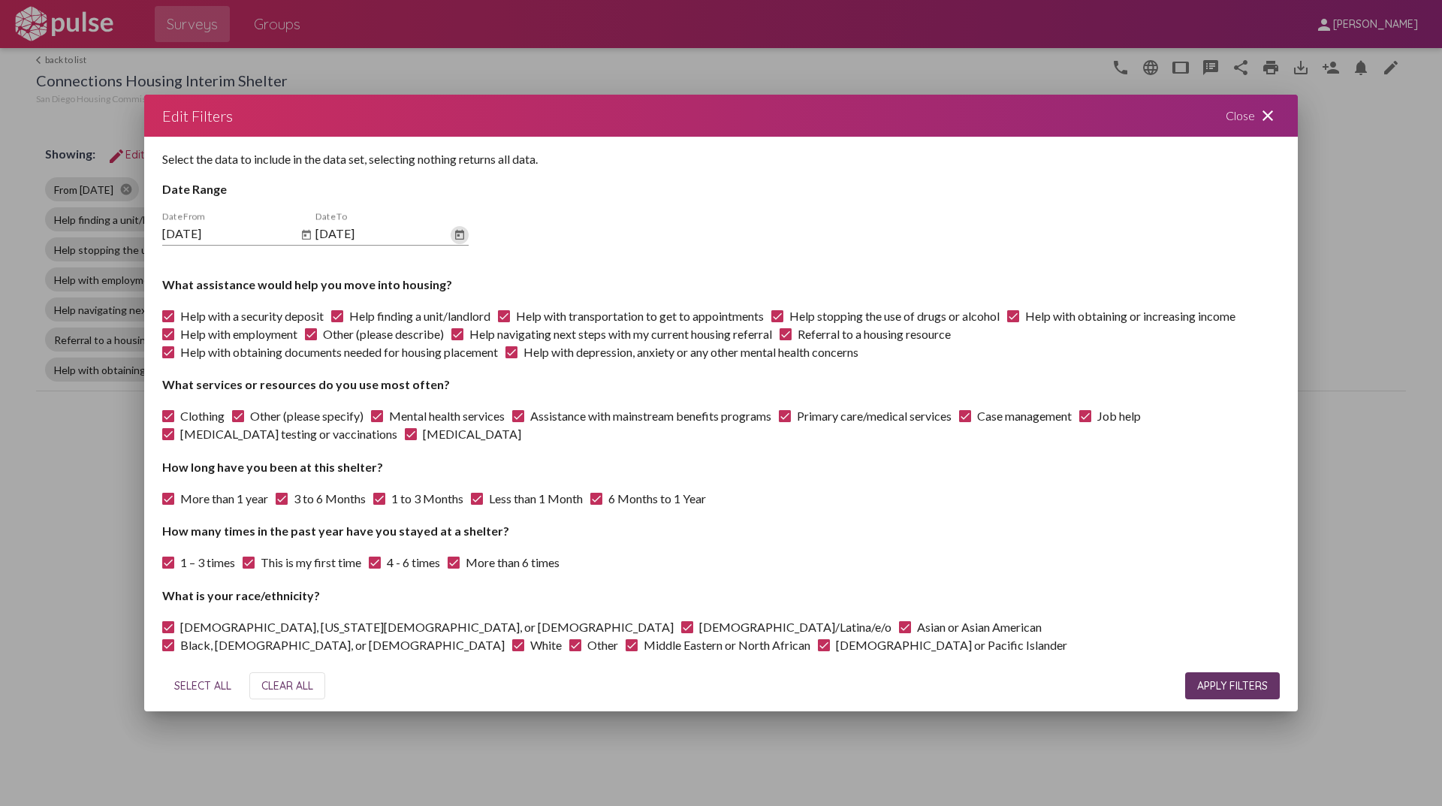
click at [1255, 682] on span "APPLY FILTERS" at bounding box center [1232, 686] width 71 height 14
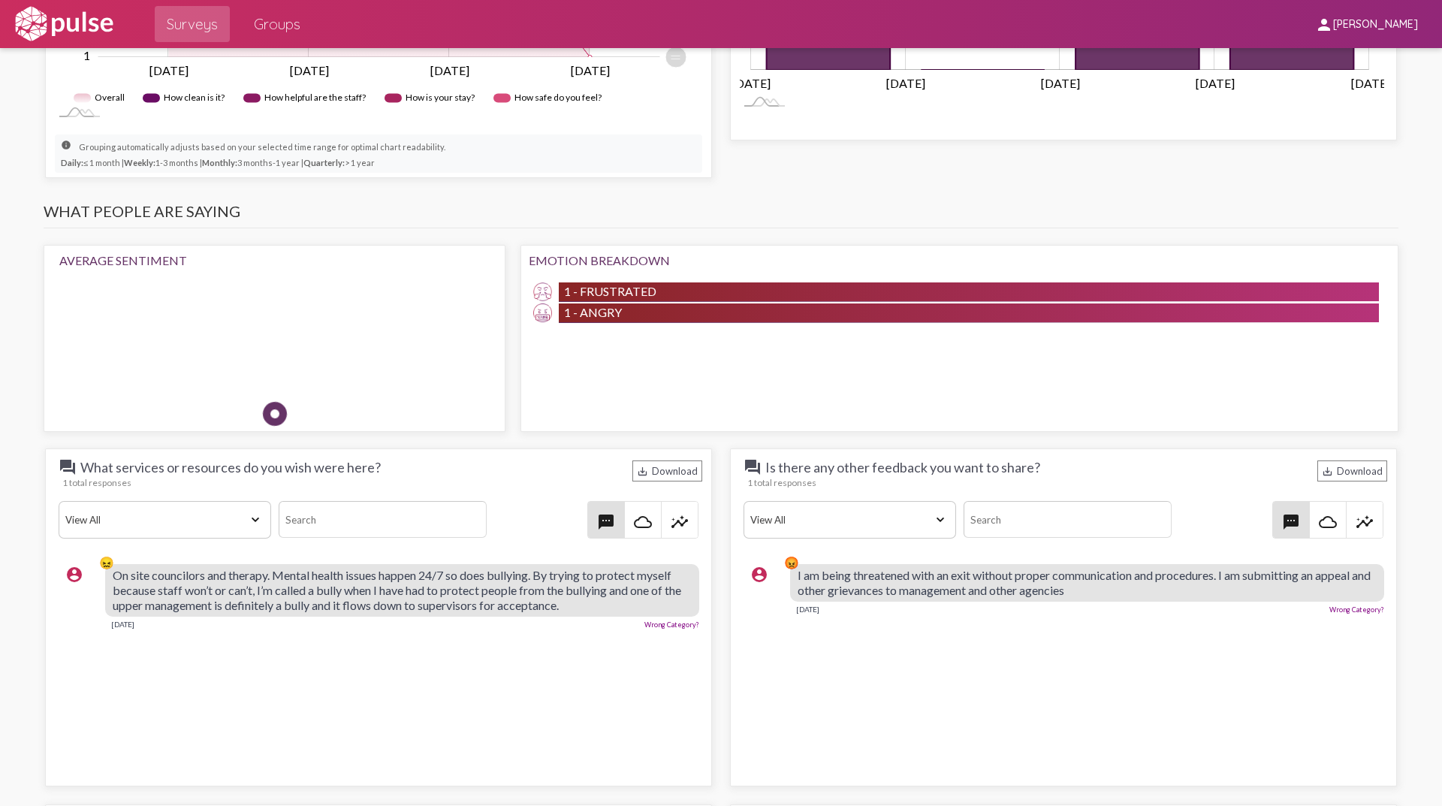
scroll to position [1352, 0]
